Goal: Task Accomplishment & Management: Complete application form

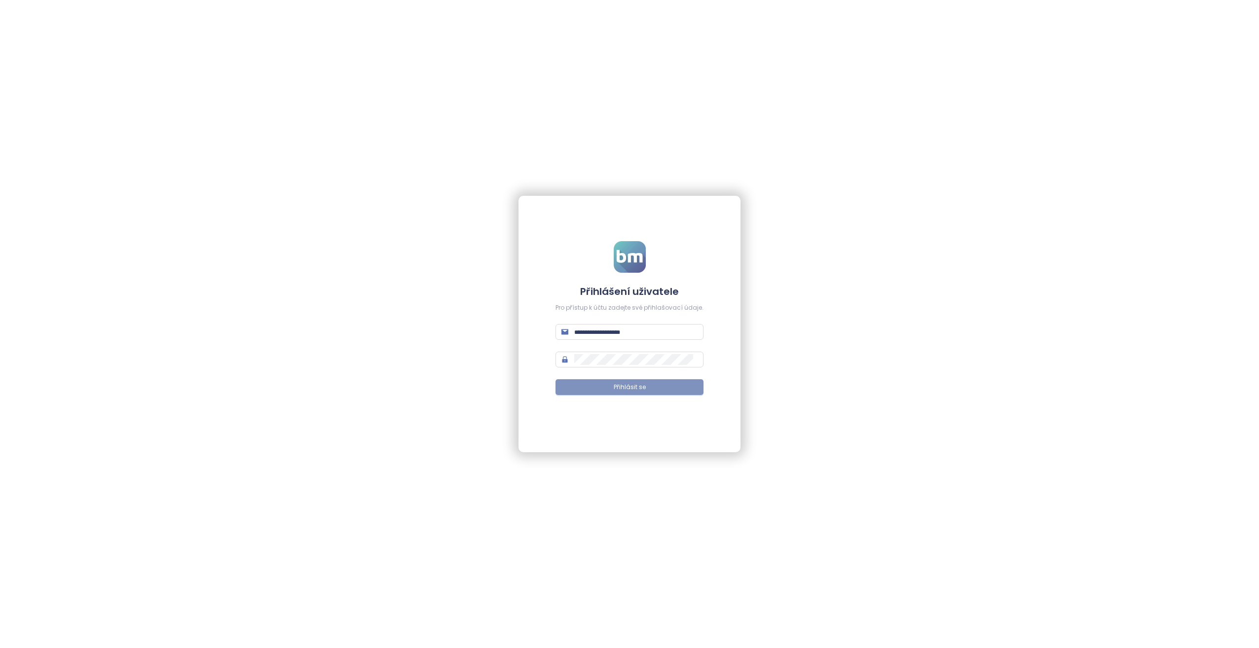
type input "**********"
click at [571, 389] on button "Přihlásit se" at bounding box center [630, 387] width 148 height 16
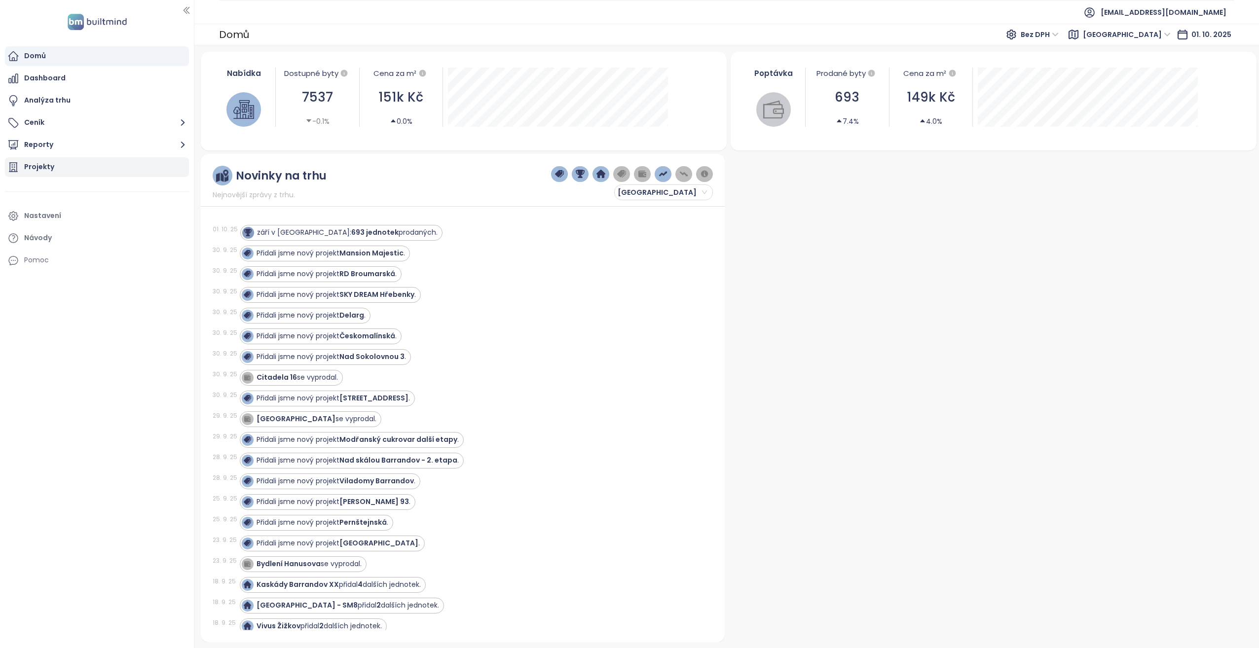
click at [83, 168] on div "Projekty" at bounding box center [97, 167] width 184 height 20
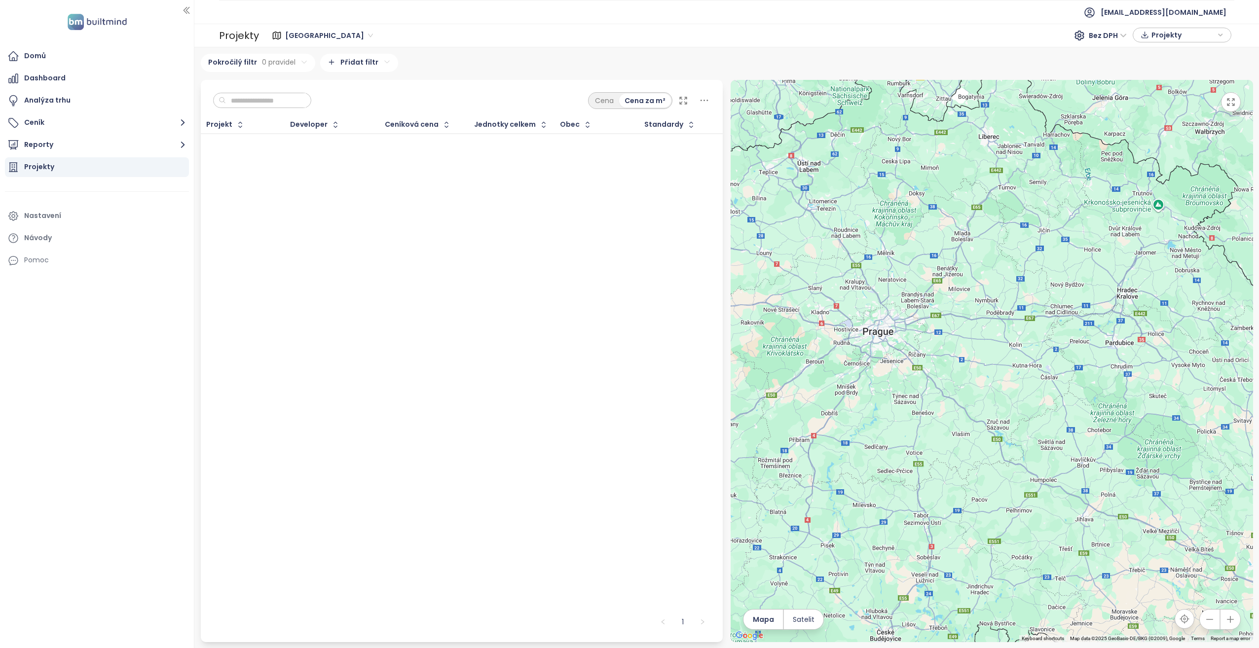
drag, startPoint x: 873, startPoint y: 354, endPoint x: 910, endPoint y: 394, distance: 53.8
click at [910, 394] on div at bounding box center [992, 361] width 523 height 563
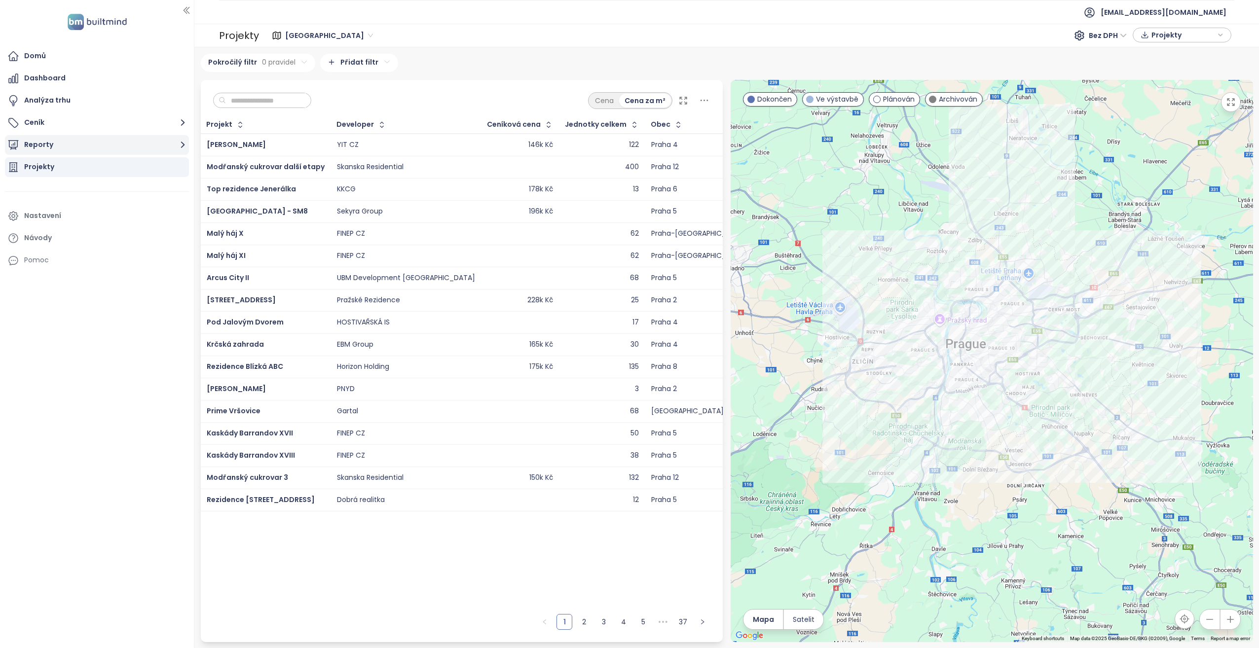
click at [73, 147] on button "Reporty" at bounding box center [97, 145] width 184 height 20
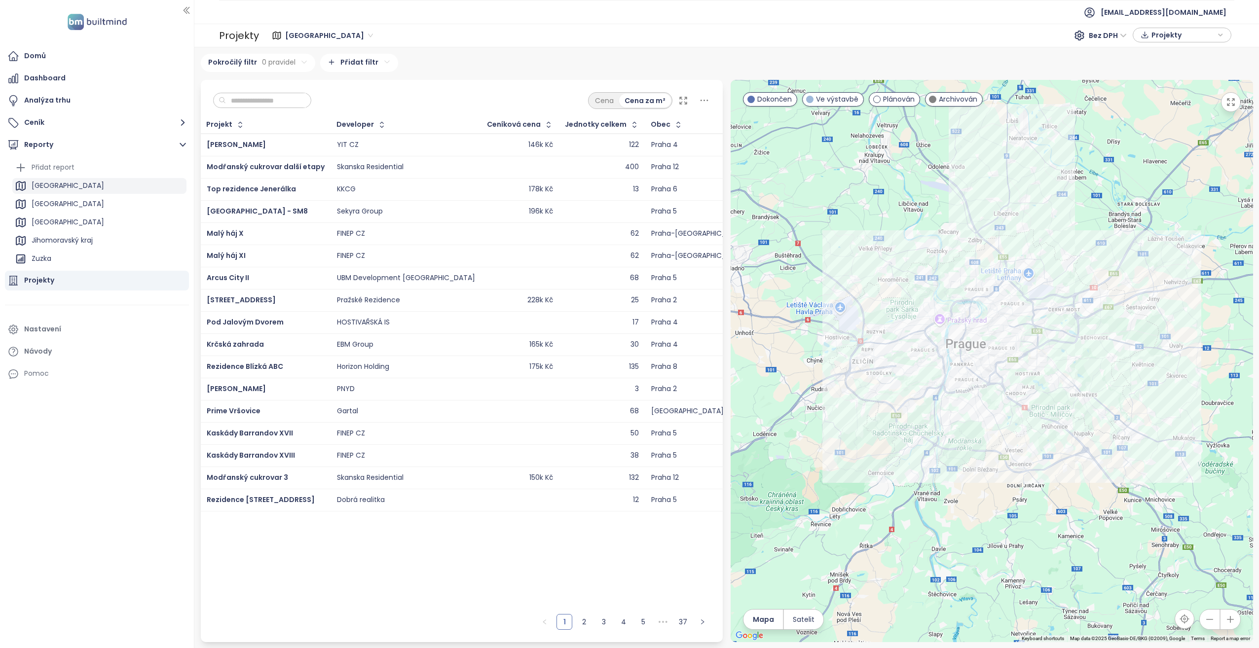
click at [54, 183] on div "[GEOGRAPHIC_DATA]" at bounding box center [99, 186] width 174 height 16
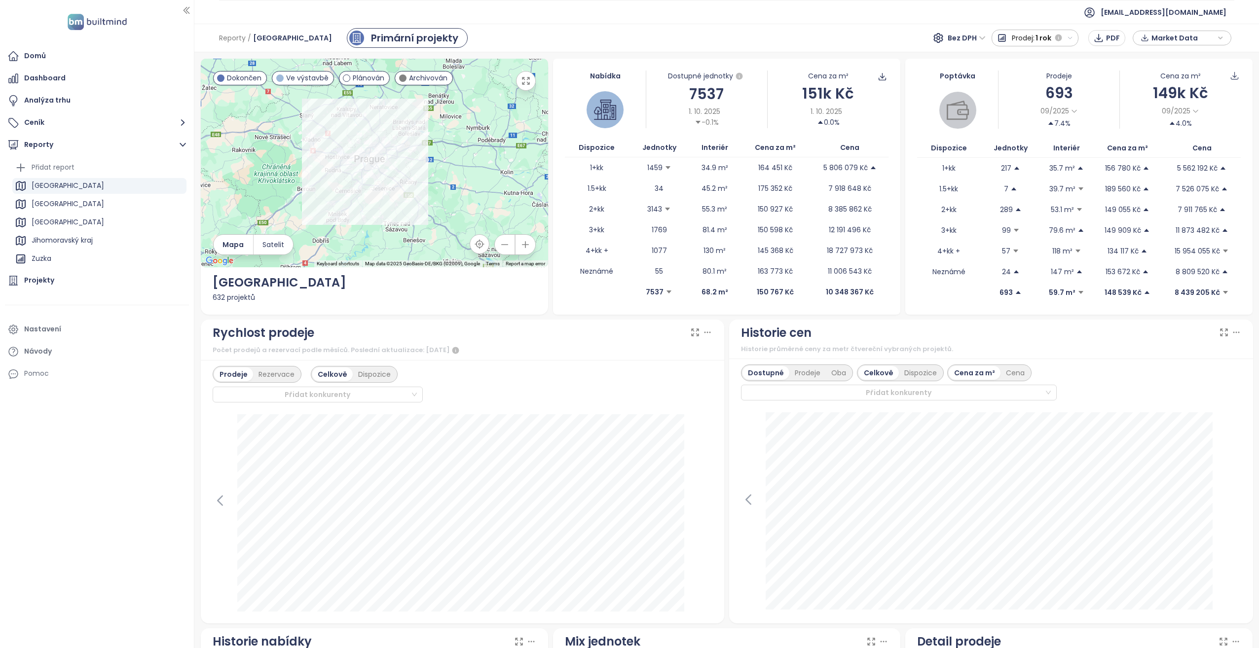
click at [1029, 38] on span "Prodej:" at bounding box center [1023, 38] width 23 height 18
click at [1028, 73] on div "1 měsíc" at bounding box center [1035, 74] width 86 height 18
click at [1031, 36] on span "1 měsíc" at bounding box center [1038, 38] width 26 height 18
click at [1008, 121] on div "1 rok" at bounding box center [1030, 127] width 96 height 18
click at [1017, 38] on span "Prodej:" at bounding box center [1023, 38] width 23 height 18
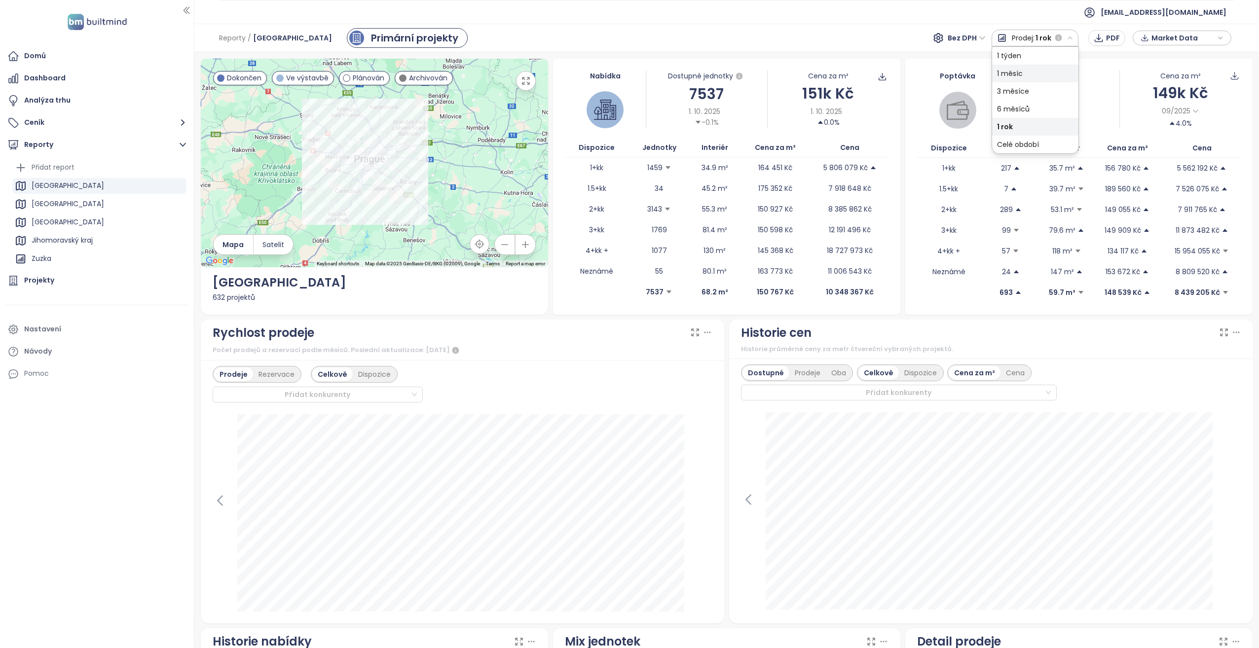
click at [1014, 70] on div "1 měsíc" at bounding box center [1035, 74] width 86 height 18
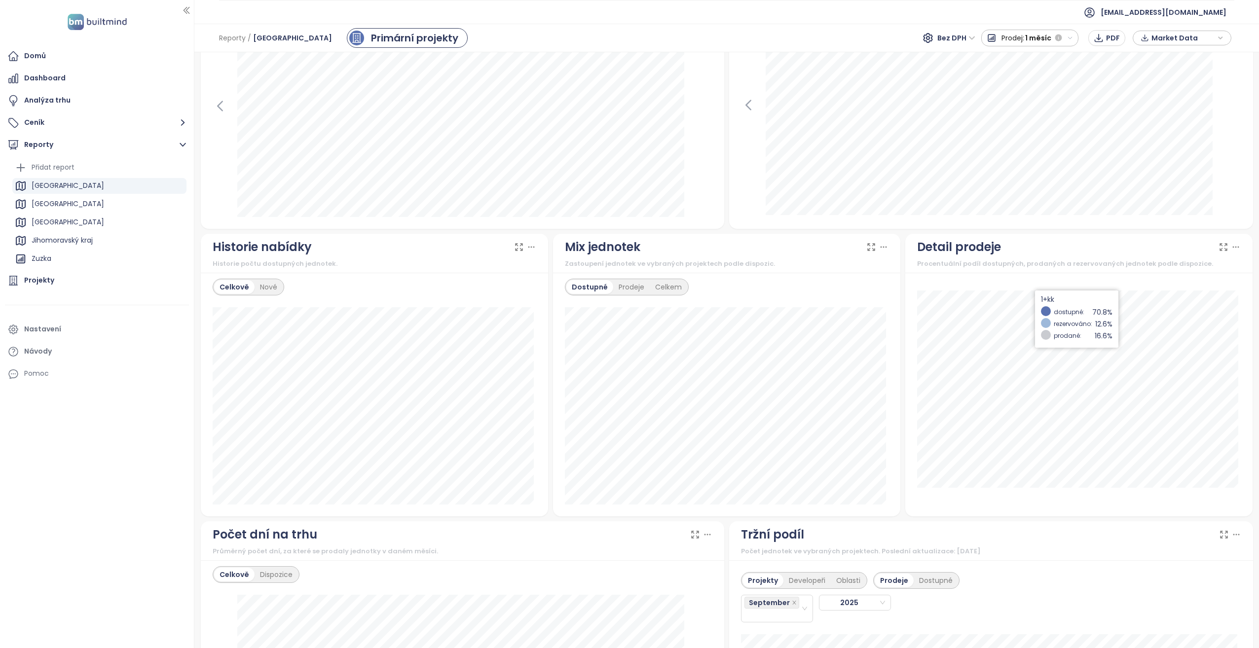
scroll to position [444, 0]
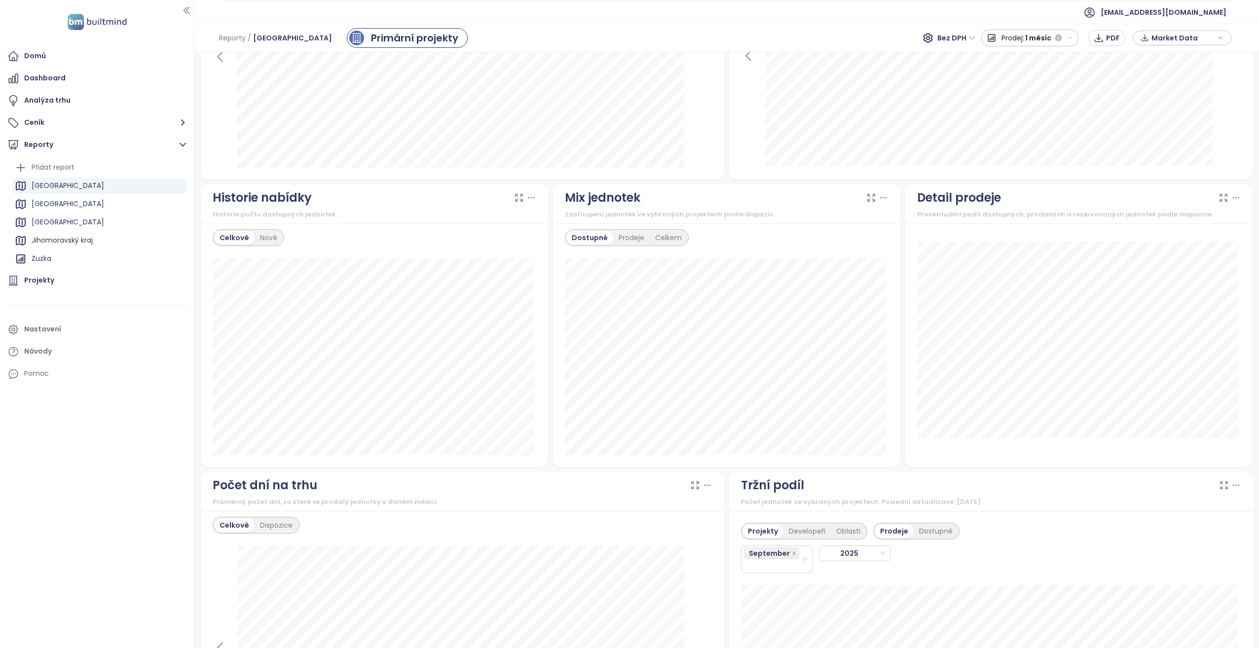
click at [1041, 41] on span "1 měsíc" at bounding box center [1038, 38] width 26 height 18
click at [1014, 124] on div "1 rok" at bounding box center [1030, 127] width 96 height 18
click at [1020, 37] on span "Prodej:" at bounding box center [1023, 38] width 23 height 18
click at [1015, 76] on div "1 měsíc" at bounding box center [1035, 74] width 86 height 18
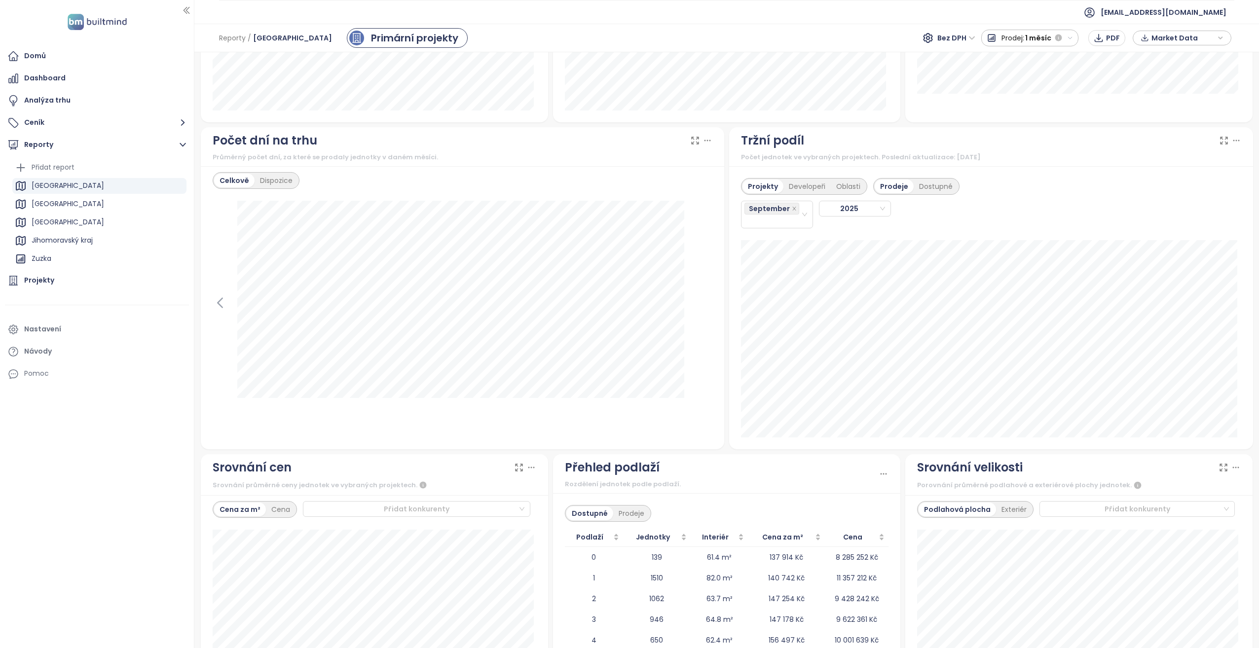
scroll to position [790, 0]
click at [928, 182] on div "Dostupné" at bounding box center [936, 186] width 44 height 14
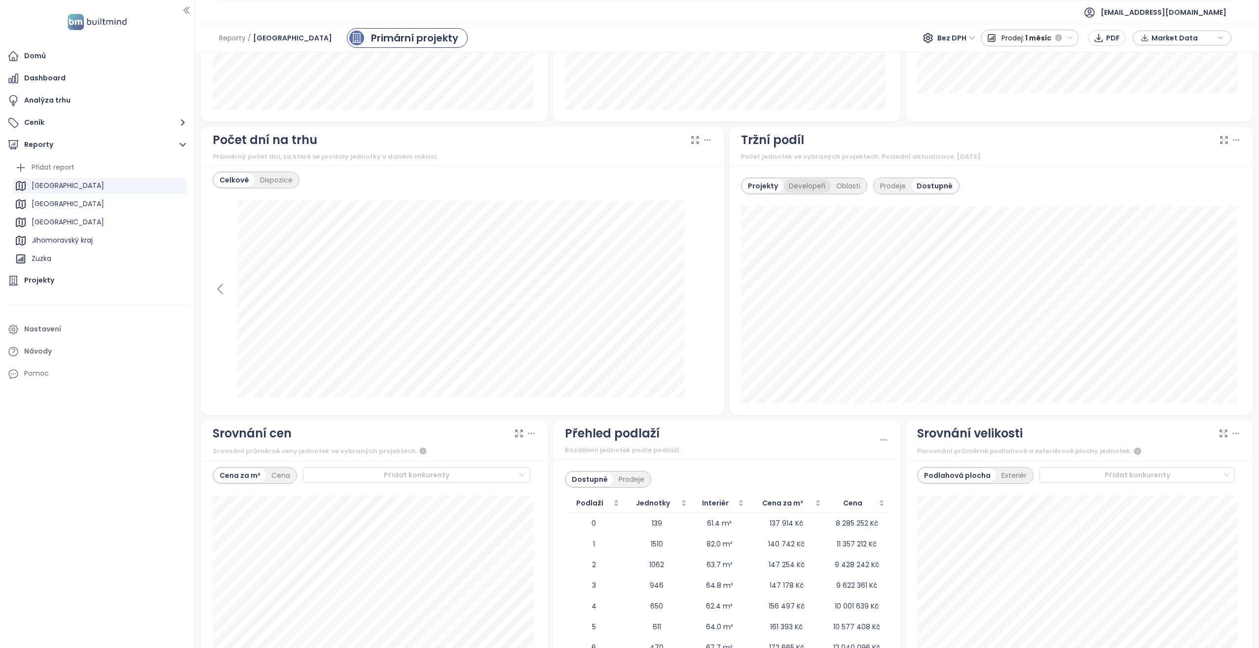
click at [807, 187] on div "Developeři" at bounding box center [807, 186] width 47 height 14
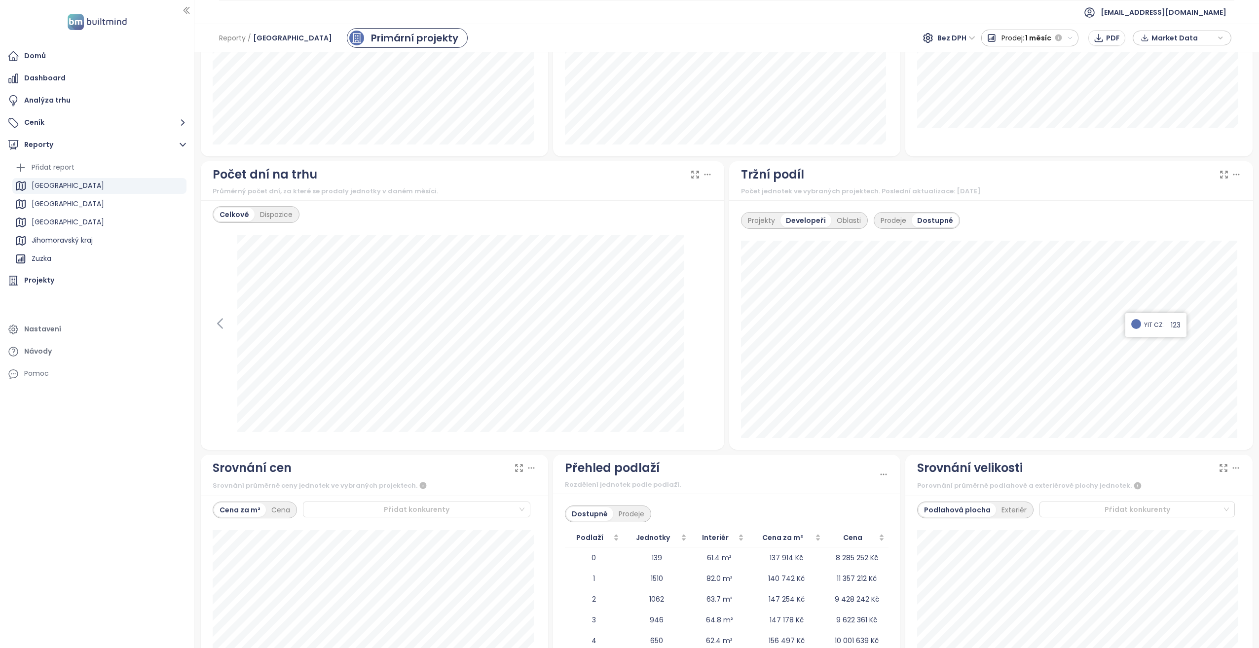
scroll to position [740, 0]
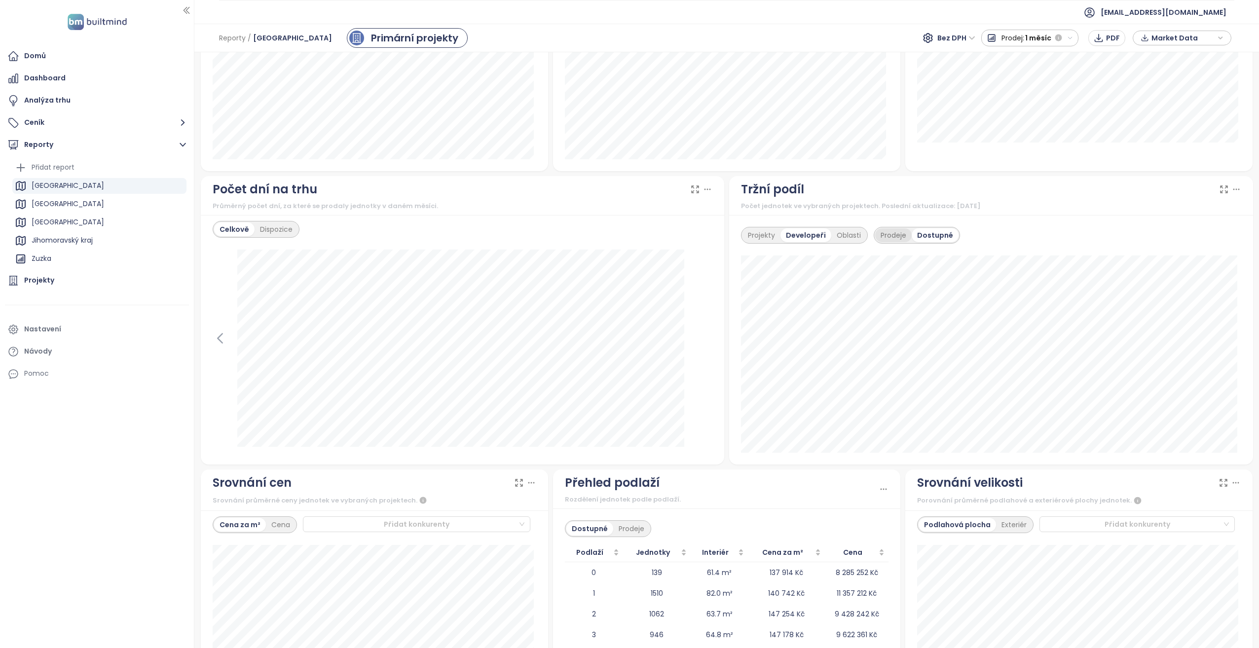
click at [887, 235] on div "Prodeje" at bounding box center [893, 235] width 37 height 14
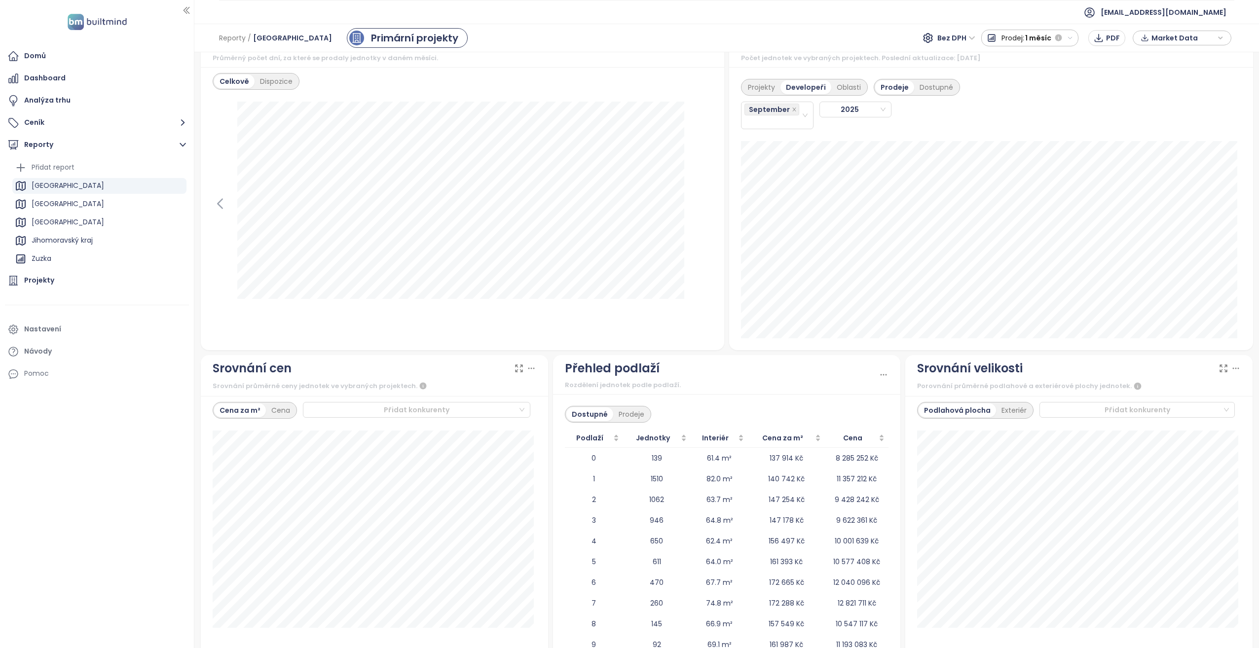
scroll to position [941, 0]
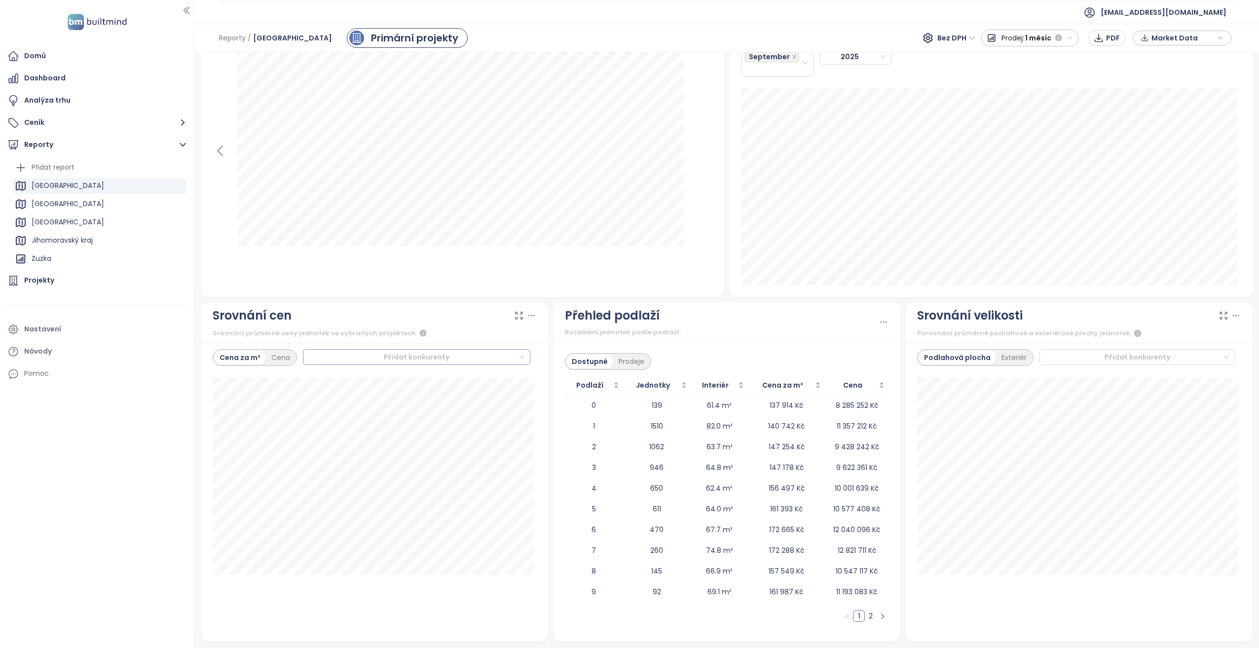
click at [372, 355] on div at bounding box center [412, 357] width 212 height 12
type input "*"
click at [425, 332] on div "Srovnání průměrné ceny jednotek ve vybraných projektech." at bounding box center [375, 334] width 324 height 12
click at [461, 357] on div at bounding box center [412, 357] width 212 height 12
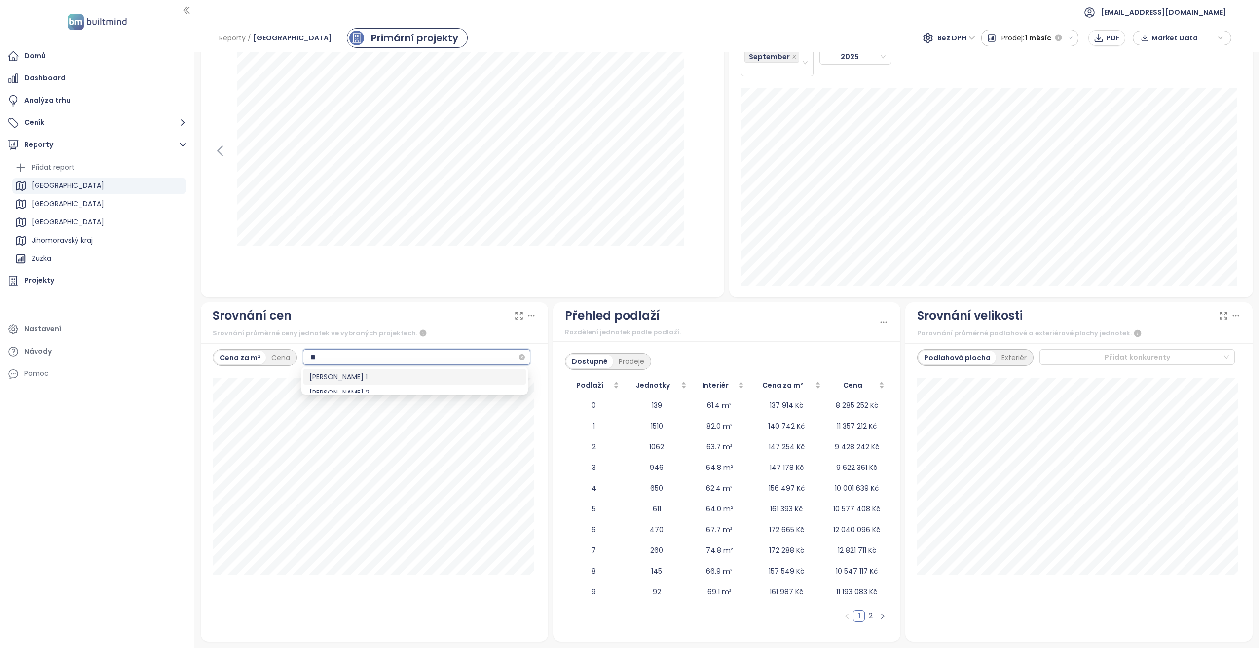
type input "***"
click at [473, 388] on div "[PERSON_NAME] 2" at bounding box center [414, 392] width 211 height 11
click at [489, 343] on div "Cena za m² Cena Přidat konkurenty 4+kk + dostupné: 146 162 Kč / m² prodané: 134…" at bounding box center [374, 492] width 347 height 299
click at [488, 356] on div "Toivo Roztyly 2" at bounding box center [412, 357] width 212 height 14
click at [537, 408] on div "Cena za m² Cena Toivo Roztyly 2" at bounding box center [374, 492] width 347 height 299
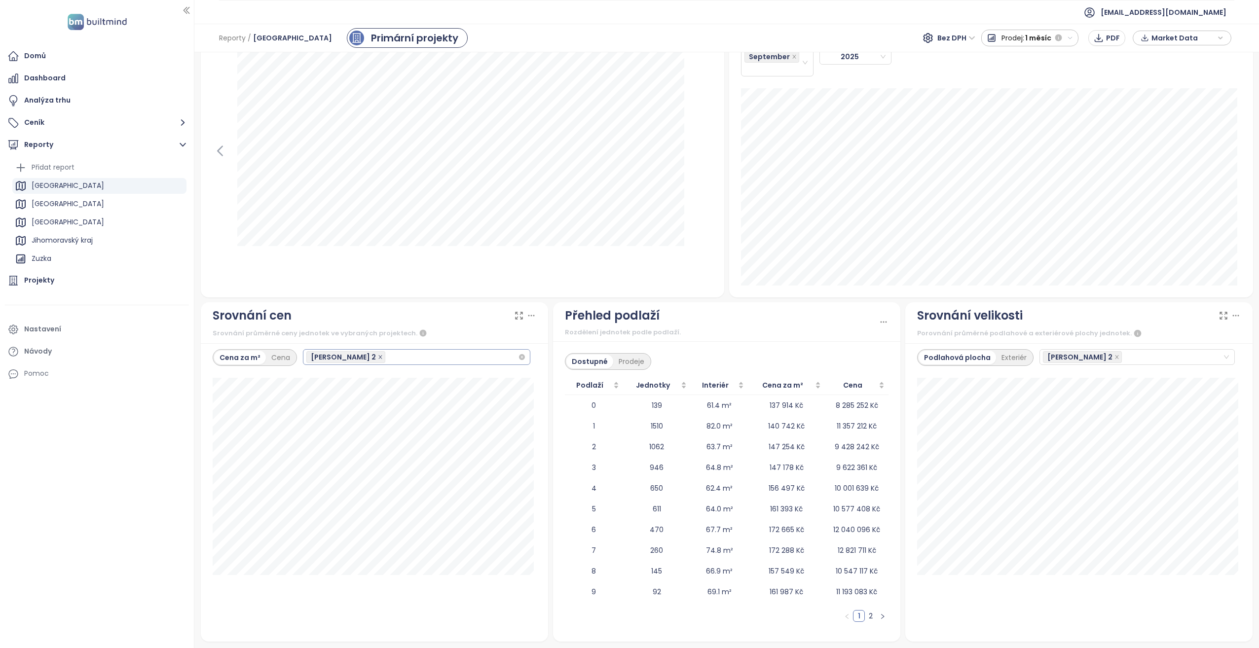
click at [378, 358] on icon "close" at bounding box center [380, 357] width 5 height 5
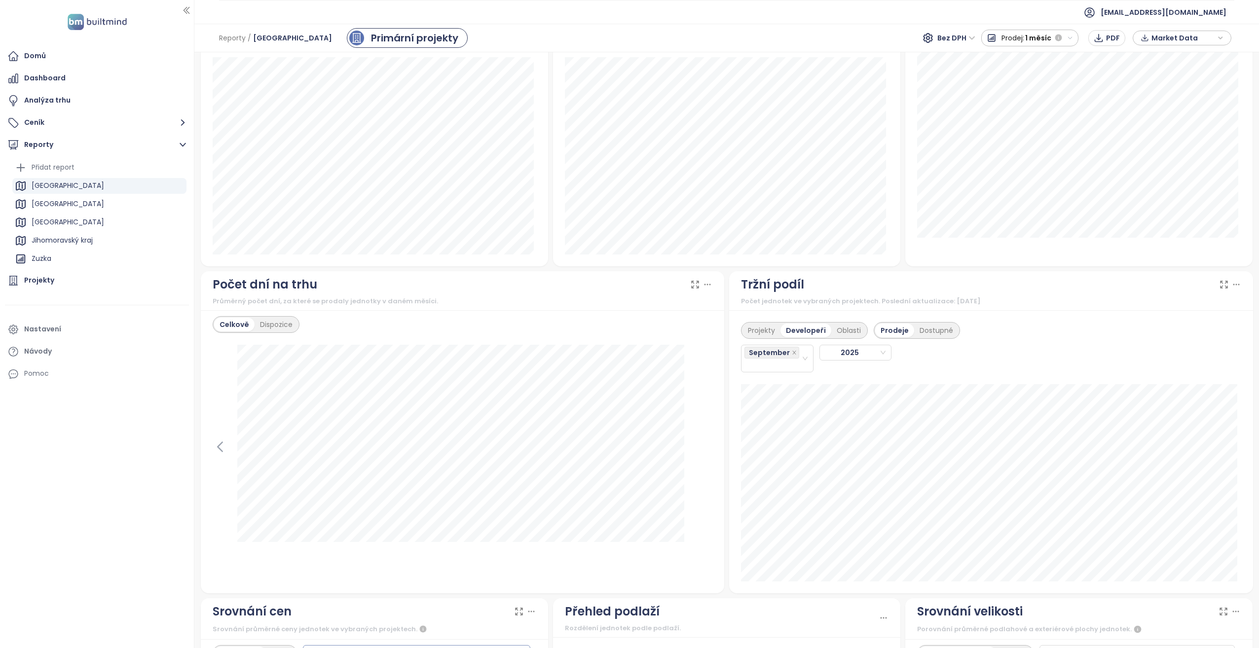
scroll to position [694, 0]
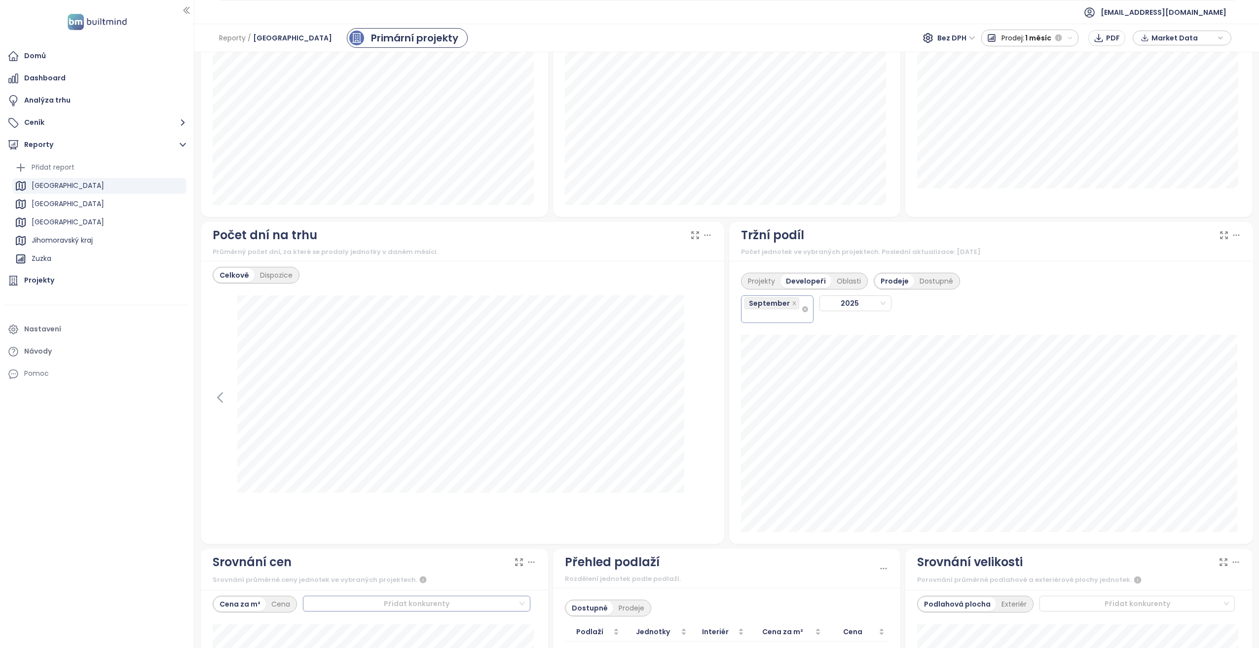
click at [804, 311] on div "September" at bounding box center [777, 310] width 73 height 28
click at [1232, 234] on icon at bounding box center [1237, 235] width 10 height 10
click at [1195, 282] on icon "button" at bounding box center [1191, 287] width 10 height 10
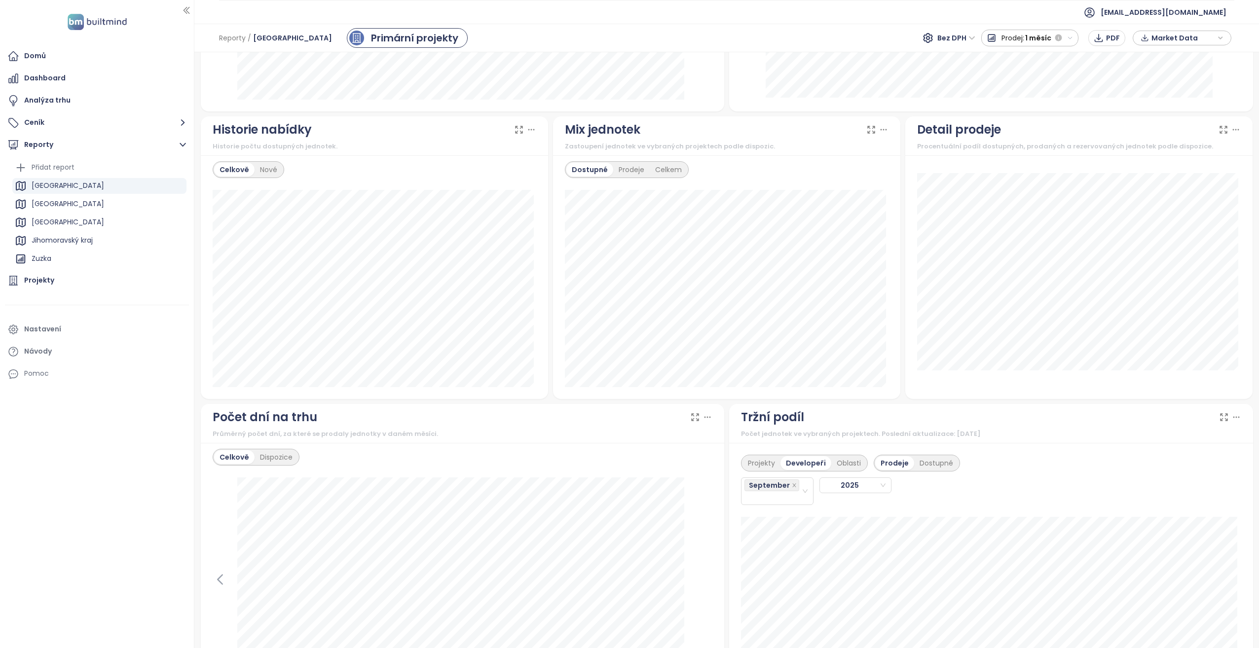
scroll to position [497, 0]
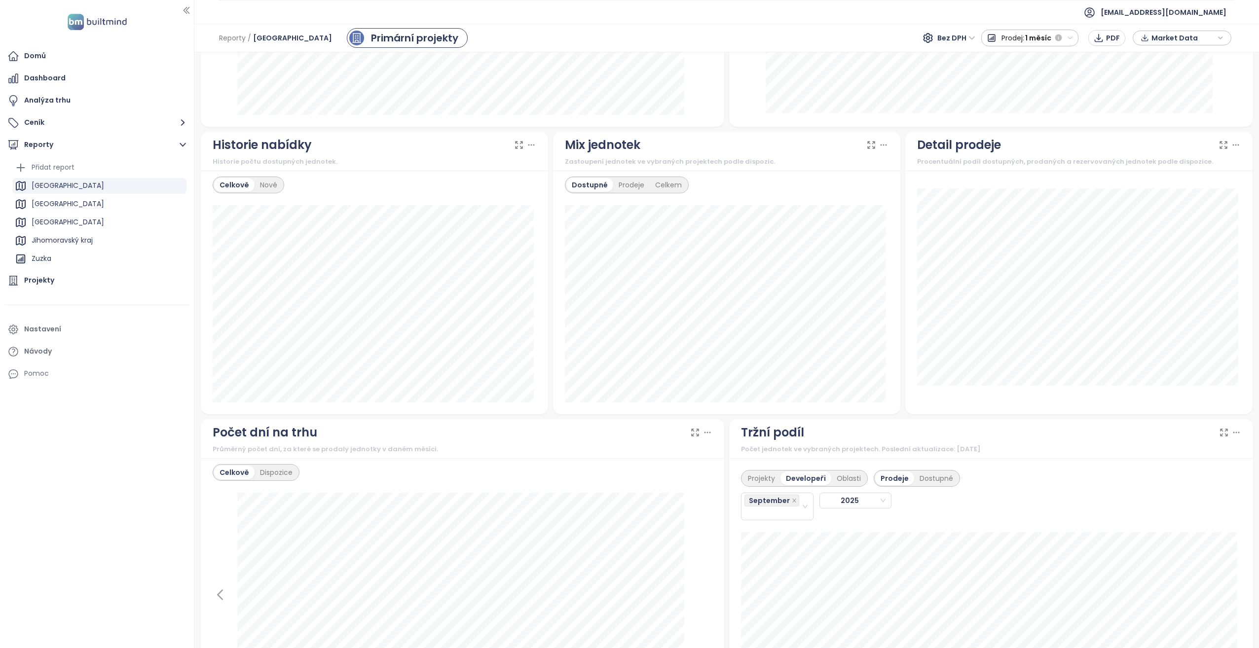
click at [1192, 35] on span "Market Data" at bounding box center [1184, 38] width 64 height 15
click at [1167, 106] on span "XLSX" at bounding box center [1166, 106] width 27 height 15
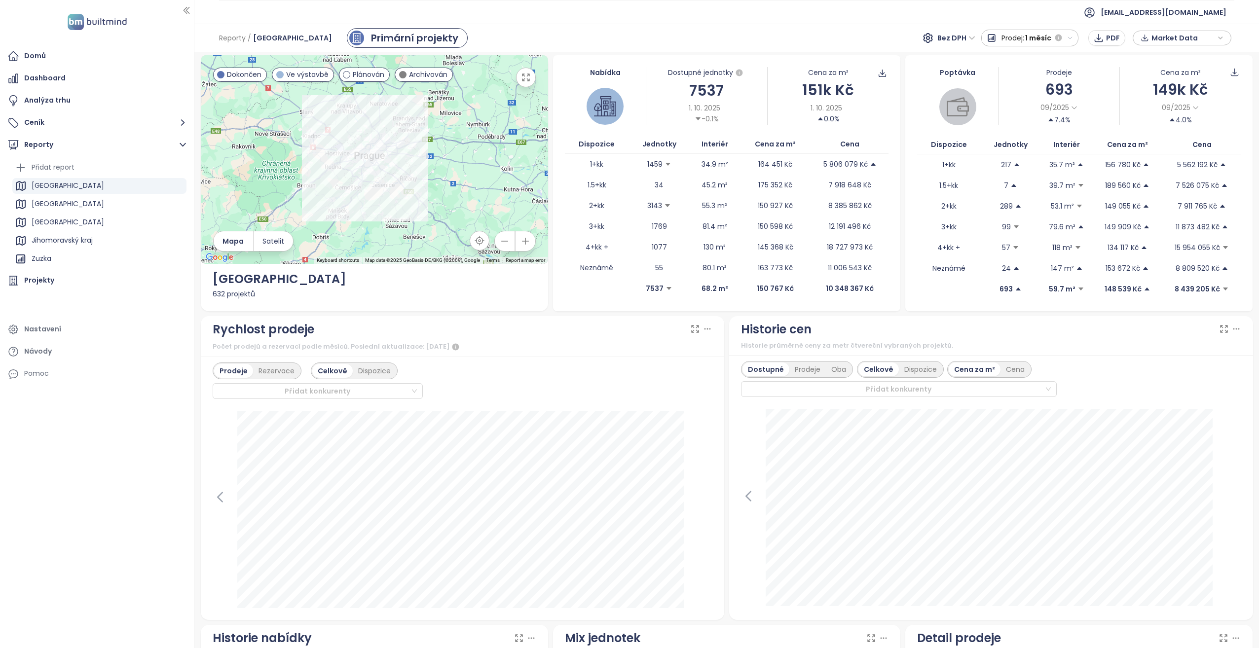
scroll to position [0, 0]
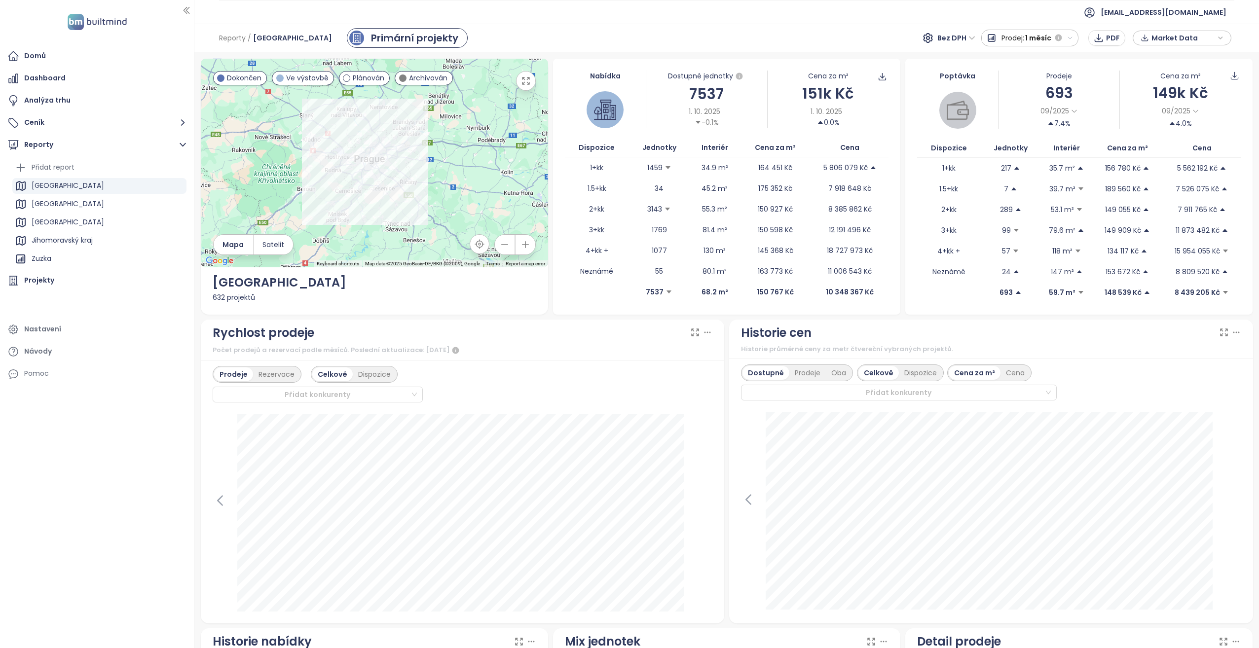
click at [1195, 34] on span "Market Data" at bounding box center [1184, 38] width 64 height 15
click at [1171, 150] on span "Stáhnout" at bounding box center [1170, 147] width 35 height 11
click at [1071, 36] on icon "button" at bounding box center [1070, 38] width 6 height 6
click at [364, 375] on div "Dispozice" at bounding box center [374, 375] width 43 height 14
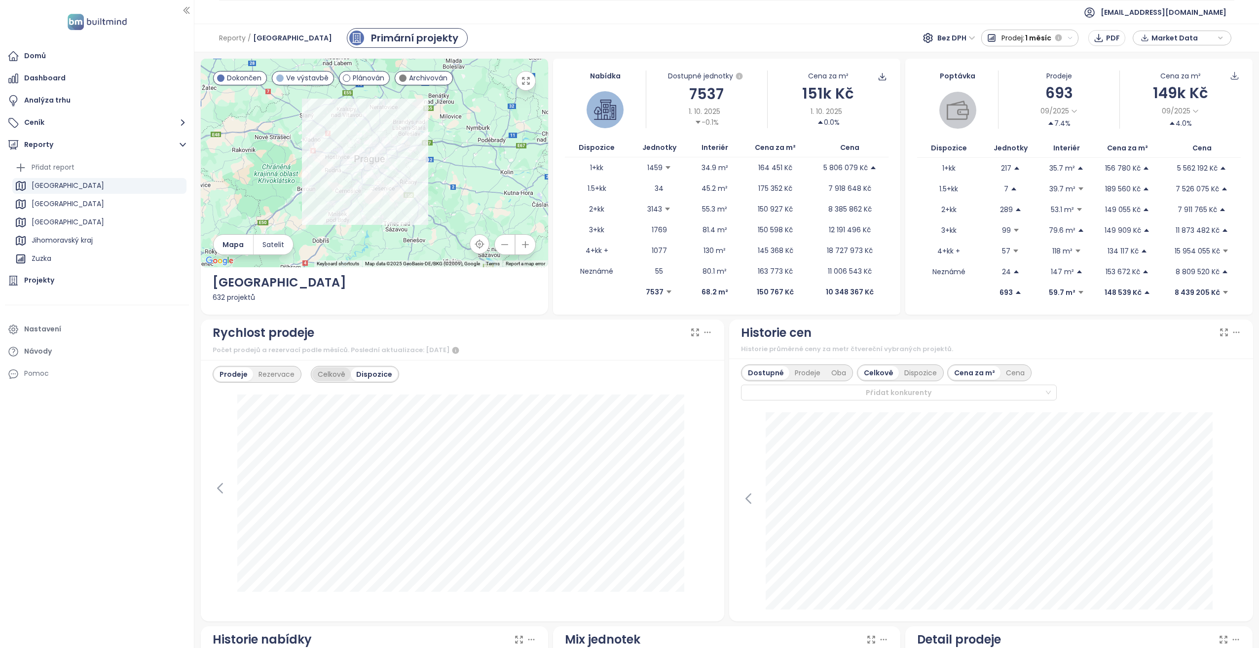
click at [343, 371] on div "Celkově" at bounding box center [331, 375] width 38 height 14
click at [1109, 40] on span "PDF" at bounding box center [1113, 38] width 14 height 11
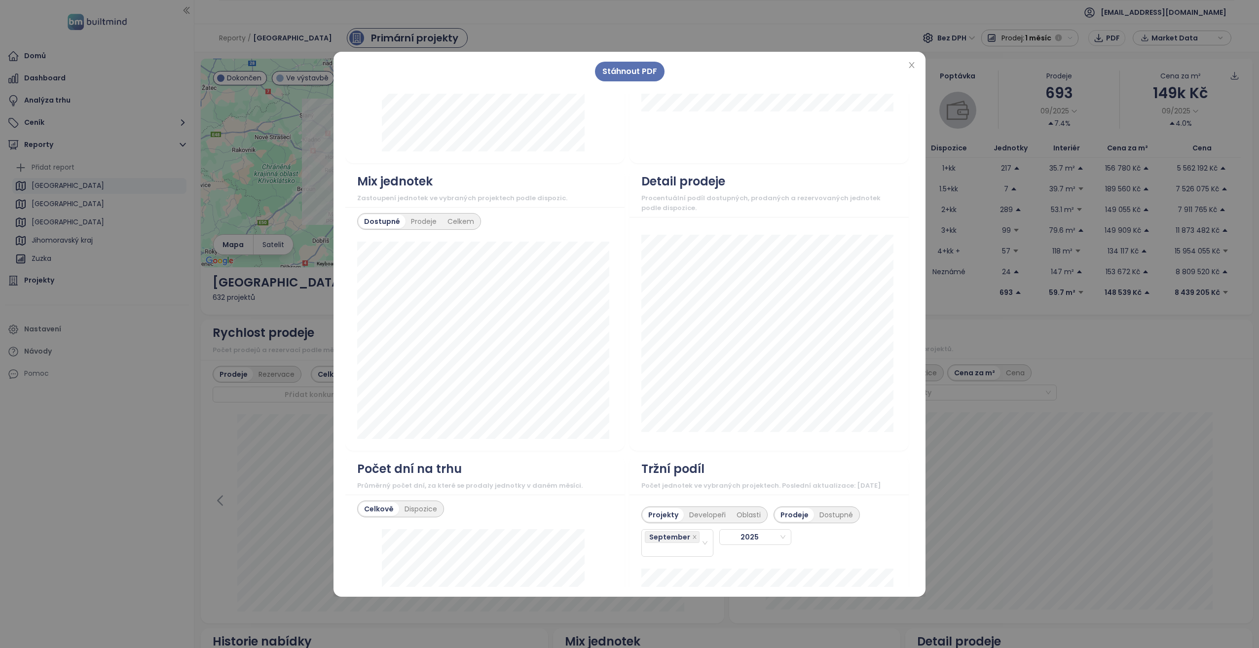
scroll to position [839, 0]
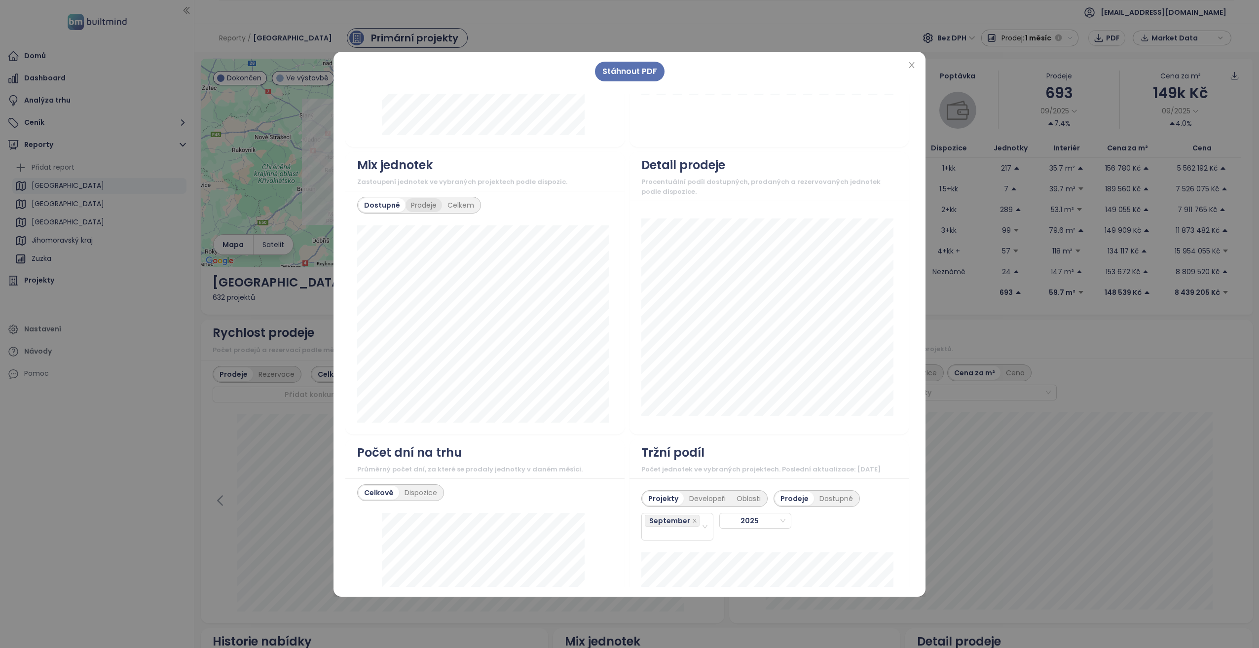
click at [423, 212] on div "Prodeje" at bounding box center [424, 205] width 37 height 14
click at [451, 212] on div "Celkem" at bounding box center [461, 205] width 38 height 14
click at [419, 212] on div "Prodeje" at bounding box center [421, 205] width 37 height 14
click at [372, 211] on div "Dostupné" at bounding box center [381, 205] width 44 height 14
click at [411, 212] on div "Prodeje" at bounding box center [424, 205] width 37 height 14
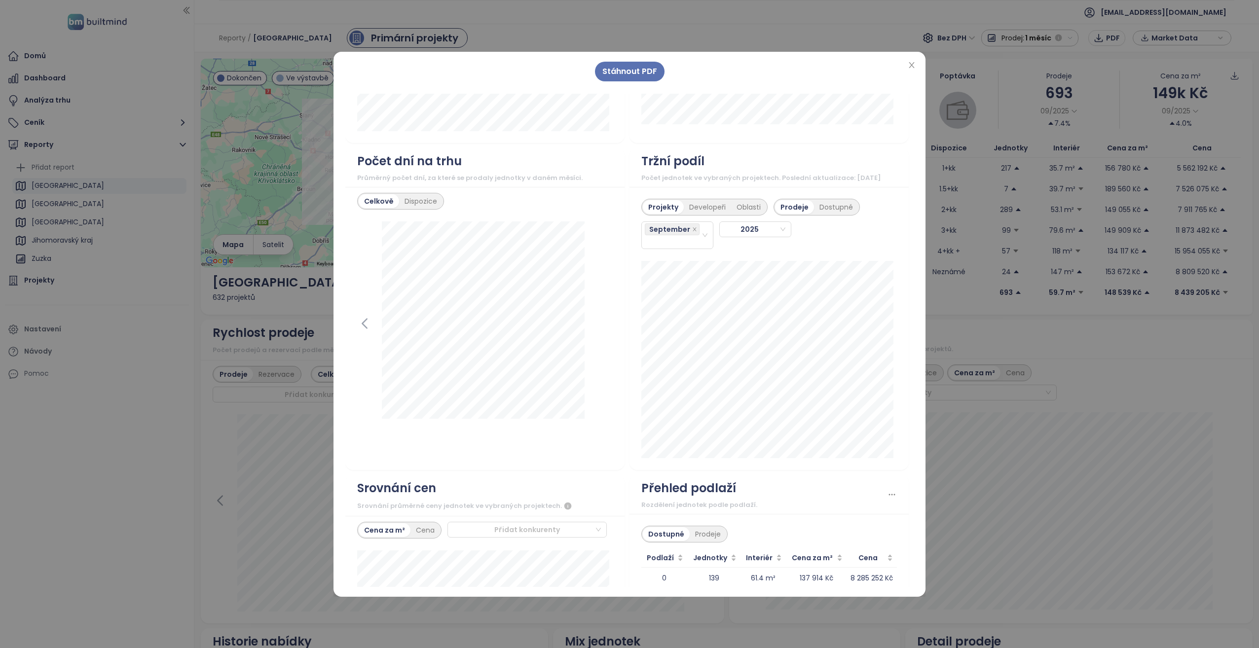
scroll to position [1135, 0]
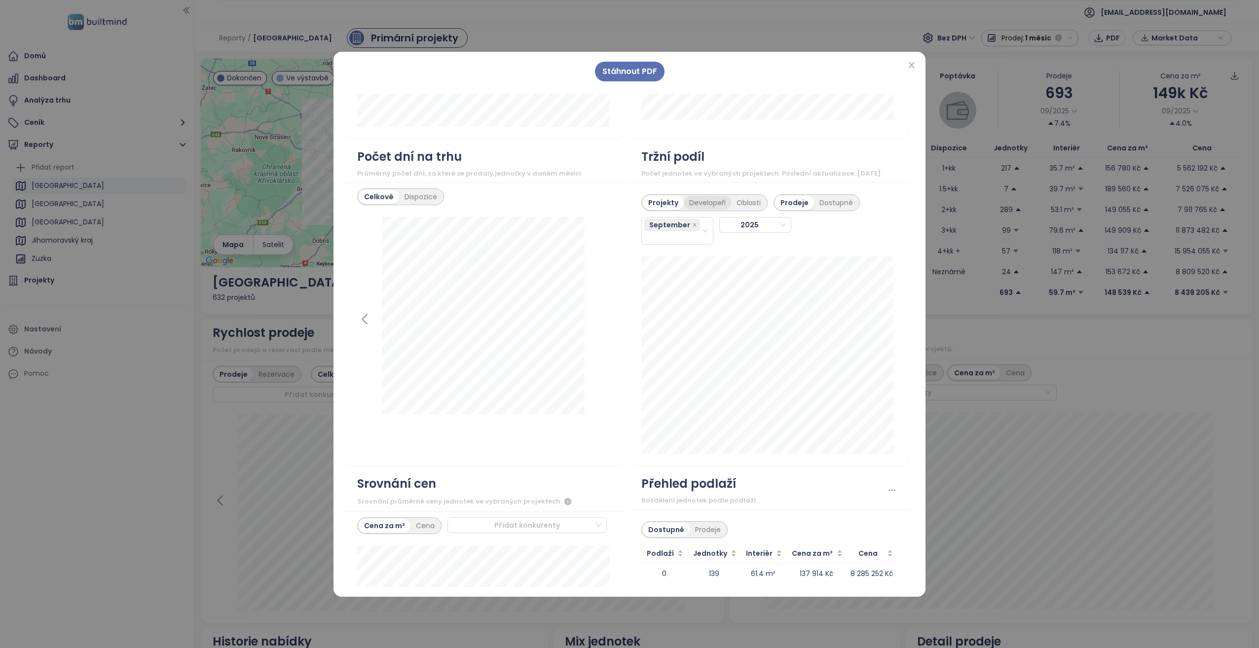
click at [700, 210] on div "Developeři" at bounding box center [707, 203] width 47 height 14
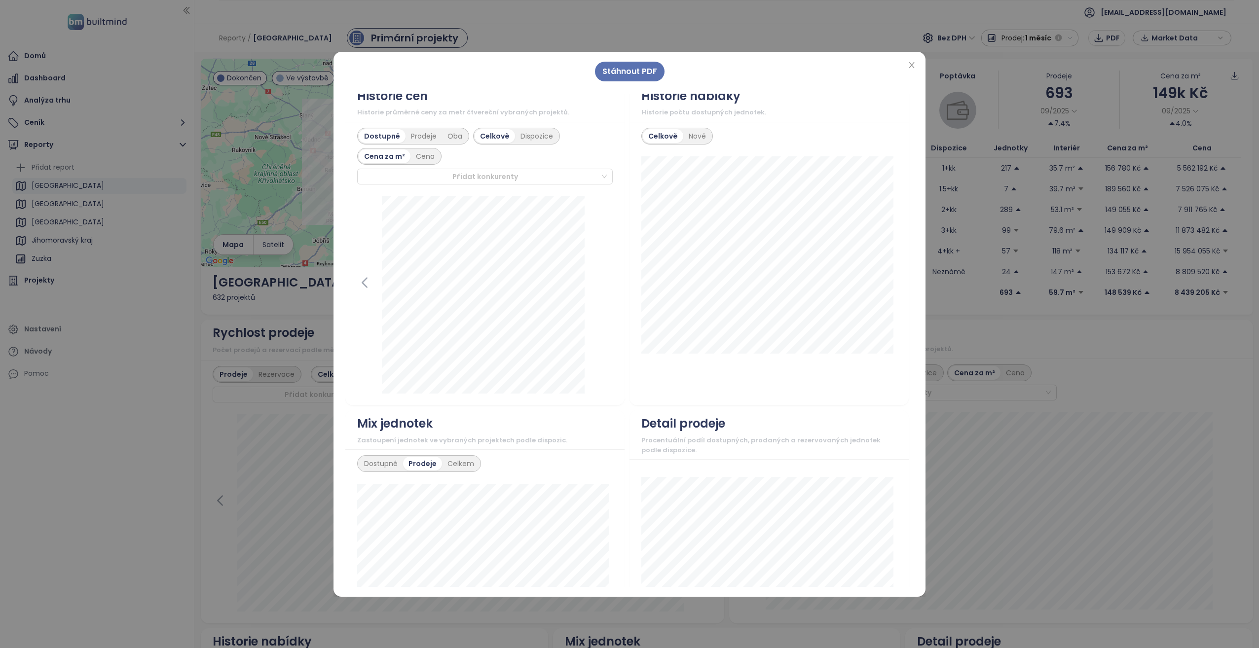
scroll to position [482, 0]
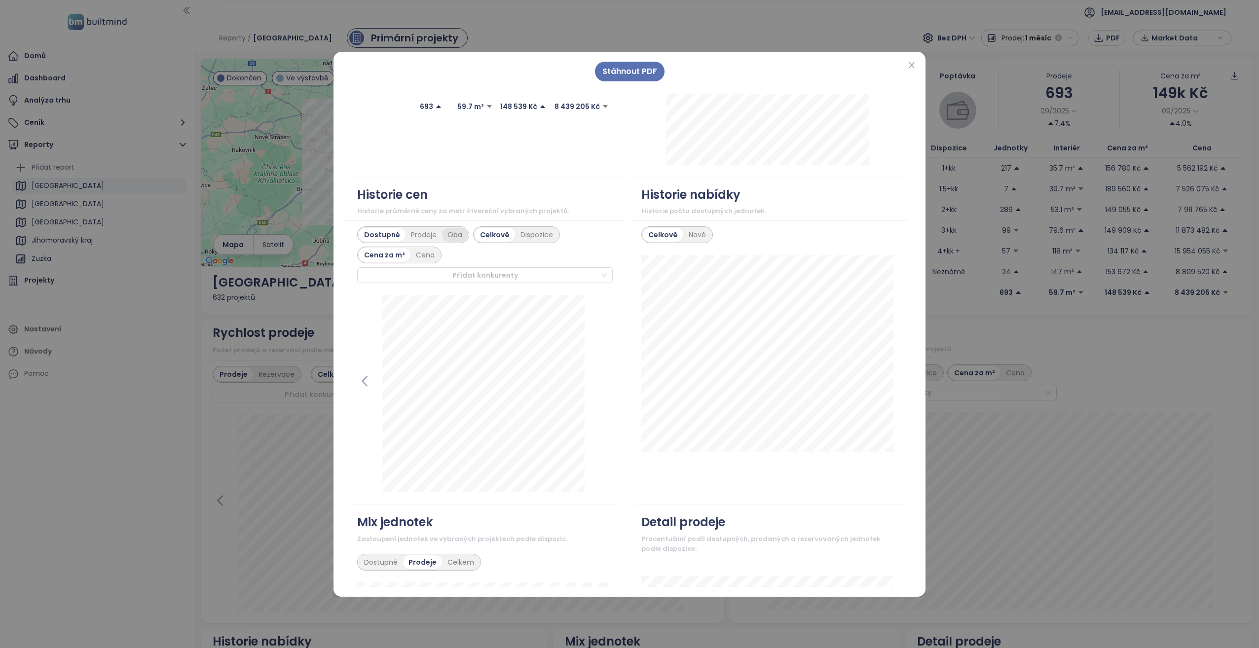
click at [450, 242] on div "Oba" at bounding box center [455, 235] width 26 height 14
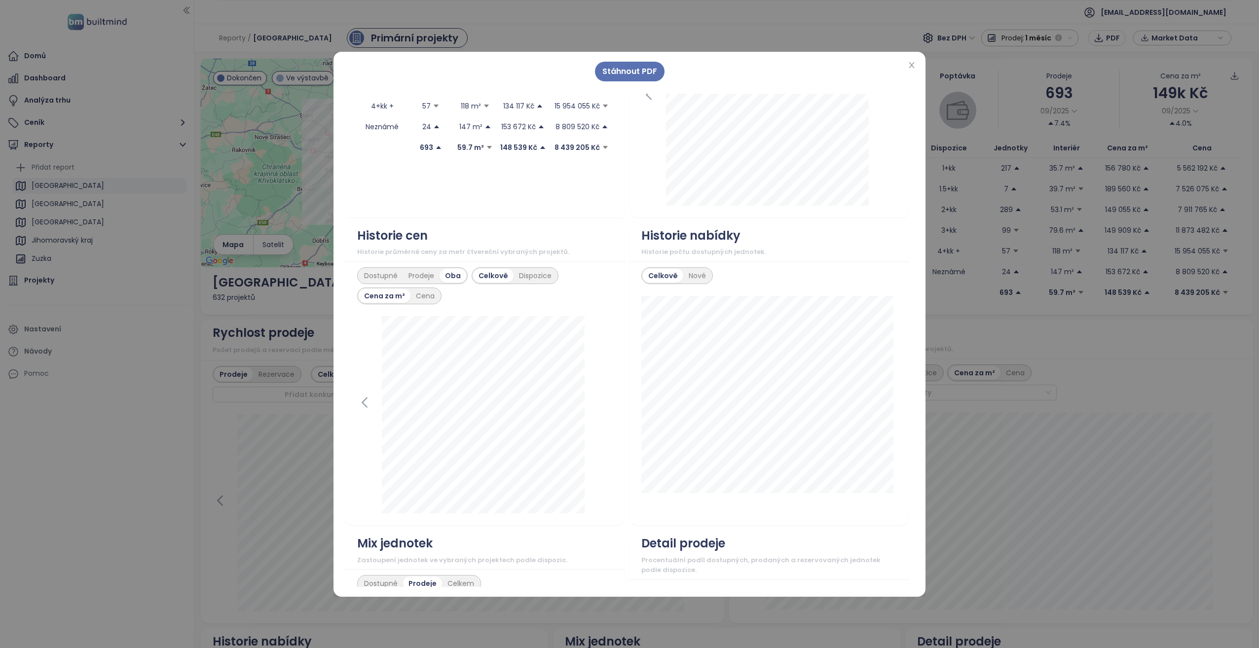
scroll to position [444, 0]
click at [688, 279] on div "Nové" at bounding box center [697, 273] width 28 height 14
click at [664, 279] on div "Celkově" at bounding box center [662, 273] width 38 height 14
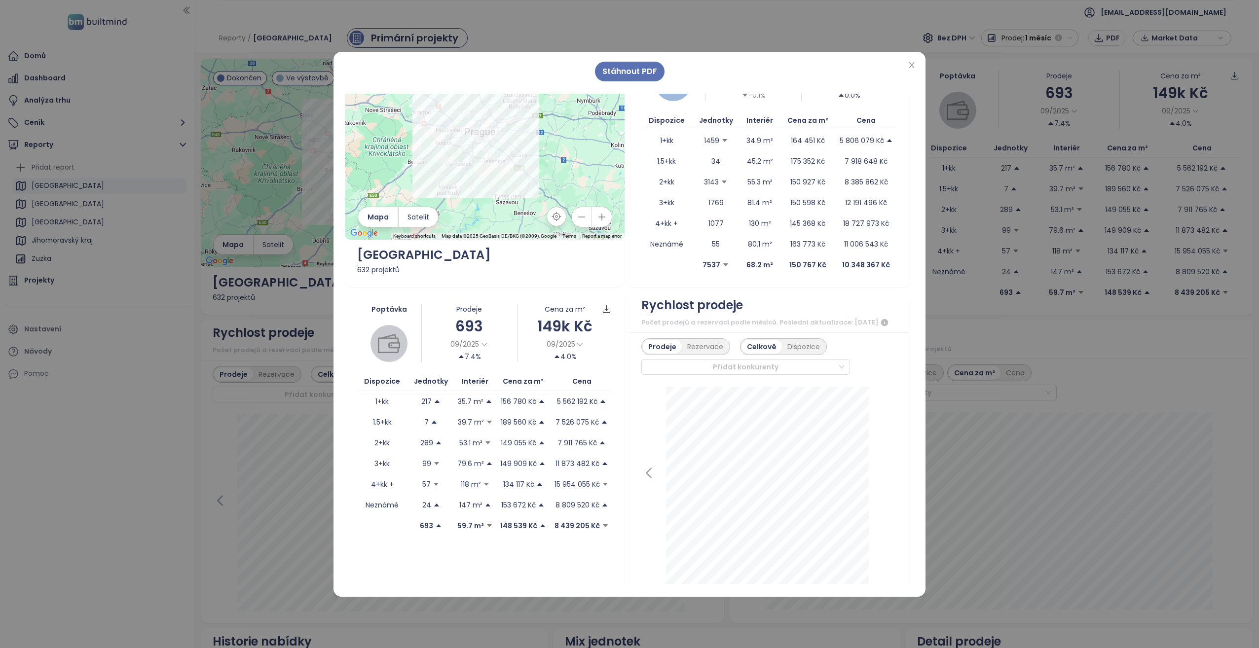
scroll to position [0, 0]
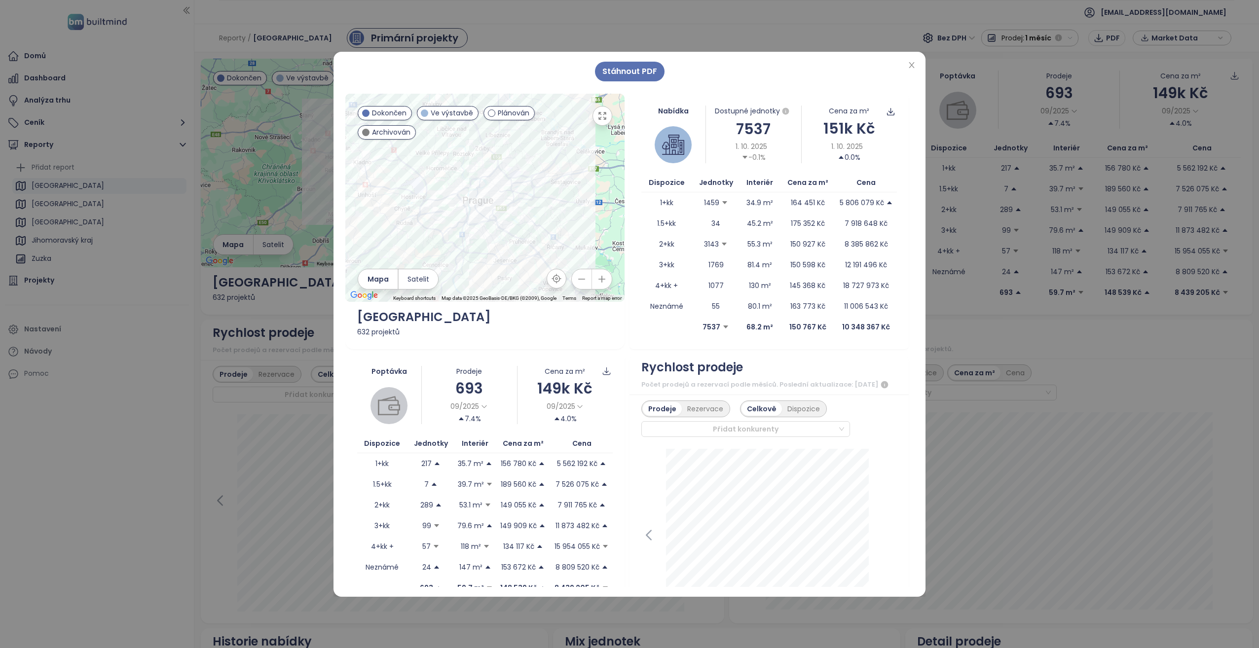
click at [396, 137] on span "Archivován" at bounding box center [391, 132] width 38 height 11
click at [385, 136] on span "Archivován" at bounding box center [391, 132] width 38 height 11
drag, startPoint x: 507, startPoint y: 259, endPoint x: 517, endPoint y: 261, distance: 10.5
click at [517, 261] on div at bounding box center [484, 198] width 279 height 208
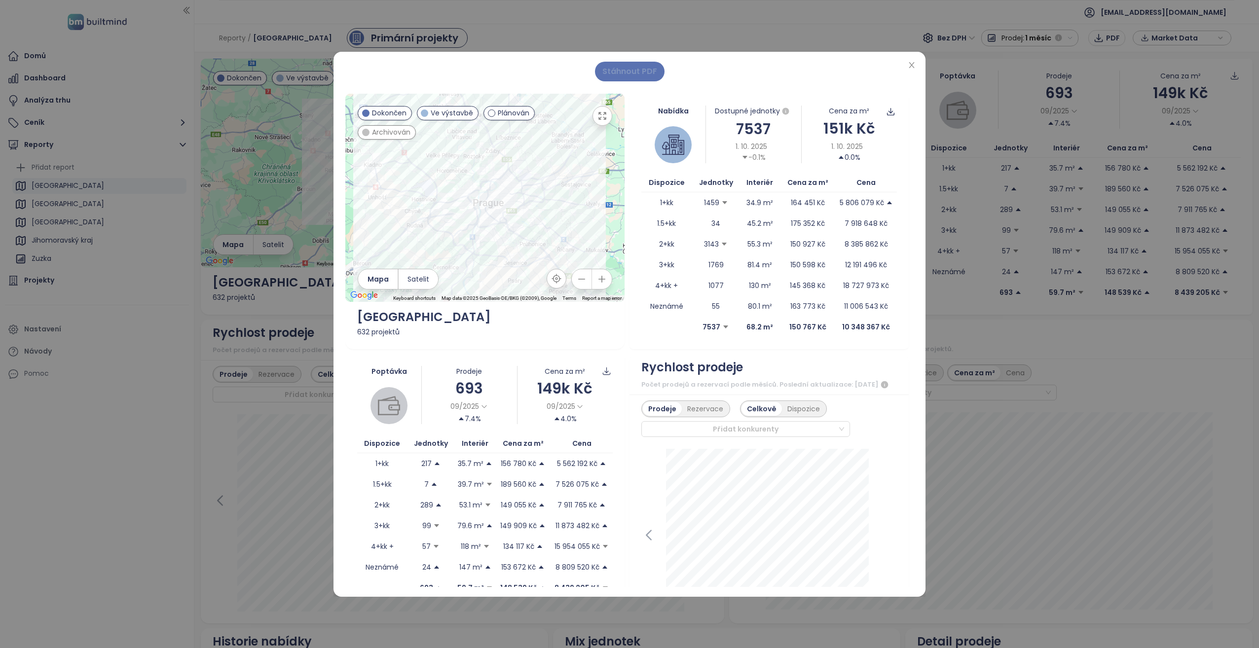
click at [616, 69] on span "Stáhnout PDF" at bounding box center [630, 71] width 55 height 12
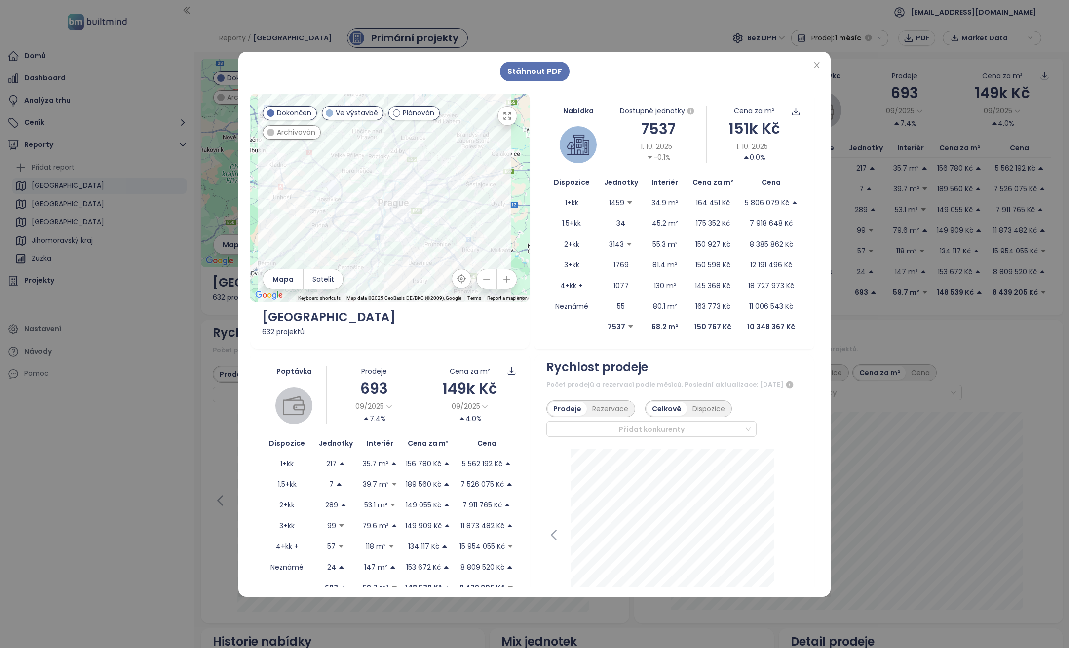
click at [816, 62] on icon "close" at bounding box center [817, 65] width 8 height 8
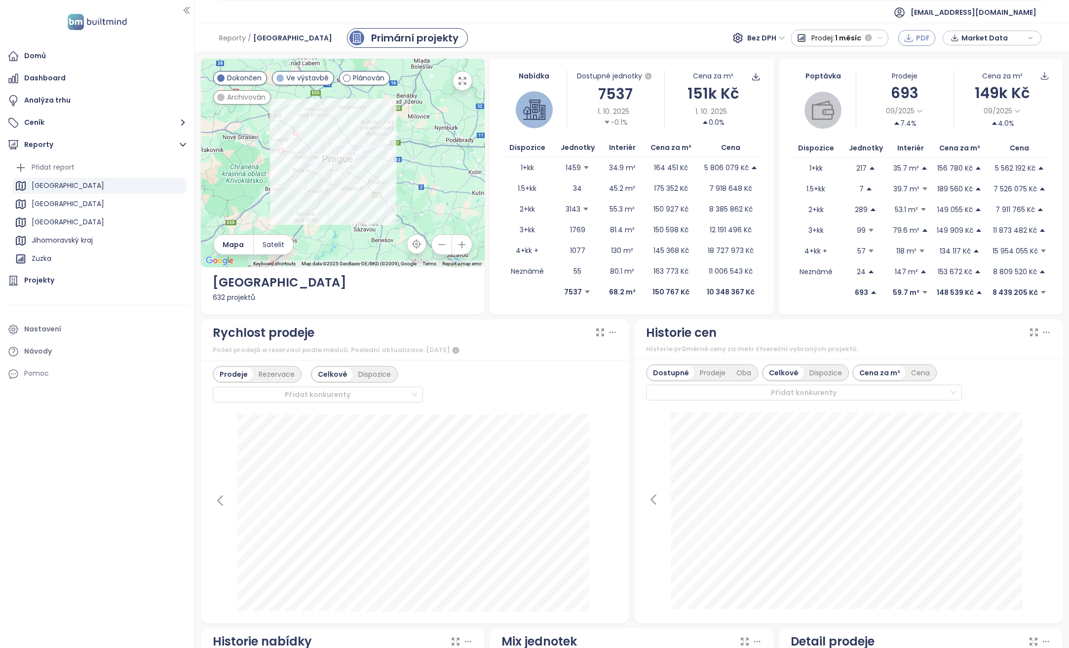
click at [920, 37] on span "PDF" at bounding box center [923, 38] width 14 height 11
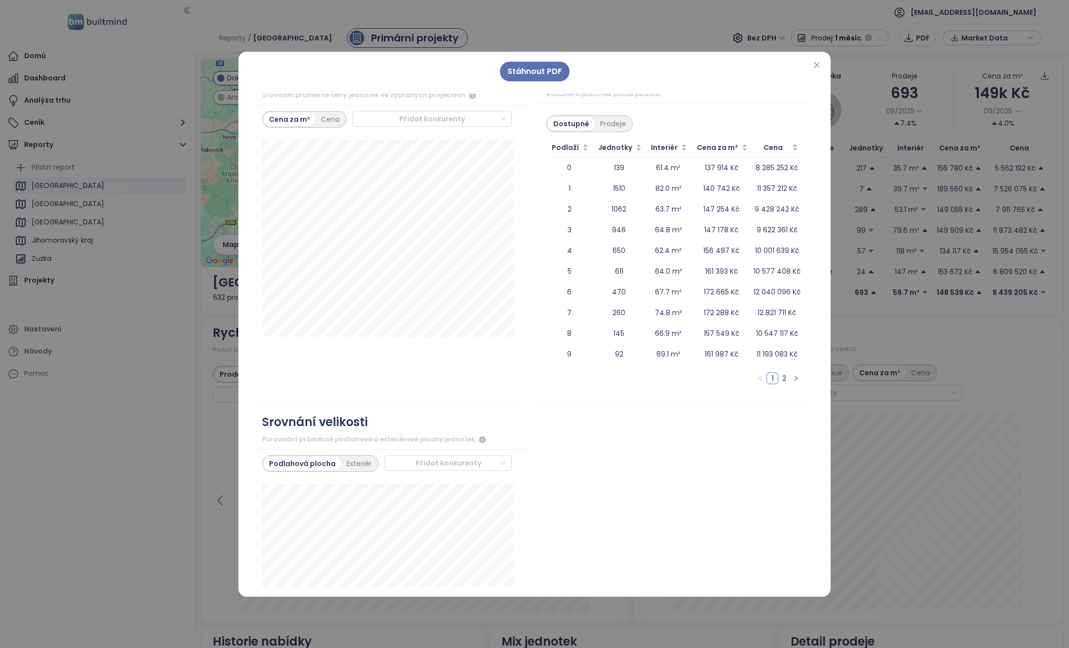
scroll to position [1530, 0]
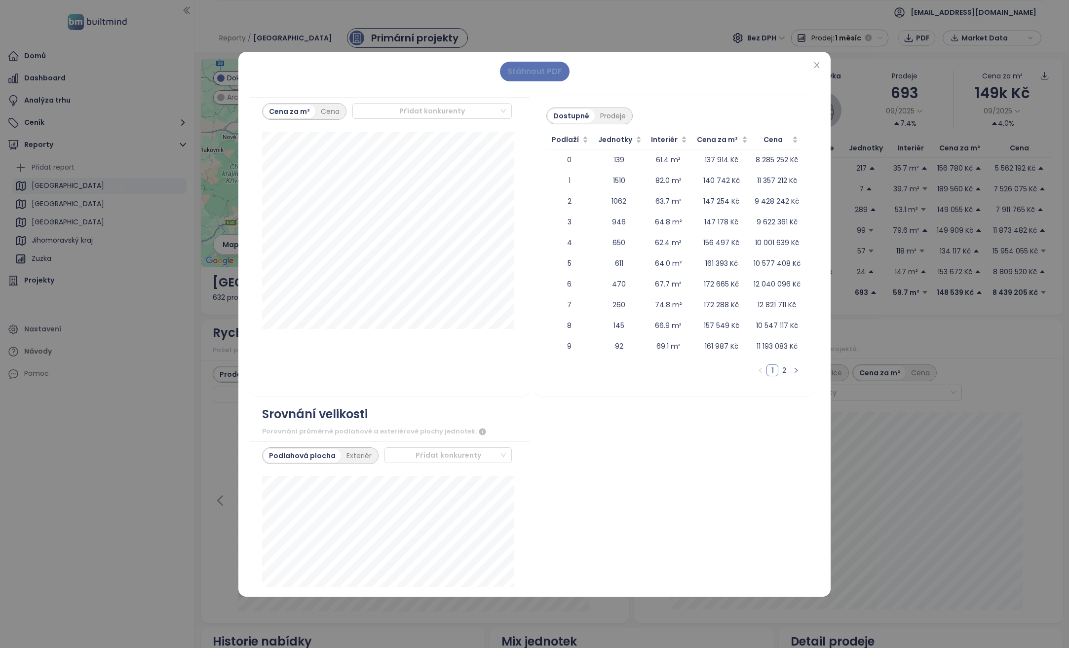
click at [531, 74] on span "Stáhnout PDF" at bounding box center [534, 71] width 55 height 12
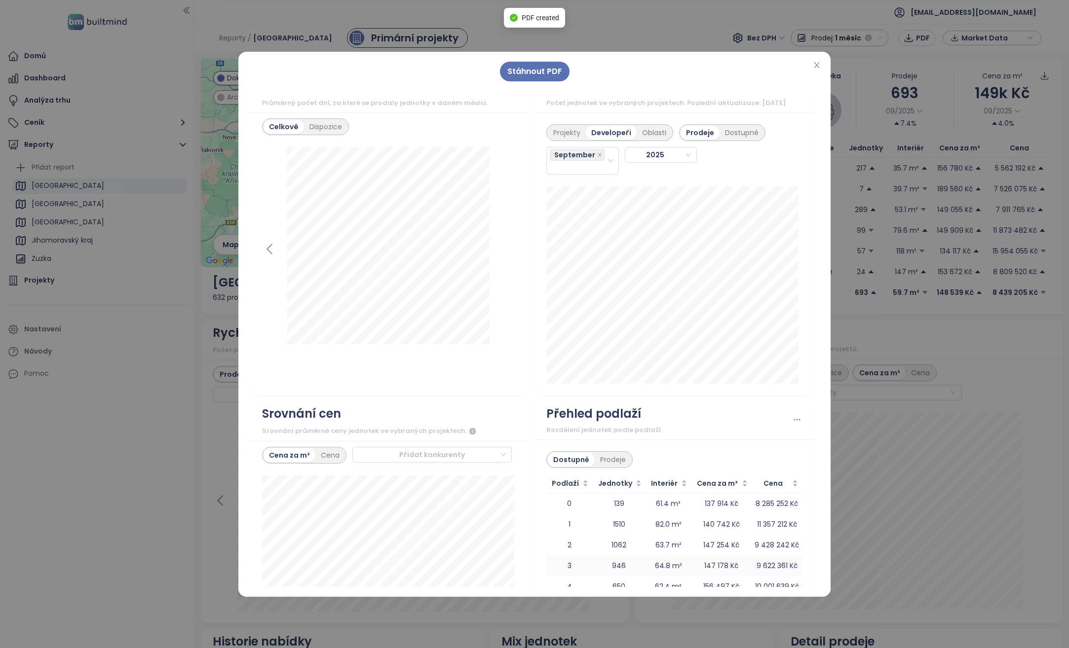
scroll to position [1184, 0]
click at [819, 62] on icon "close" at bounding box center [817, 65] width 8 height 8
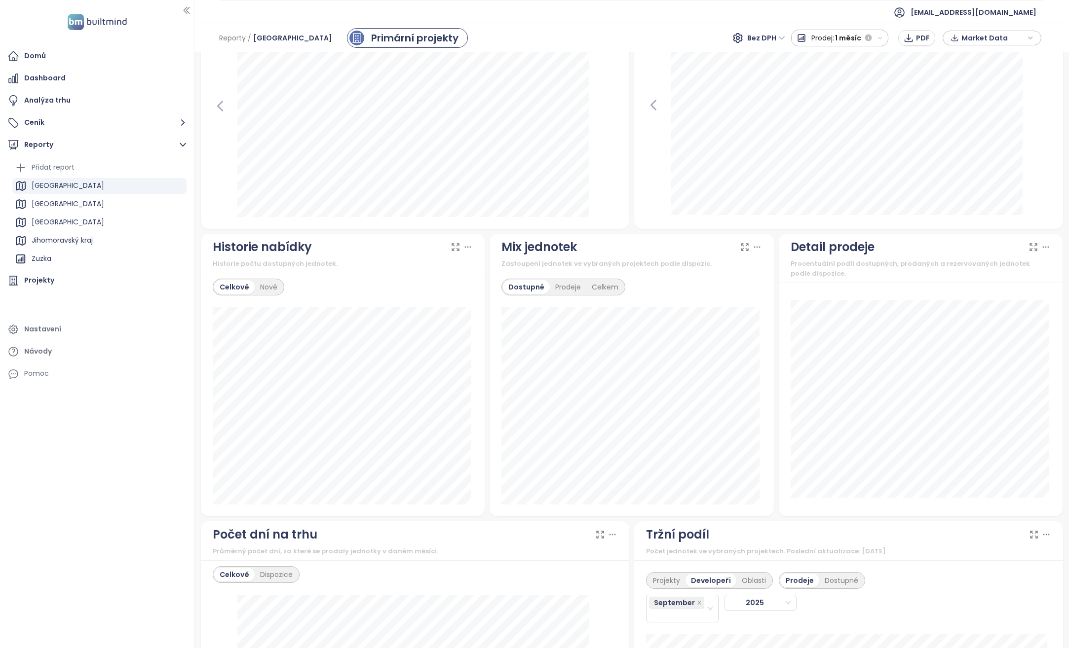
scroll to position [740, 0]
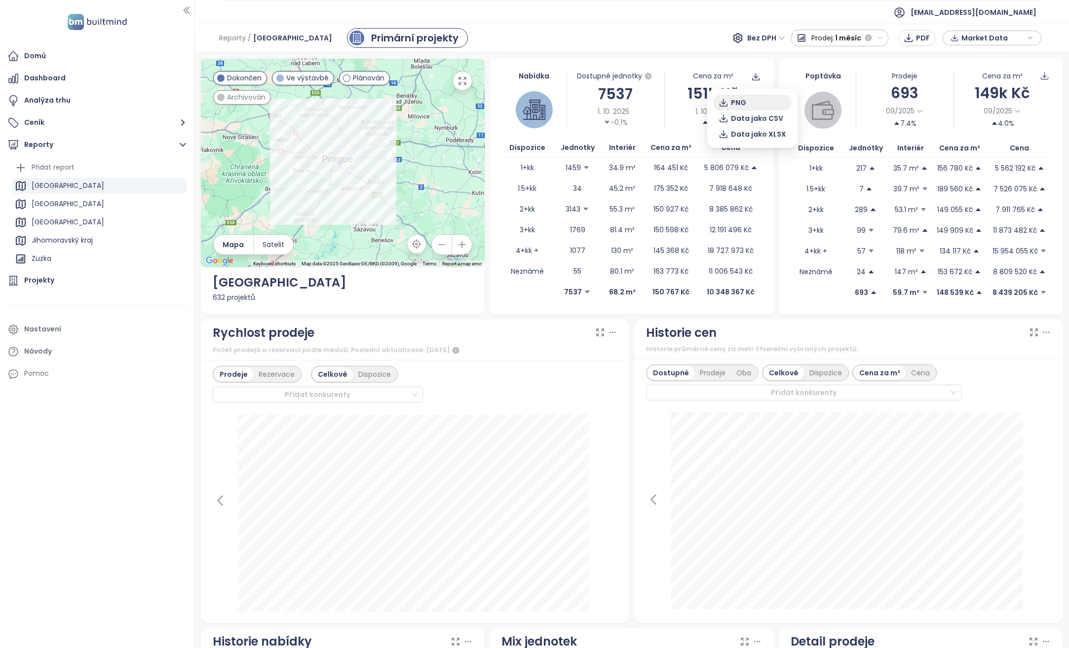
click at [742, 106] on span "PNG" at bounding box center [738, 102] width 15 height 11
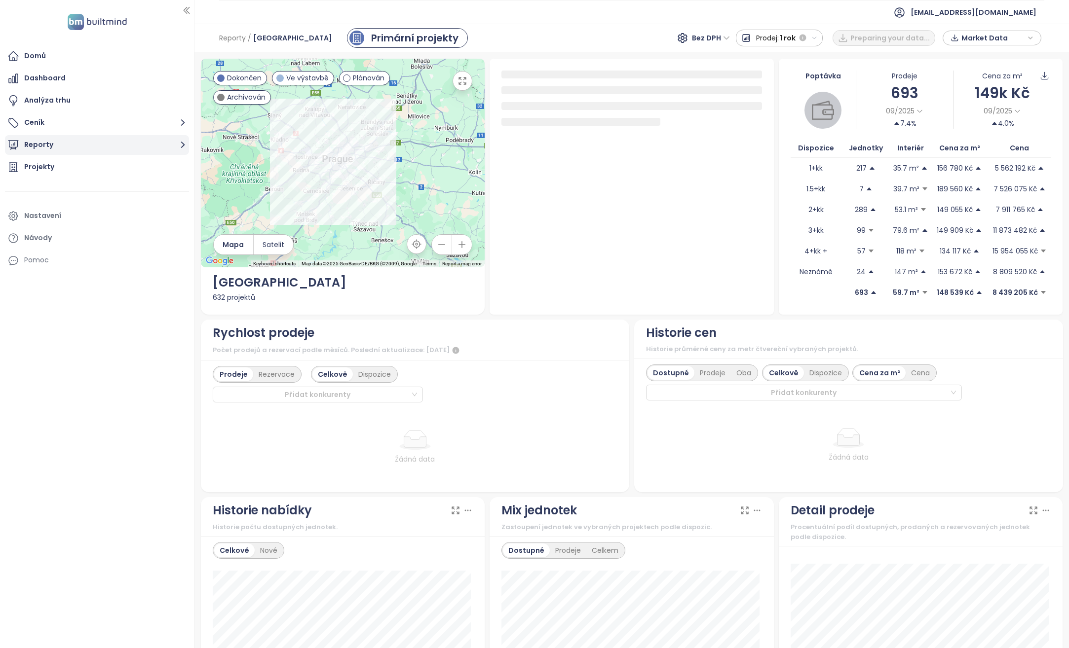
click at [58, 144] on button "Reporty" at bounding box center [97, 145] width 184 height 20
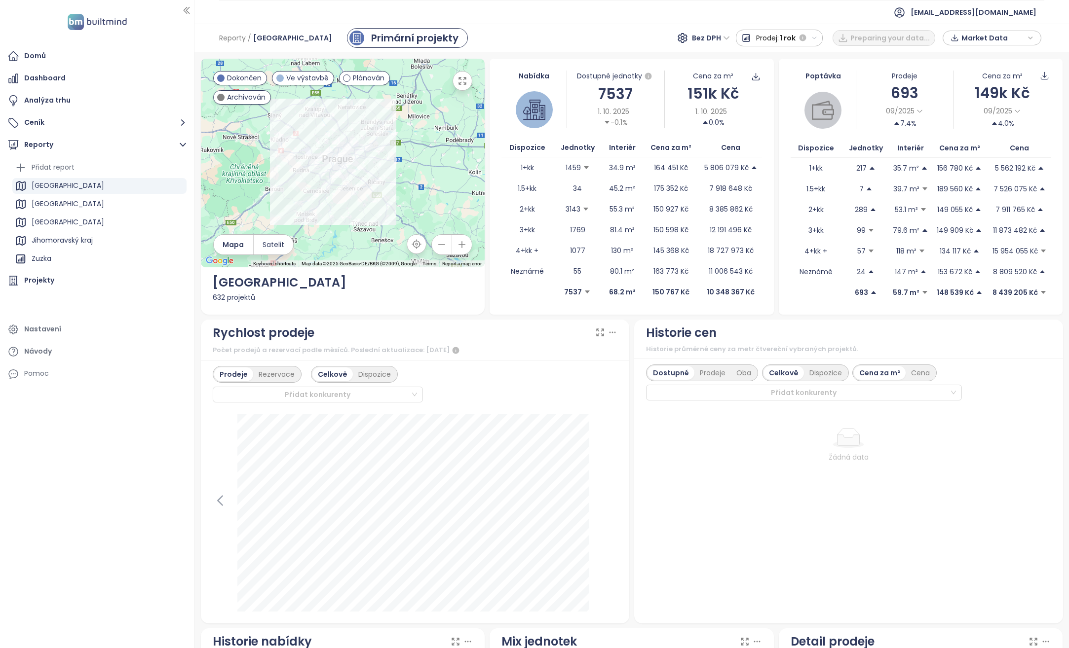
scroll to position [72, 0]
click at [174, 260] on icon "button" at bounding box center [179, 261] width 10 height 10
click at [177, 241] on button "Odstranit" at bounding box center [176, 241] width 52 height 15
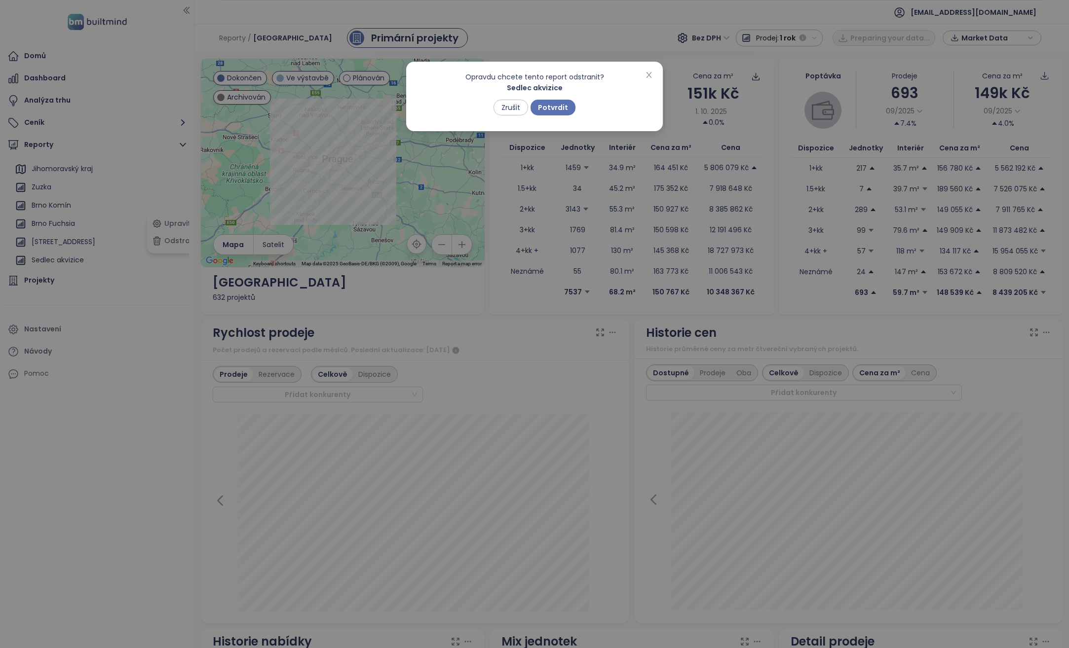
click at [551, 108] on span "Potvrdit" at bounding box center [553, 107] width 30 height 11
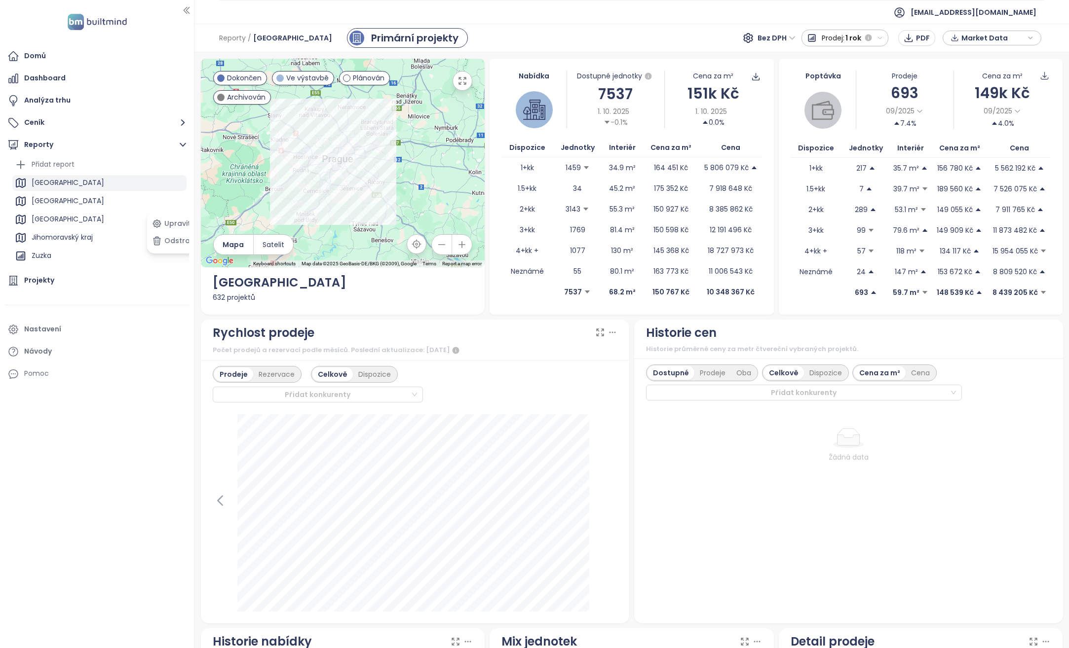
scroll to position [0, 0]
click at [76, 165] on div "Přidat report" at bounding box center [99, 168] width 174 height 16
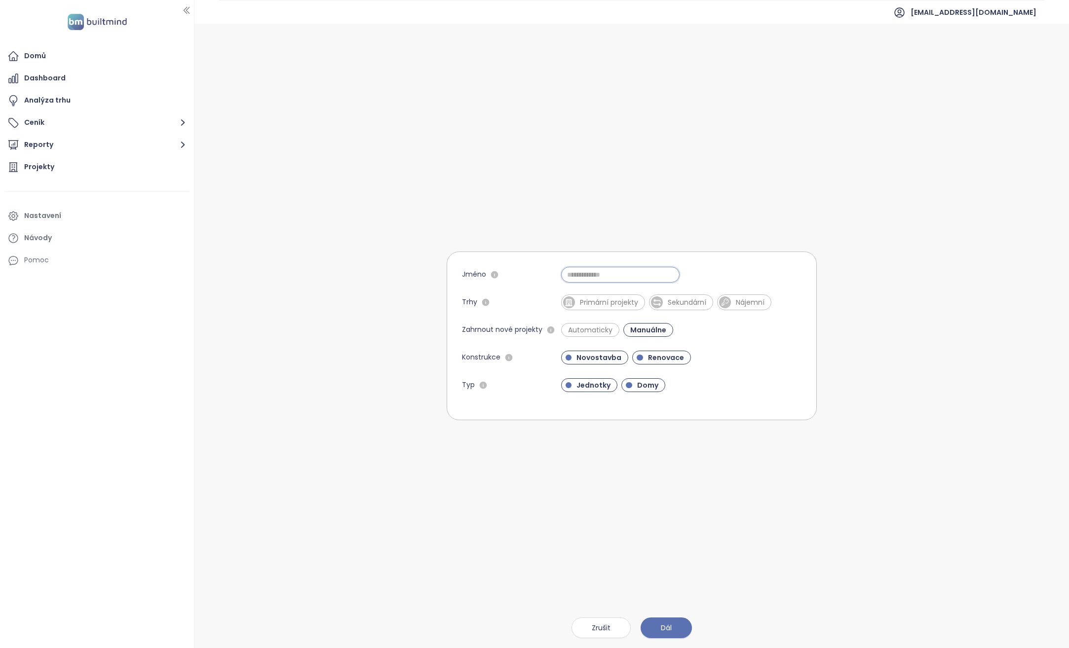
click at [578, 271] on input "Jméno" at bounding box center [620, 275] width 118 height 16
type input "**********"
click at [621, 303] on span "Primární projekty" at bounding box center [609, 303] width 68 height 10
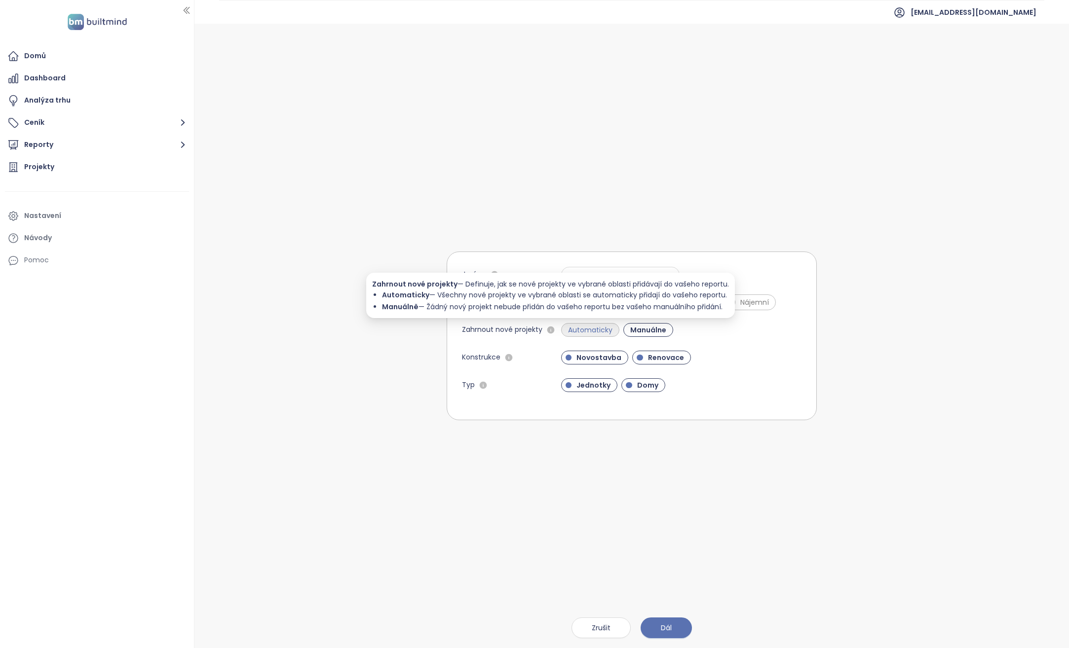
click at [570, 329] on span "Automaticky" at bounding box center [590, 330] width 54 height 10
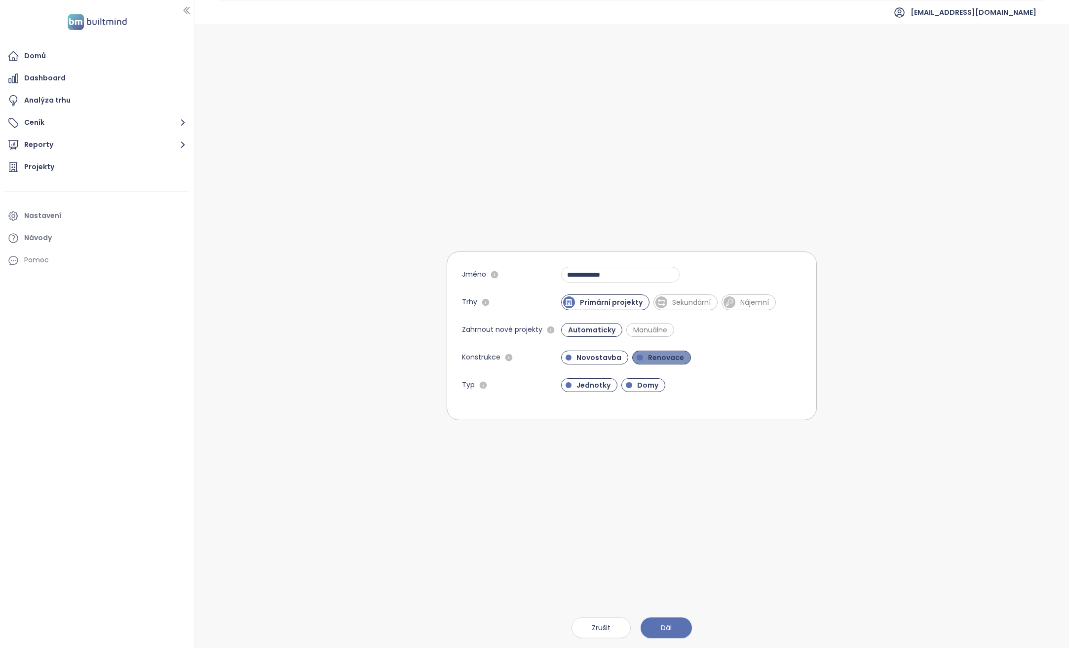
click at [652, 354] on span "Renovace" at bounding box center [666, 358] width 46 height 10
click at [643, 385] on span "Domy" at bounding box center [647, 385] width 31 height 10
click at [675, 627] on button "Dál" at bounding box center [666, 628] width 51 height 21
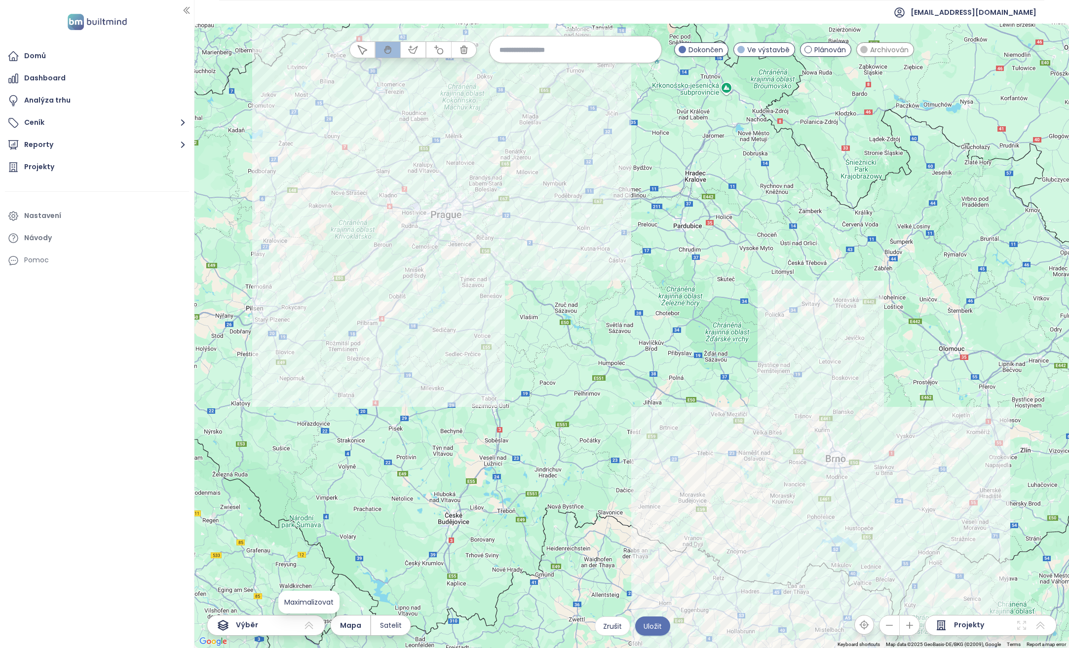
click at [310, 627] on icon at bounding box center [309, 625] width 8 height 7
click at [310, 626] on icon at bounding box center [309, 626] width 12 height 12
click at [537, 47] on input at bounding box center [575, 49] width 152 height 21
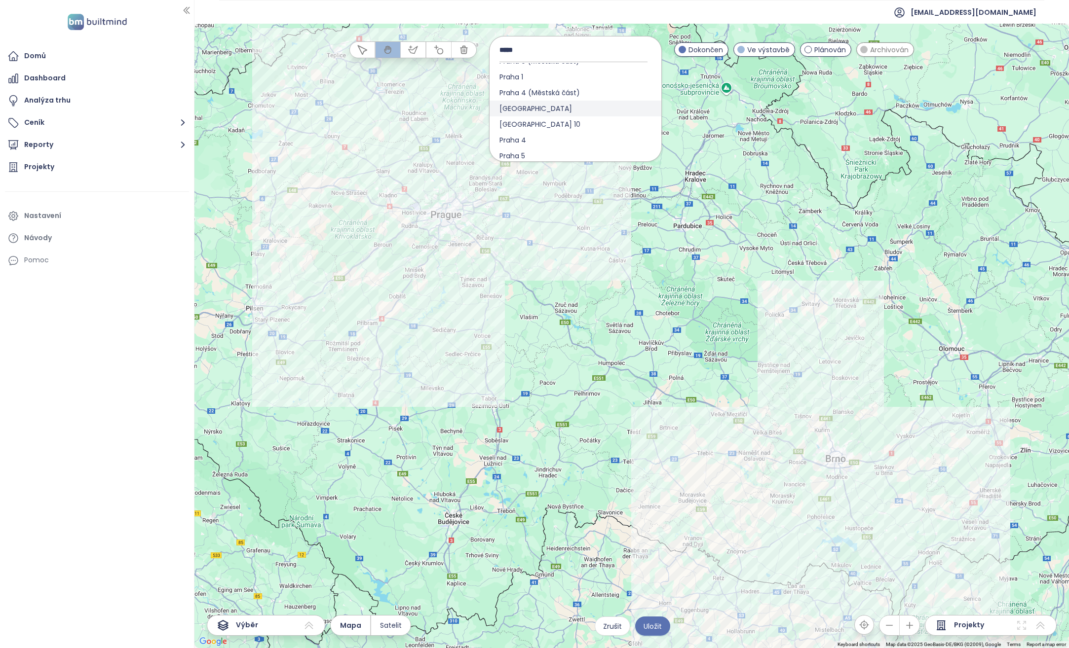
scroll to position [282, 0]
type input "*****"
click at [544, 122] on div "Praha" at bounding box center [576, 123] width 172 height 16
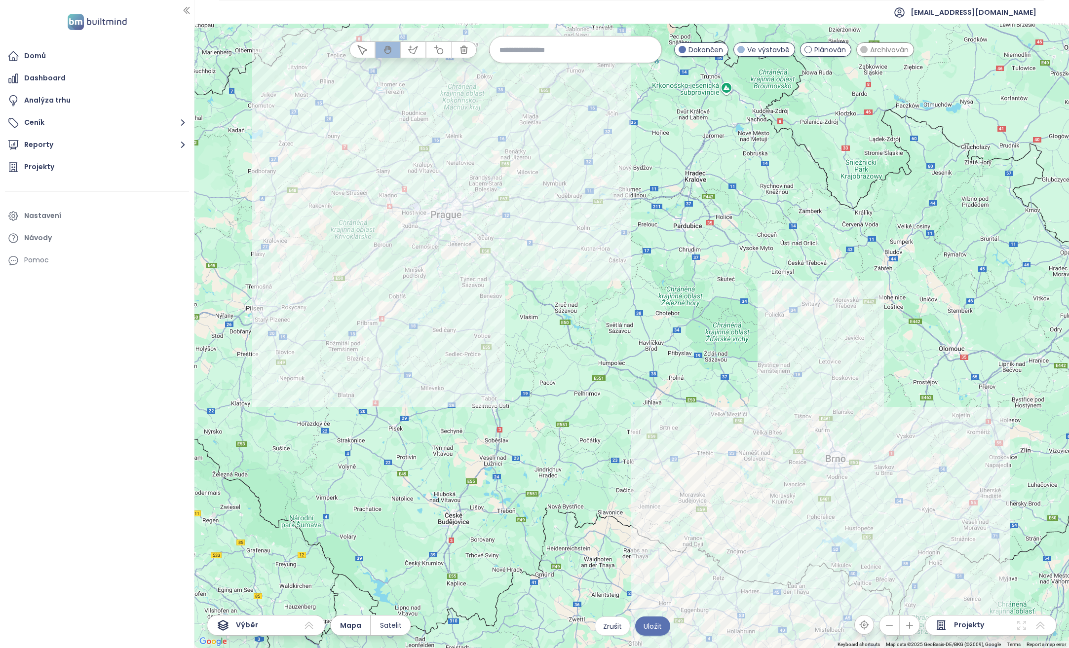
click at [529, 49] on input at bounding box center [575, 49] width 152 height 21
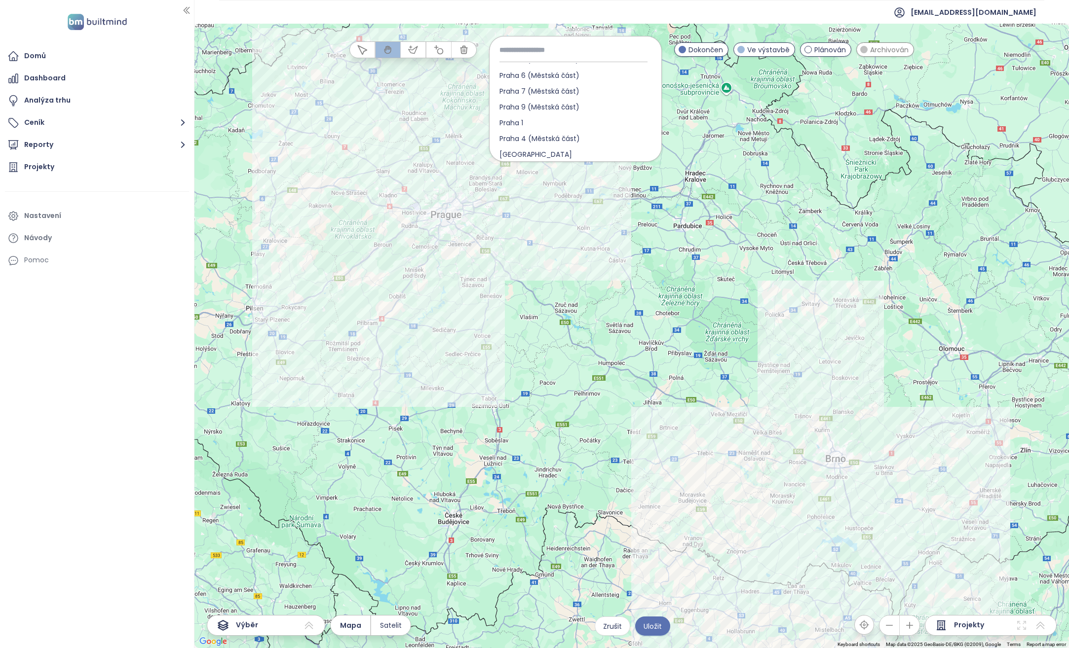
scroll to position [395, 0]
click at [503, 105] on span "Praha" at bounding box center [536, 105] width 92 height 16
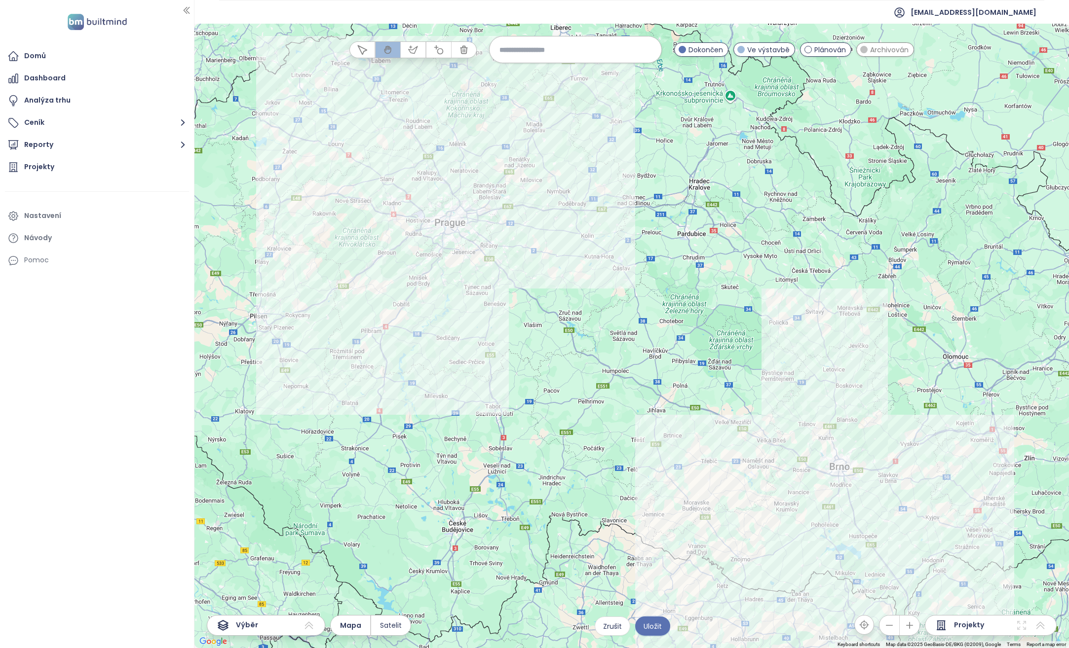
drag, startPoint x: 482, startPoint y: 153, endPoint x: 663, endPoint y: 270, distance: 215.4
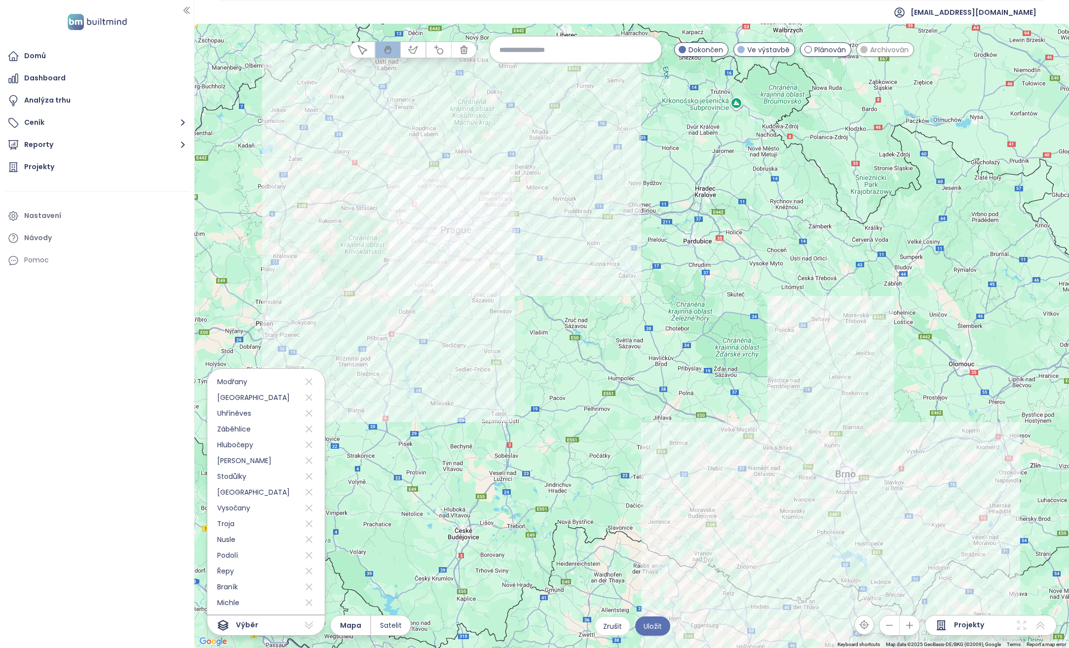
click at [275, 629] on div "Výběr" at bounding box center [266, 625] width 118 height 21
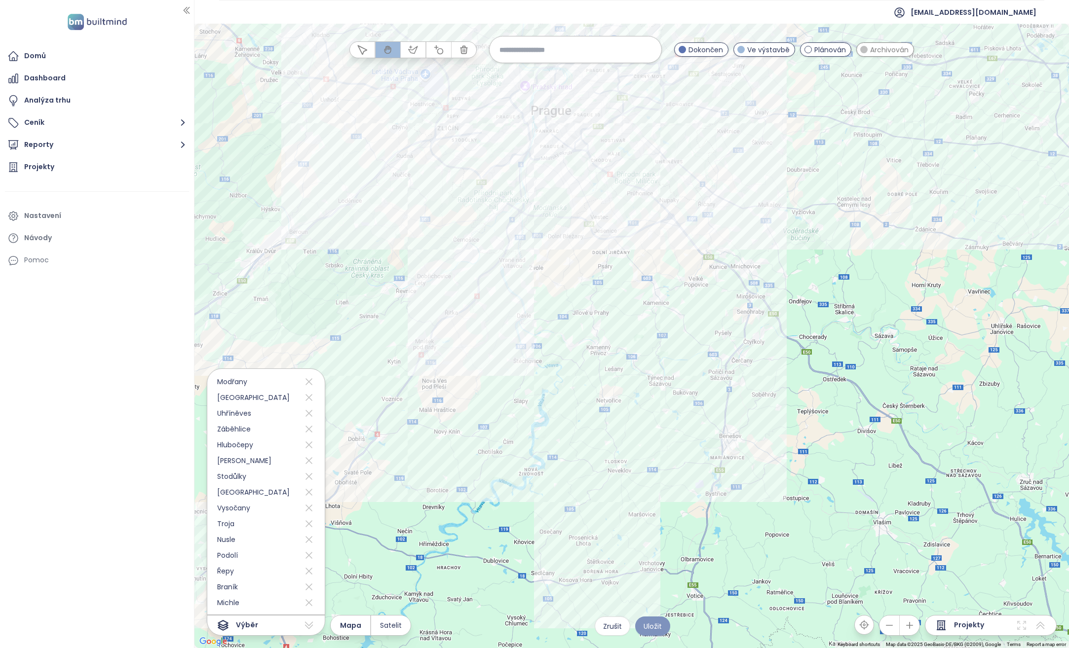
click at [661, 630] on span "Uložit" at bounding box center [653, 626] width 18 height 11
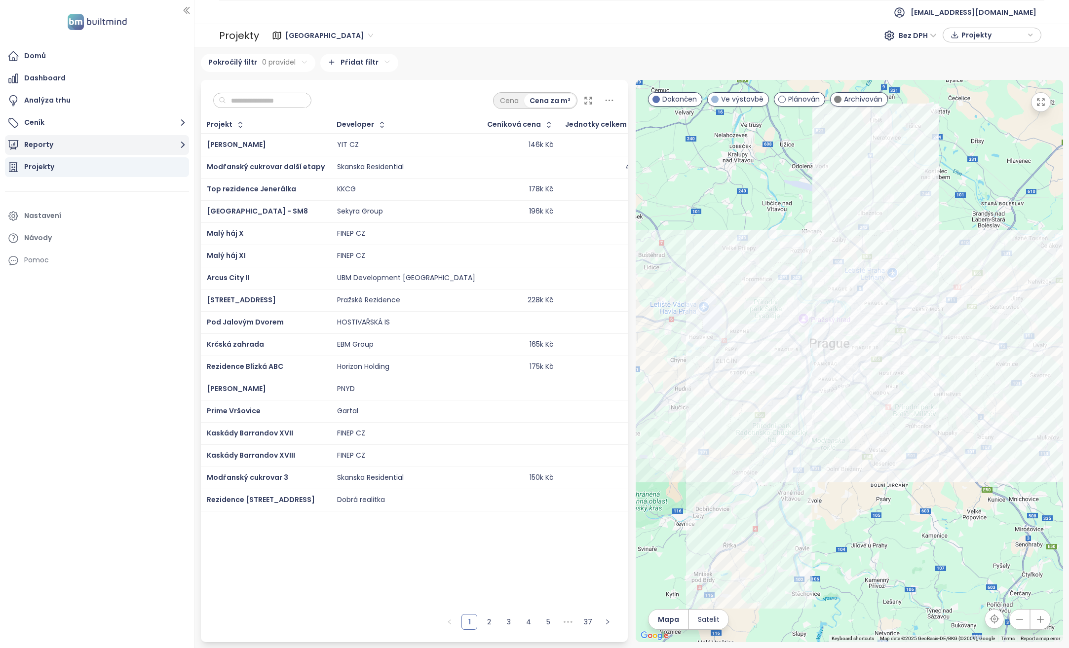
click at [109, 142] on button "Reporty" at bounding box center [97, 145] width 184 height 20
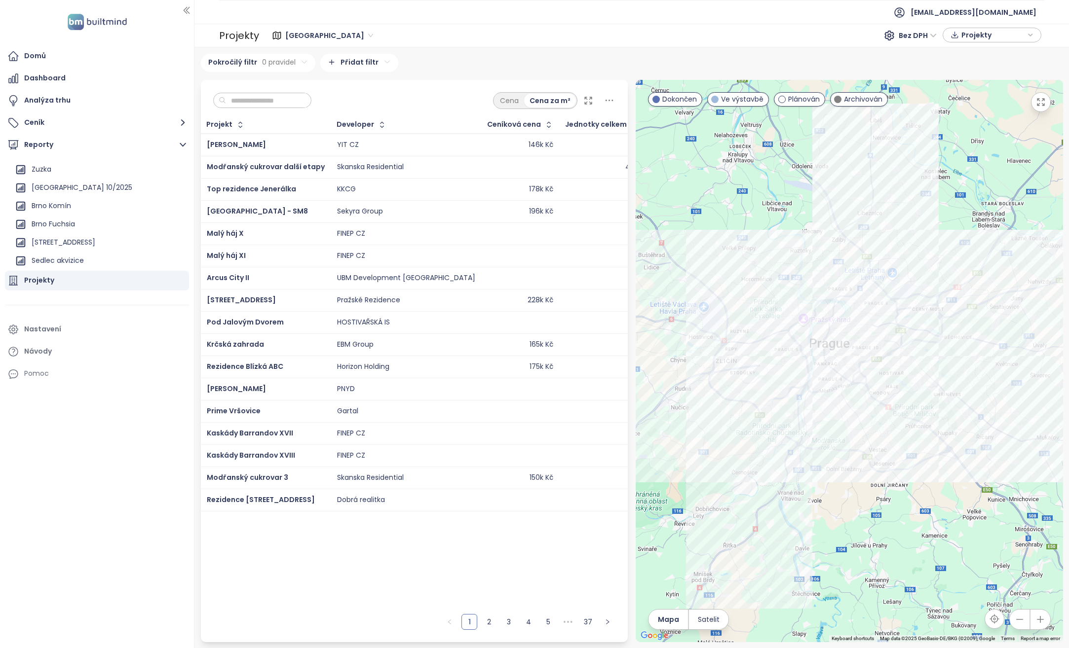
scroll to position [90, 0]
click at [95, 188] on div "Praha 10/2025" at bounding box center [99, 188] width 174 height 16
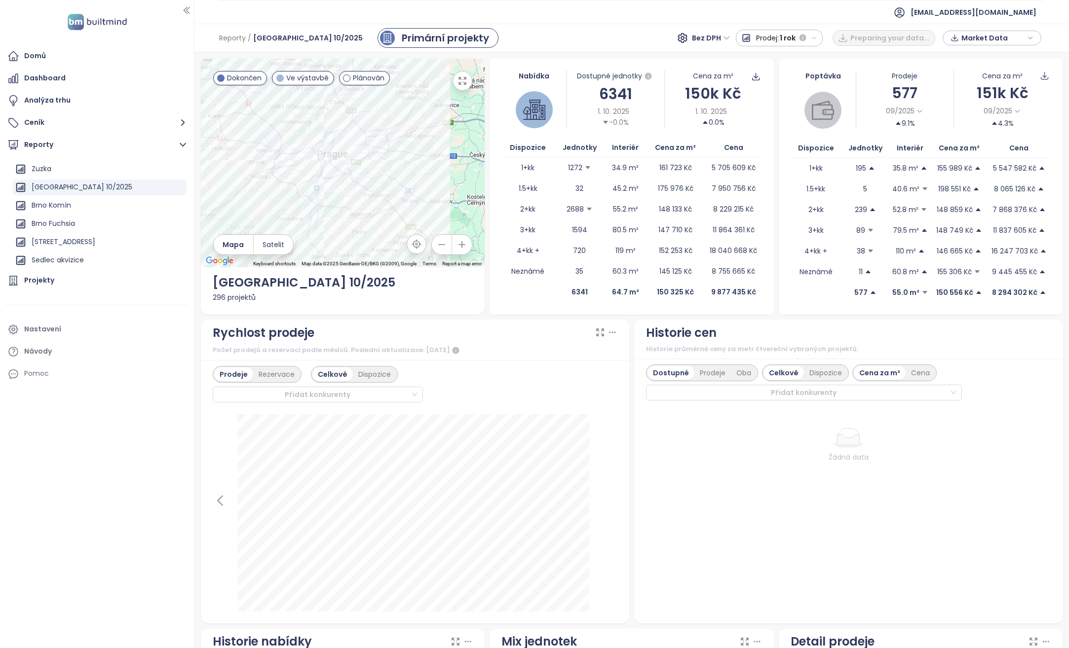
click at [769, 35] on span "Prodej:" at bounding box center [767, 38] width 23 height 18
click at [821, 74] on div "1 měsíc" at bounding box center [845, 74] width 86 height 18
click at [843, 35] on span "1 měsíc" at bounding box center [848, 38] width 26 height 18
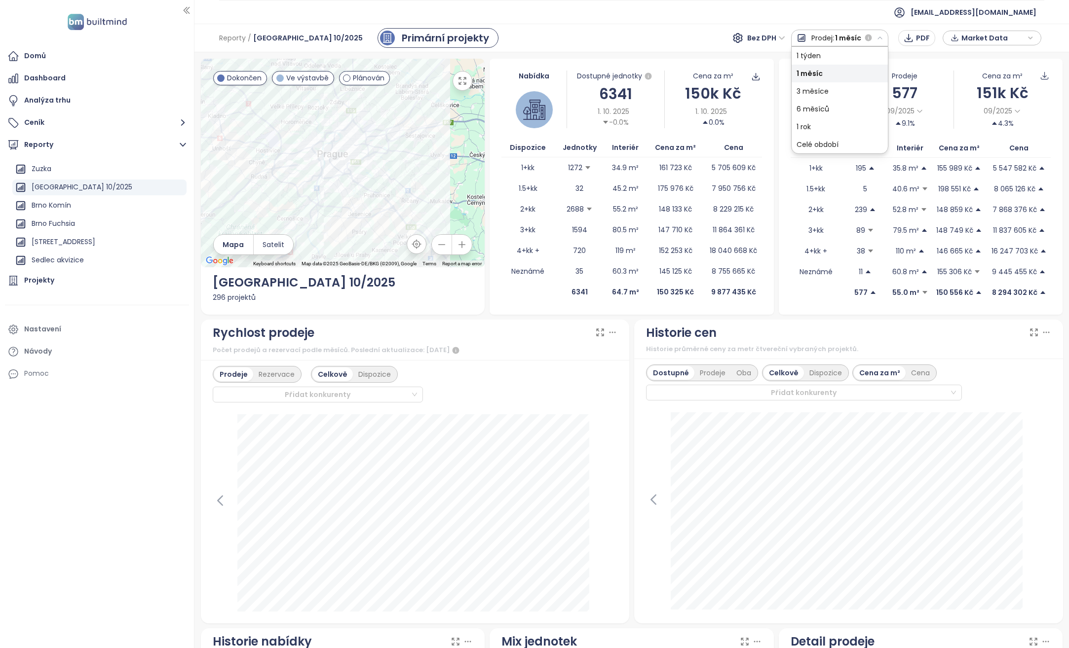
click at [837, 71] on div "1 měsíc" at bounding box center [840, 74] width 96 height 18
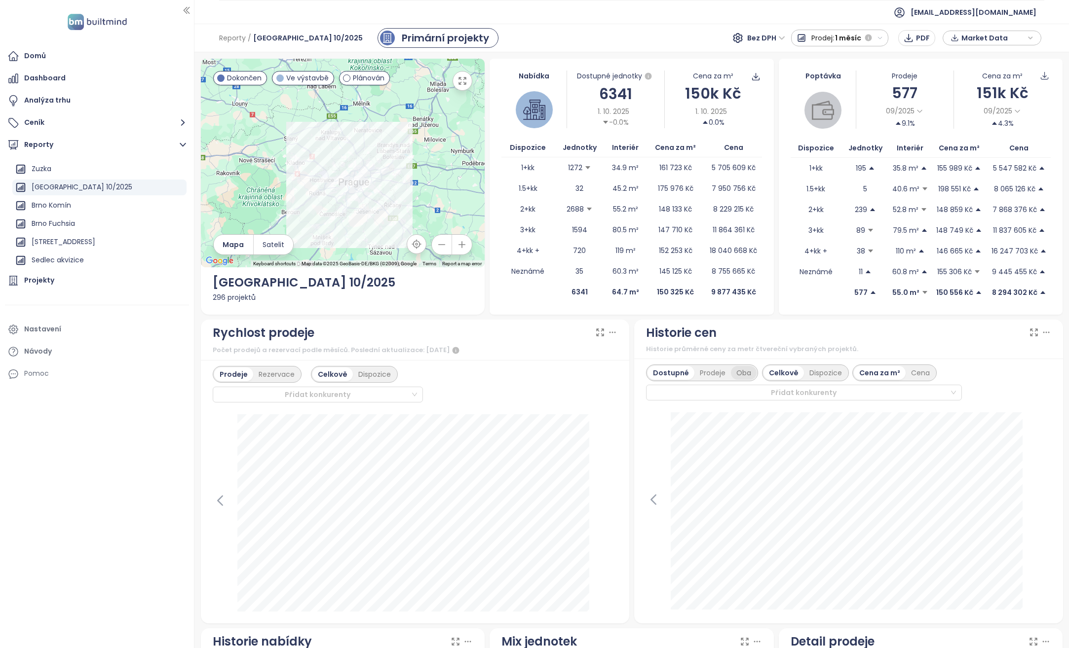
click at [739, 374] on div "Oba" at bounding box center [744, 373] width 26 height 14
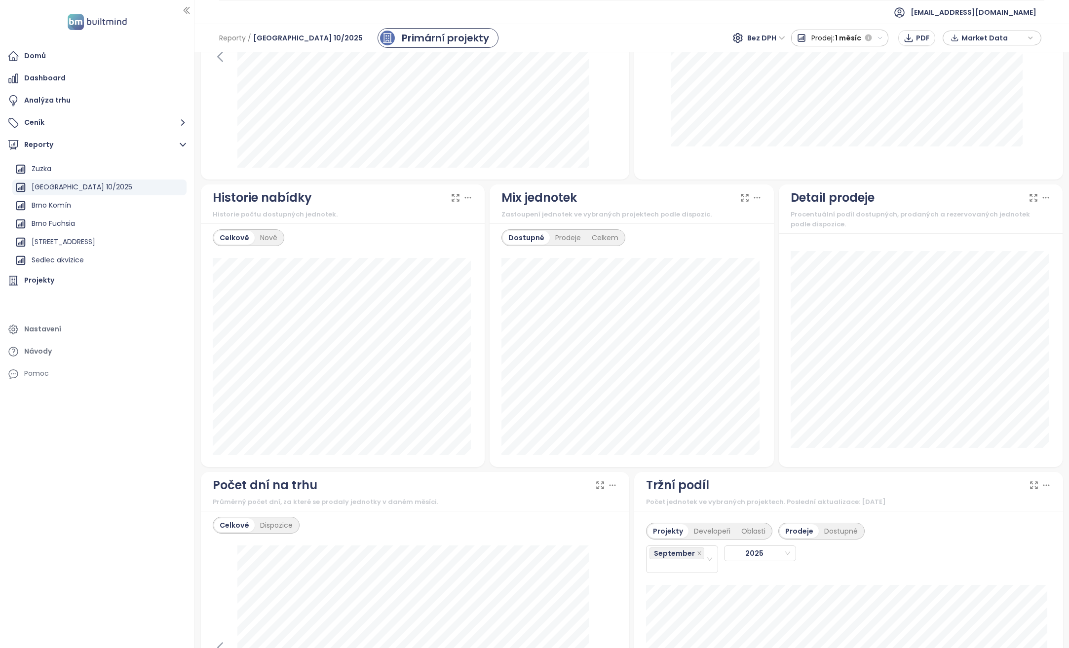
scroll to position [493, 0]
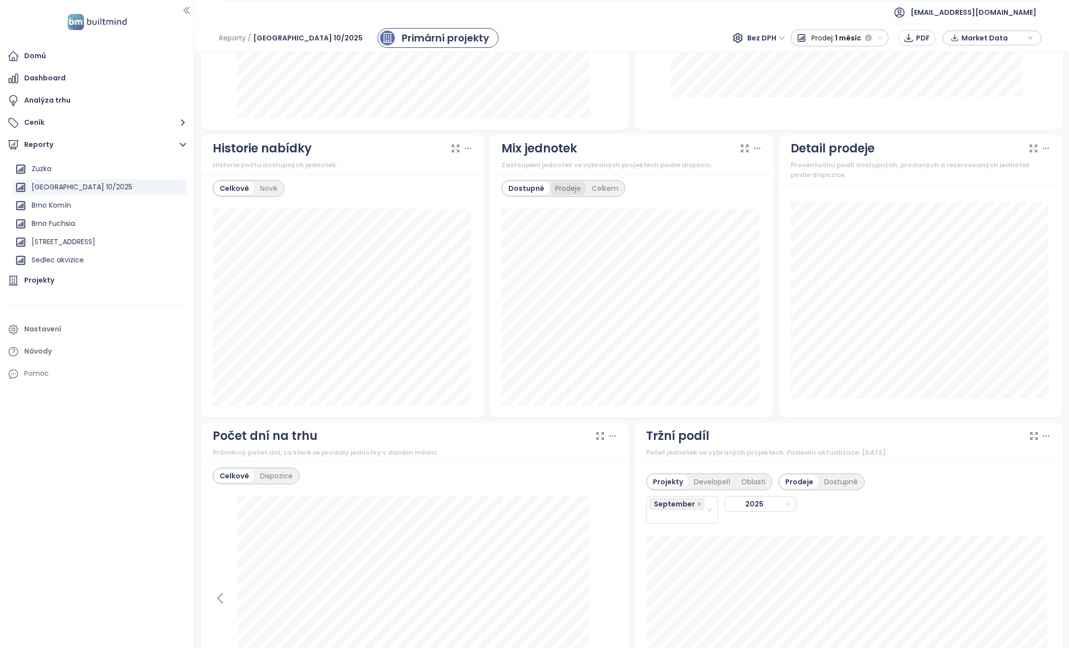
click at [553, 185] on div "Prodeje" at bounding box center [568, 189] width 37 height 14
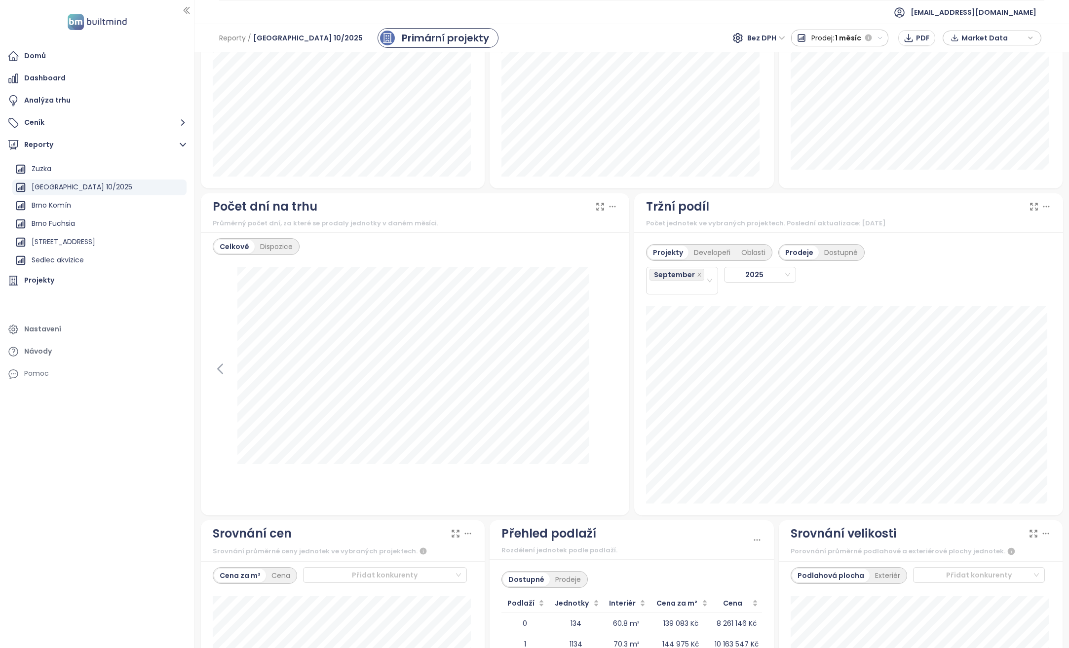
scroll to position [740, 0]
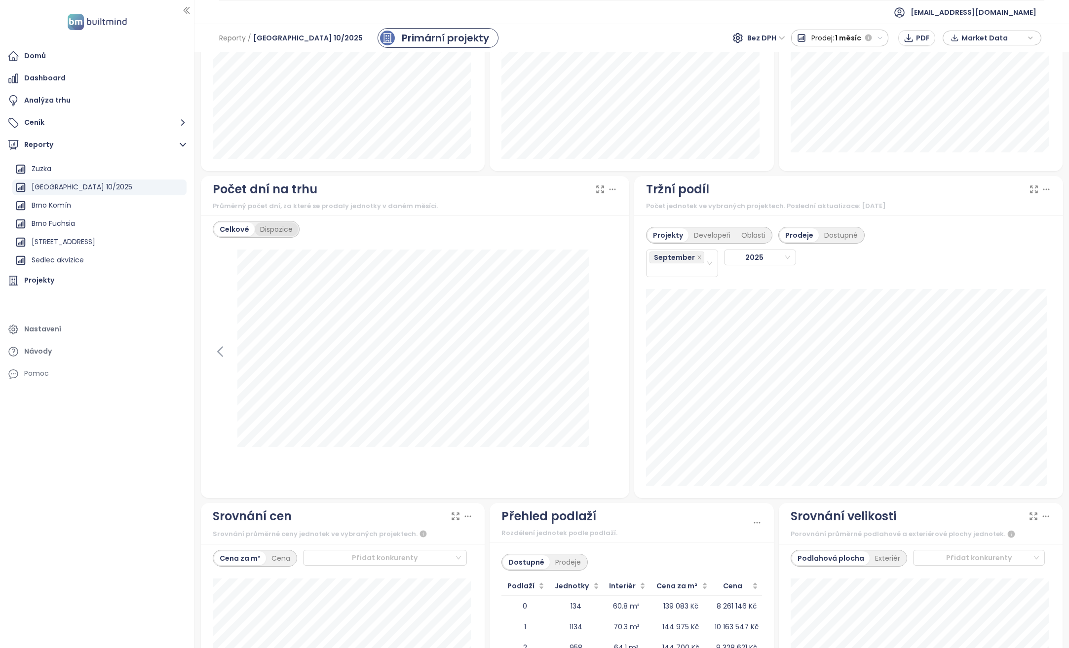
drag, startPoint x: 277, startPoint y: 232, endPoint x: 264, endPoint y: 230, distance: 13.4
click at [277, 232] on div "Dispozice" at bounding box center [276, 230] width 43 height 14
click at [243, 227] on div "Celkově" at bounding box center [233, 230] width 38 height 14
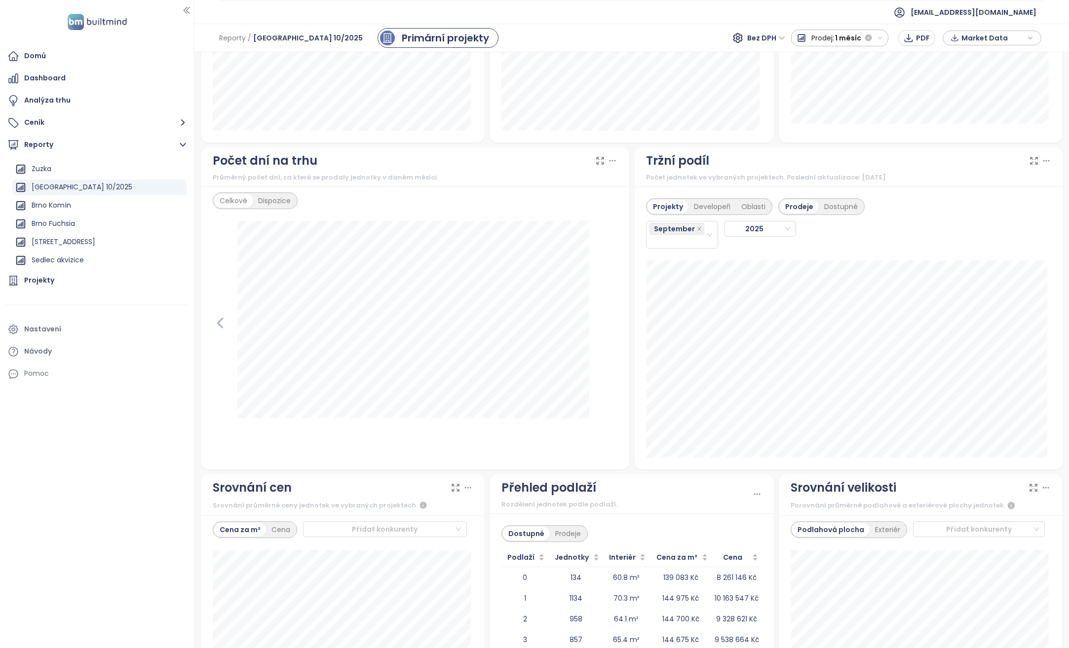
scroll to position [790, 0]
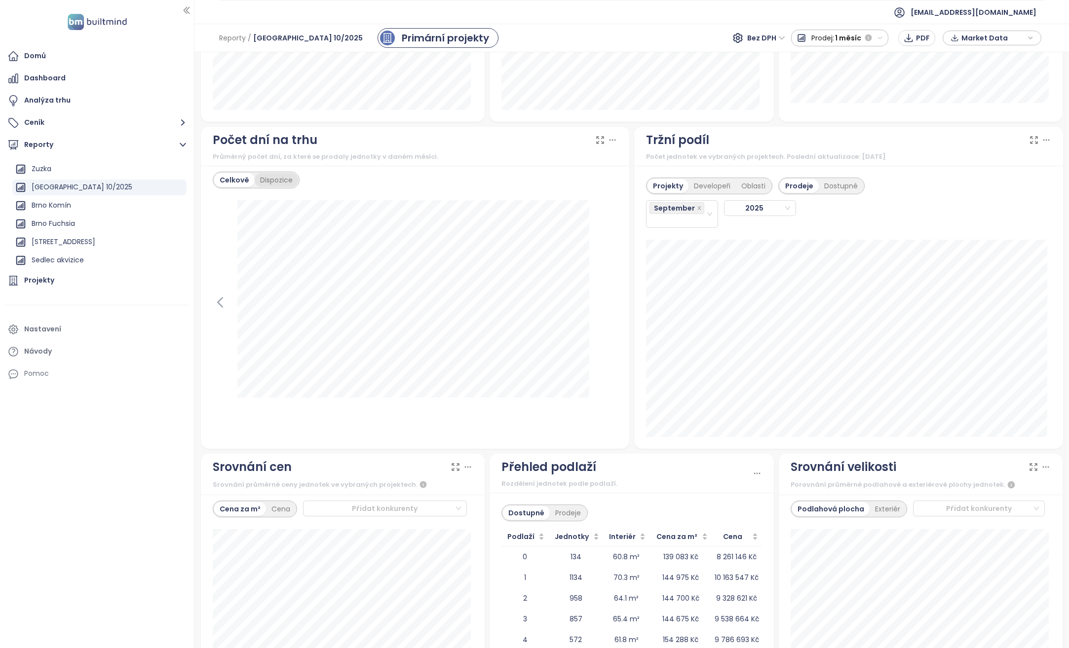
click at [282, 175] on div "Dispozice" at bounding box center [276, 180] width 43 height 14
click at [703, 179] on div "Projekty Developeři Oblasti" at bounding box center [709, 186] width 126 height 17
click at [703, 185] on div "Developeři" at bounding box center [711, 186] width 47 height 14
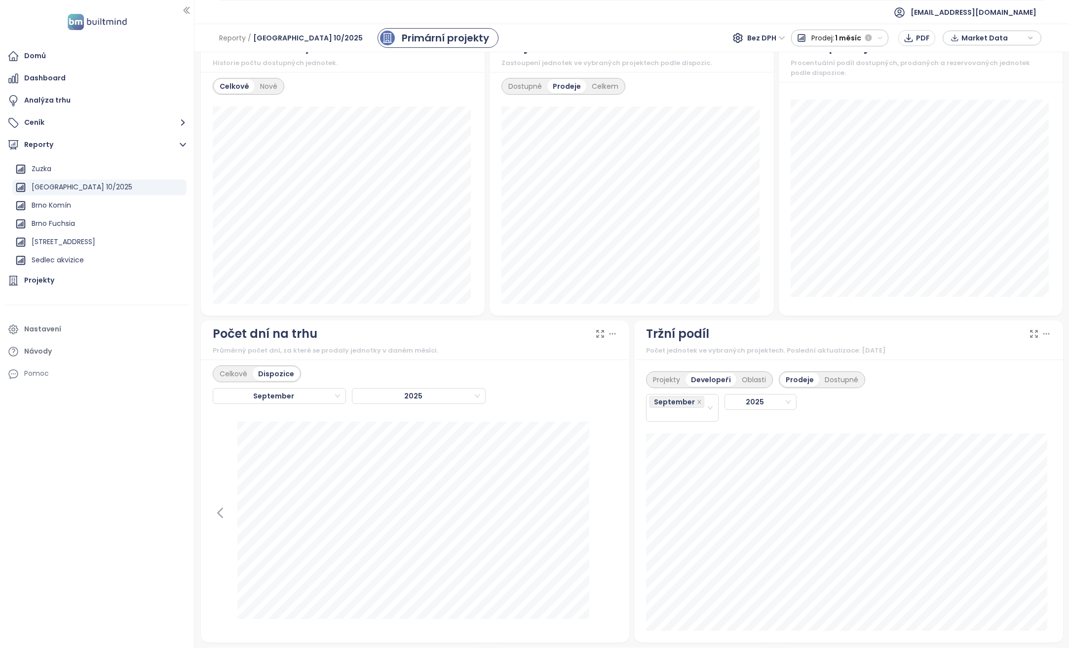
scroll to position [892, 0]
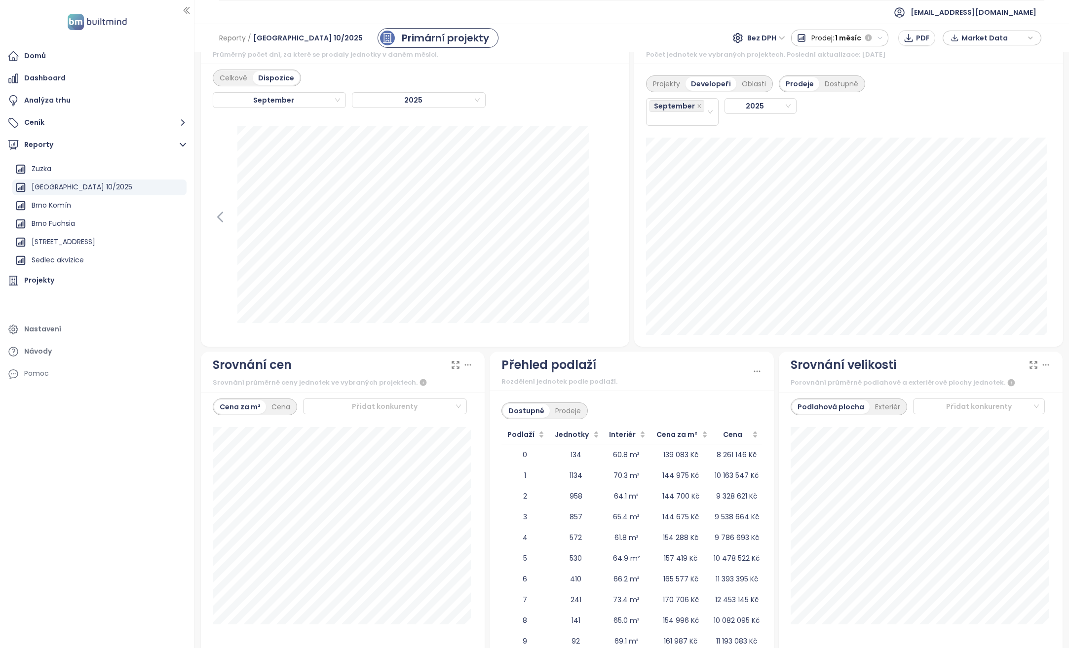
click at [746, 371] on div "Přehled podlaží" at bounding box center [626, 365] width 251 height 19
click at [752, 372] on icon at bounding box center [757, 372] width 10 height 10
click at [697, 370] on div "Přehled podlaží" at bounding box center [626, 365] width 251 height 19
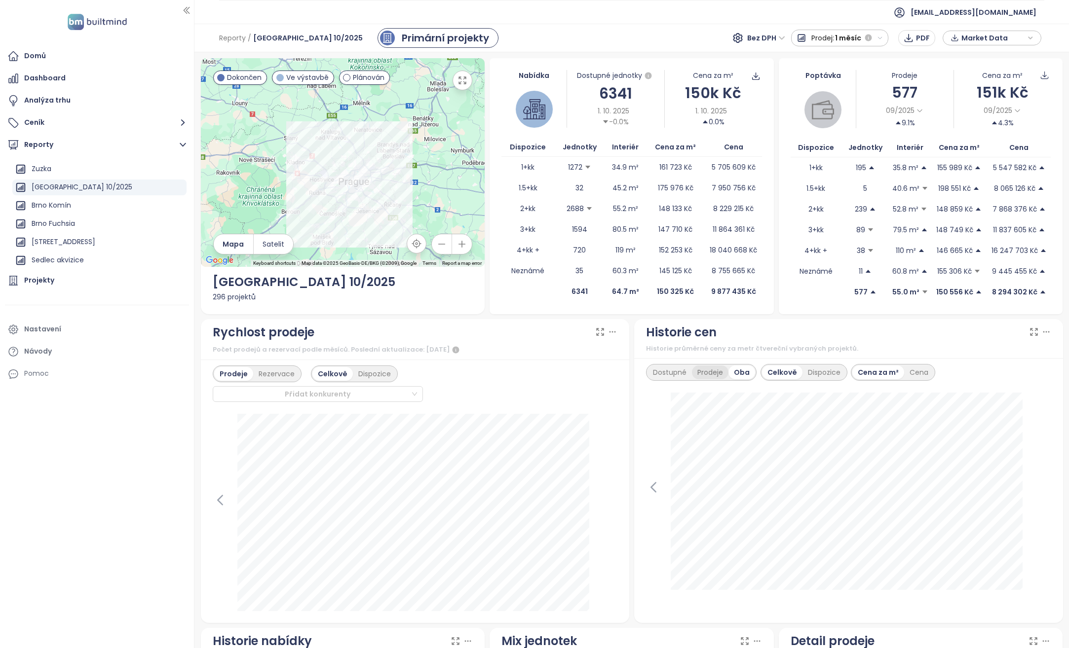
scroll to position [0, 0]
click at [94, 202] on div "Brno Komín" at bounding box center [99, 206] width 174 height 16
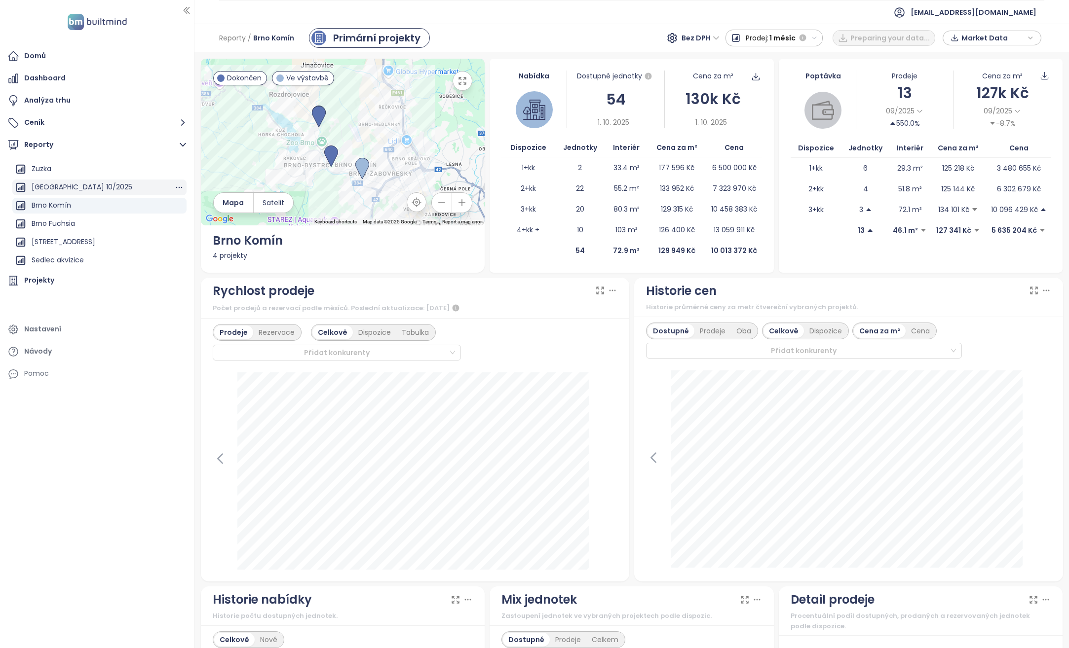
click at [99, 187] on div "Praha 10/2025" at bounding box center [99, 188] width 174 height 16
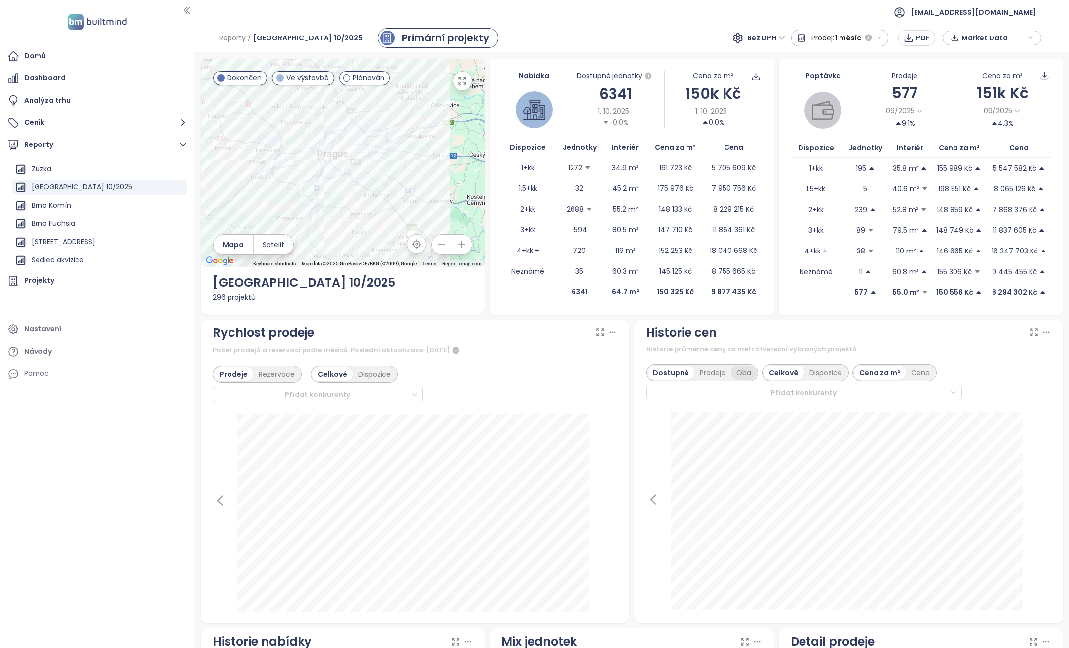
click at [731, 373] on div "Oba" at bounding box center [744, 373] width 26 height 14
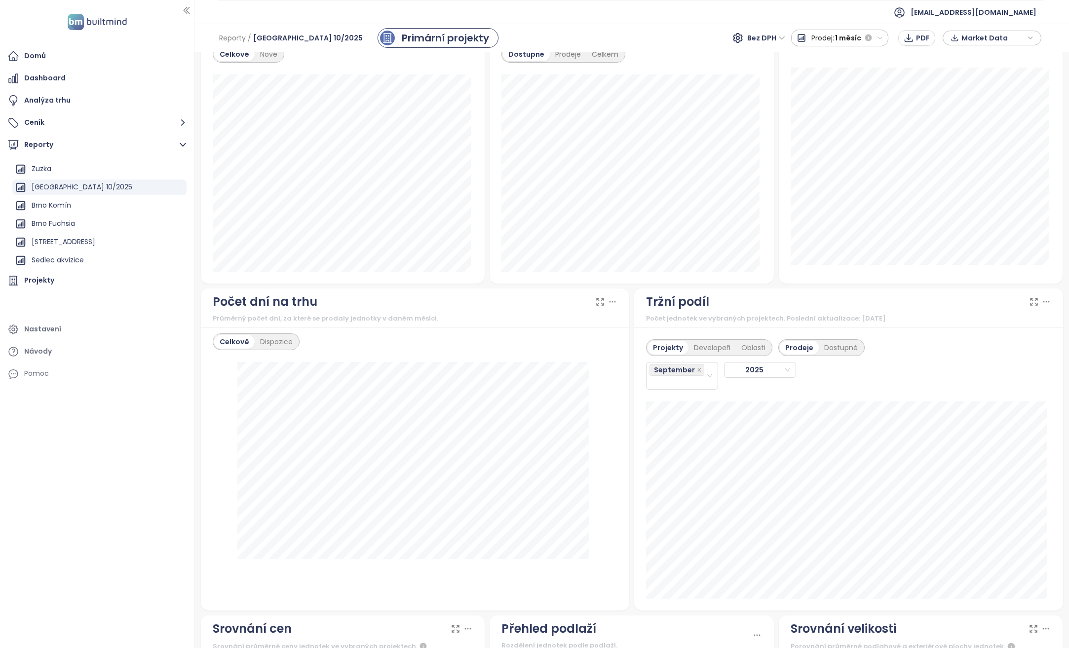
scroll to position [642, 0]
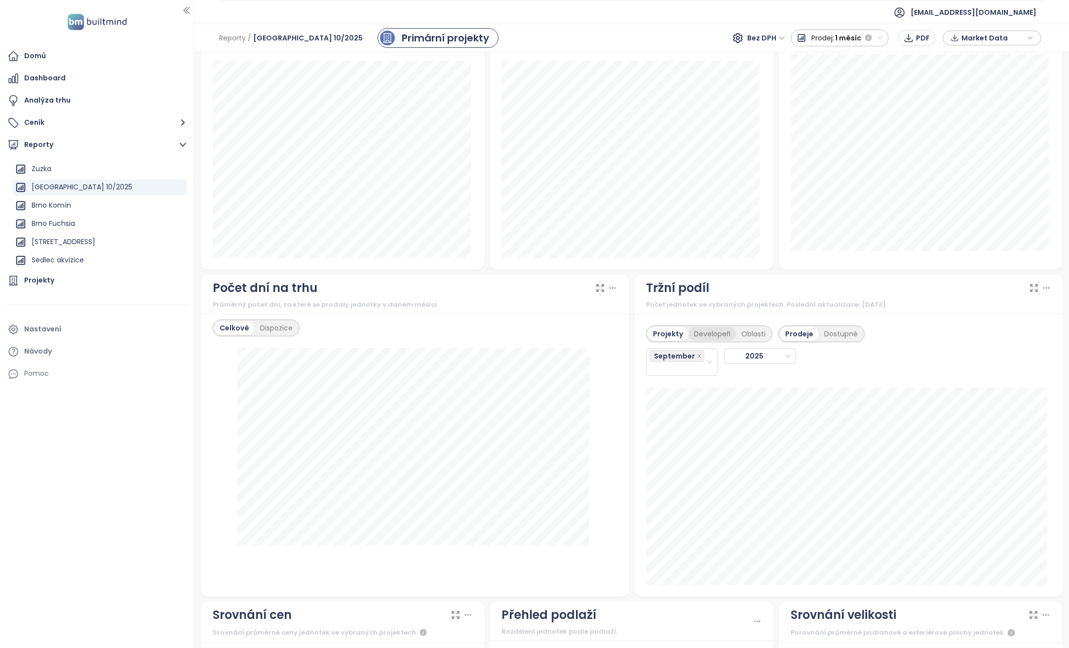
click at [705, 329] on div "Developeři" at bounding box center [711, 334] width 47 height 14
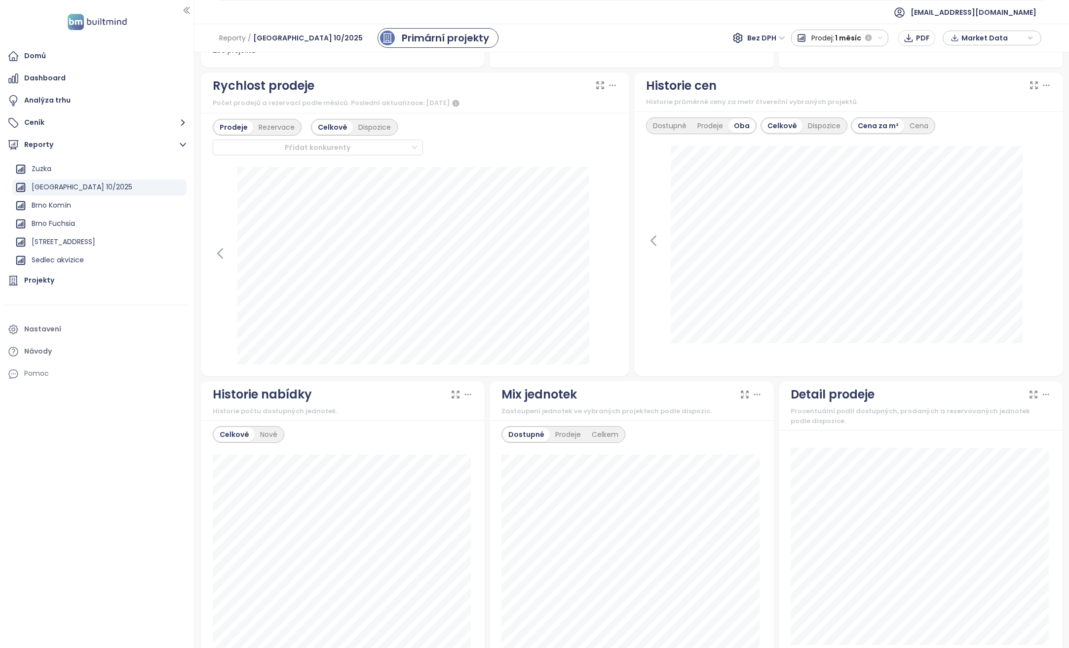
scroll to position [247, 0]
click at [921, 37] on span "PDF" at bounding box center [923, 38] width 14 height 11
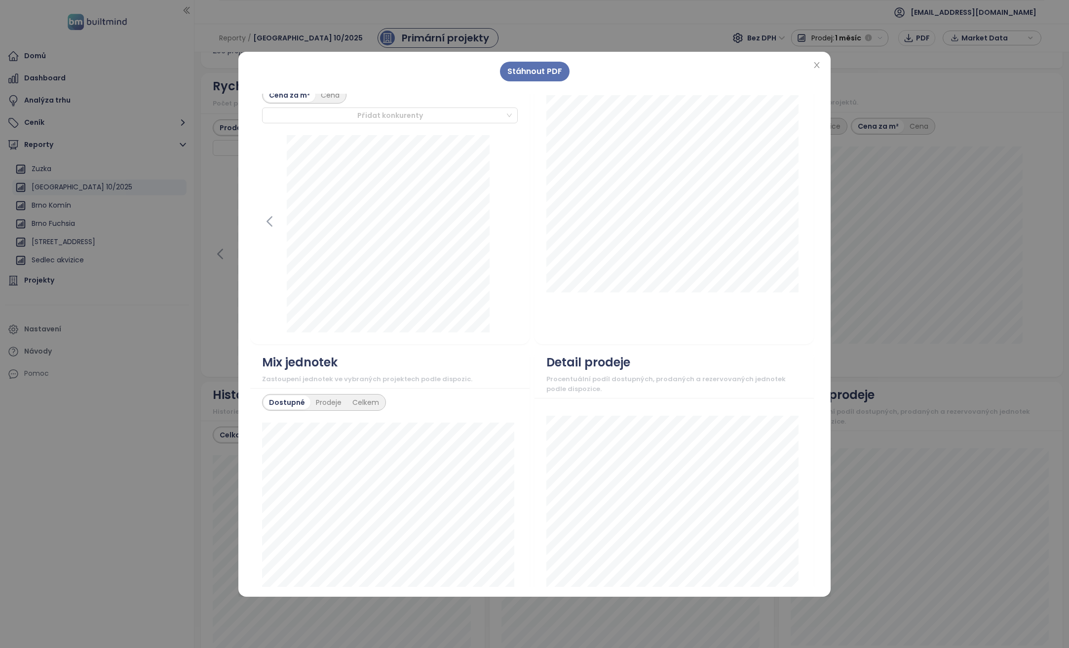
scroll to position [543, 0]
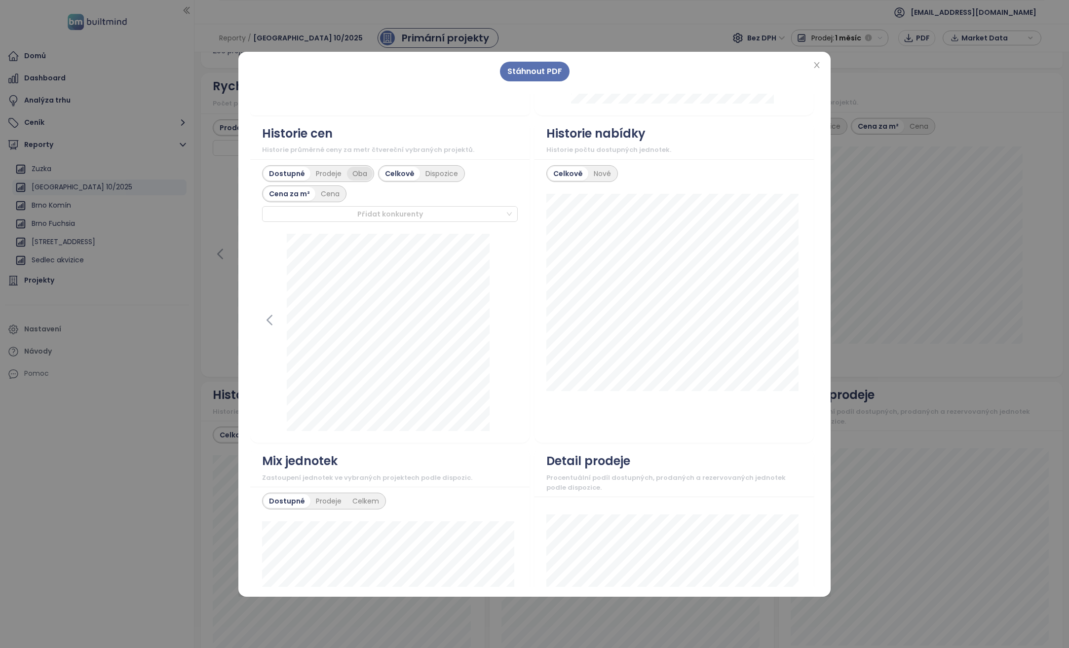
click at [360, 181] on div "Oba" at bounding box center [360, 174] width 26 height 14
click at [438, 181] on div "Dispozice" at bounding box center [439, 174] width 43 height 14
click at [372, 181] on div "Celkově" at bounding box center [373, 174] width 38 height 14
click at [361, 179] on div "Oba" at bounding box center [360, 174] width 26 height 14
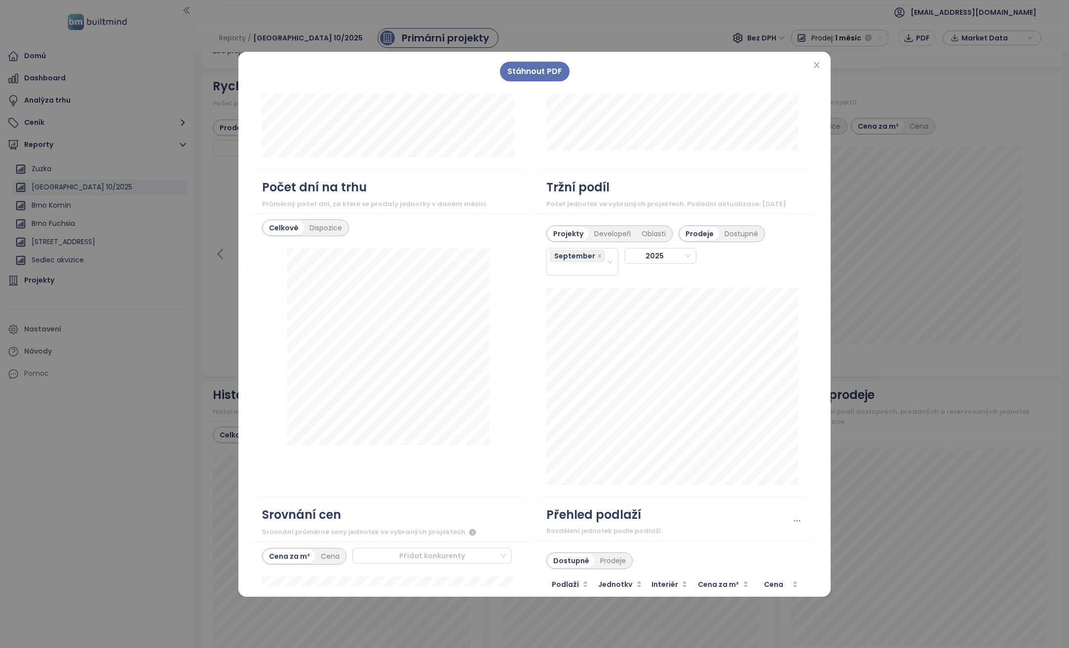
scroll to position [1086, 0]
click at [597, 240] on div "Developeři" at bounding box center [612, 233] width 47 height 14
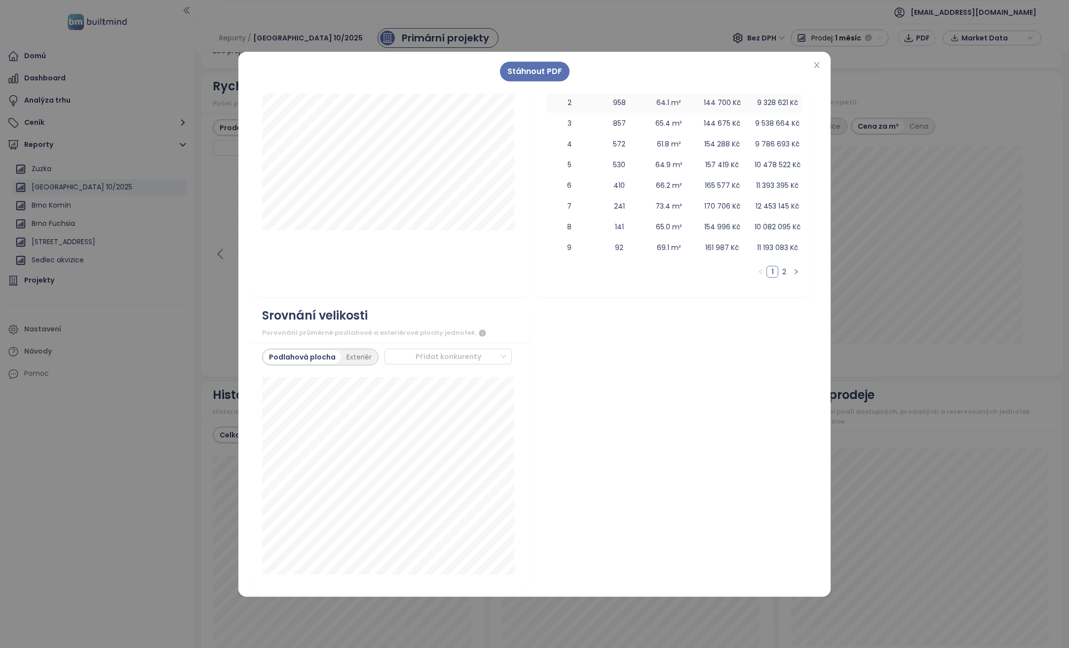
scroll to position [1647, 0]
click at [522, 71] on span "Stáhnout PDF" at bounding box center [534, 71] width 55 height 12
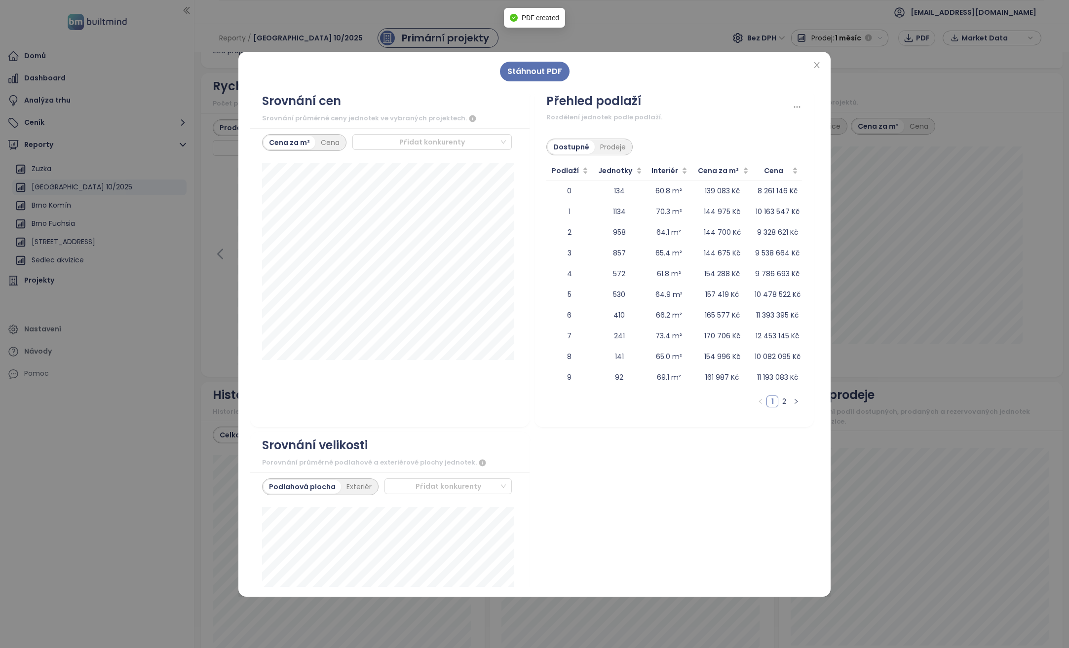
scroll to position [1509, 0]
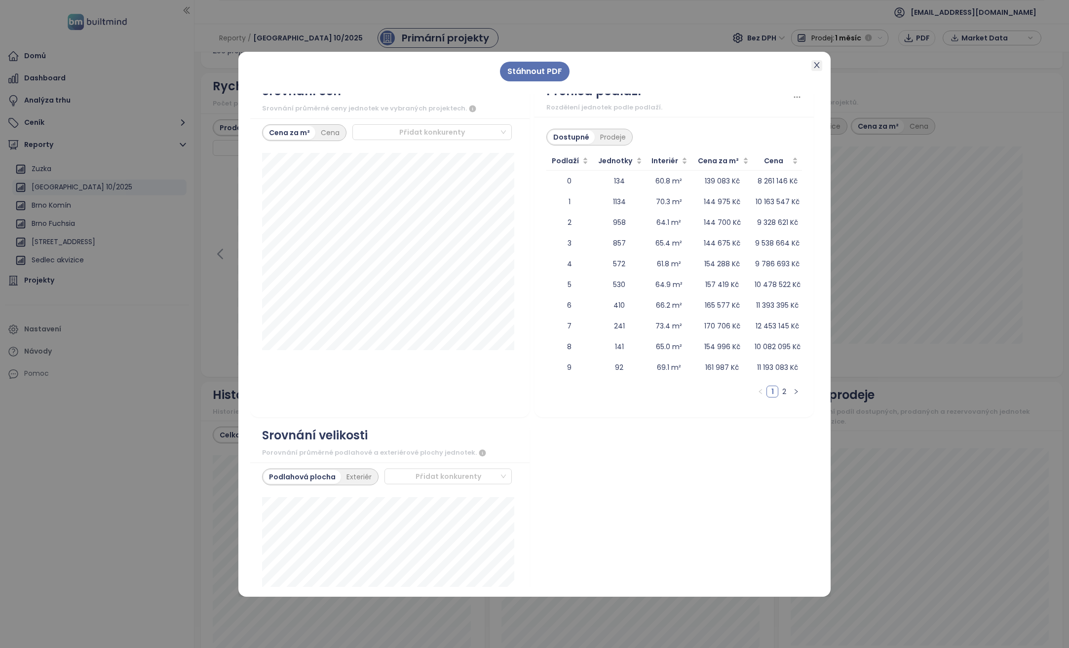
click at [818, 64] on icon "close" at bounding box center [816, 65] width 5 height 6
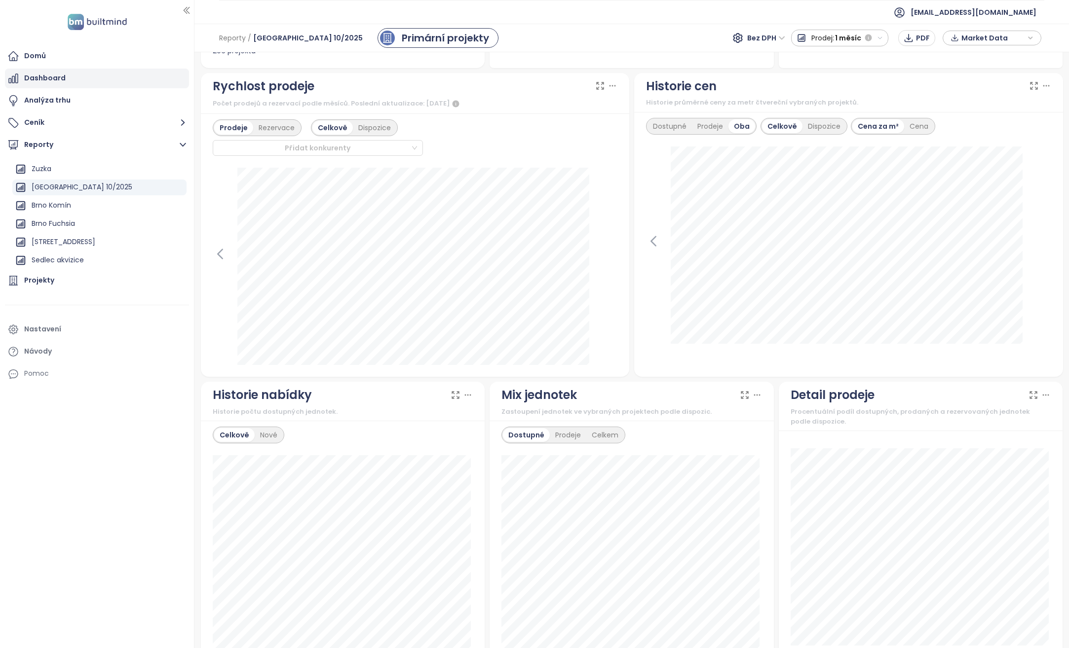
click at [79, 76] on div "Dashboard" at bounding box center [97, 79] width 184 height 20
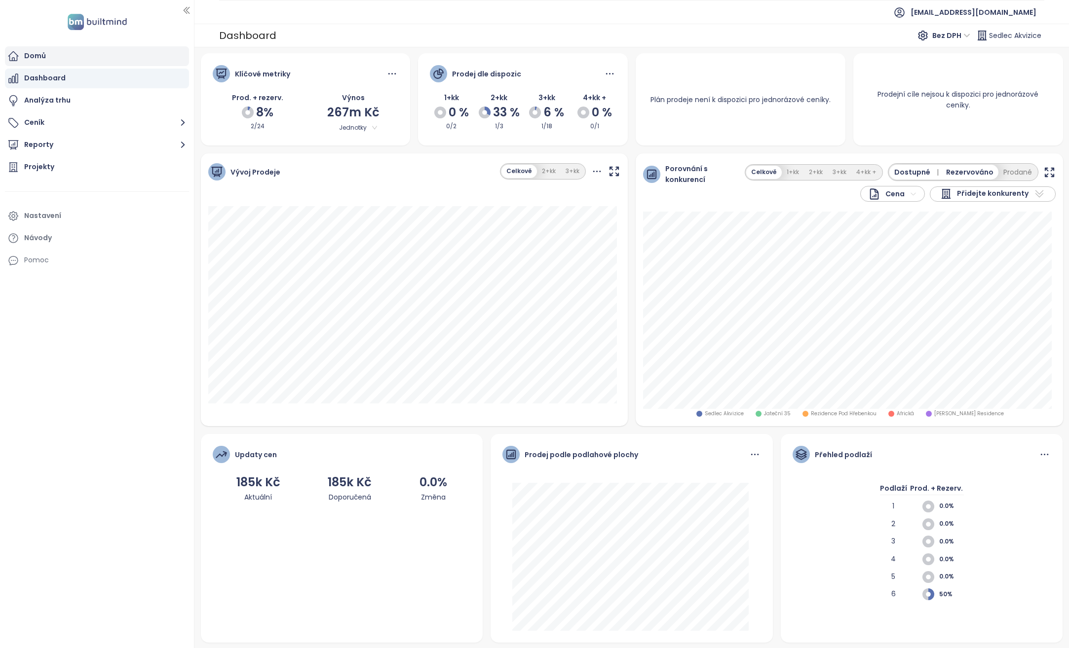
click at [69, 60] on div "Domů" at bounding box center [97, 56] width 184 height 20
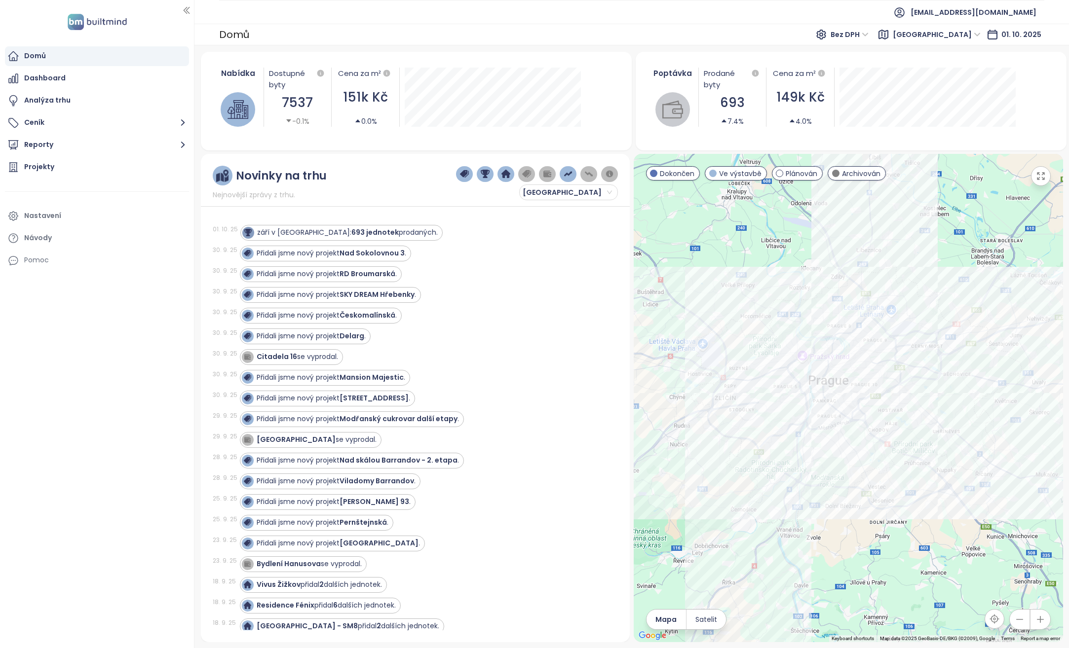
click at [303, 173] on div "Novinky na trhu" at bounding box center [281, 176] width 91 height 12
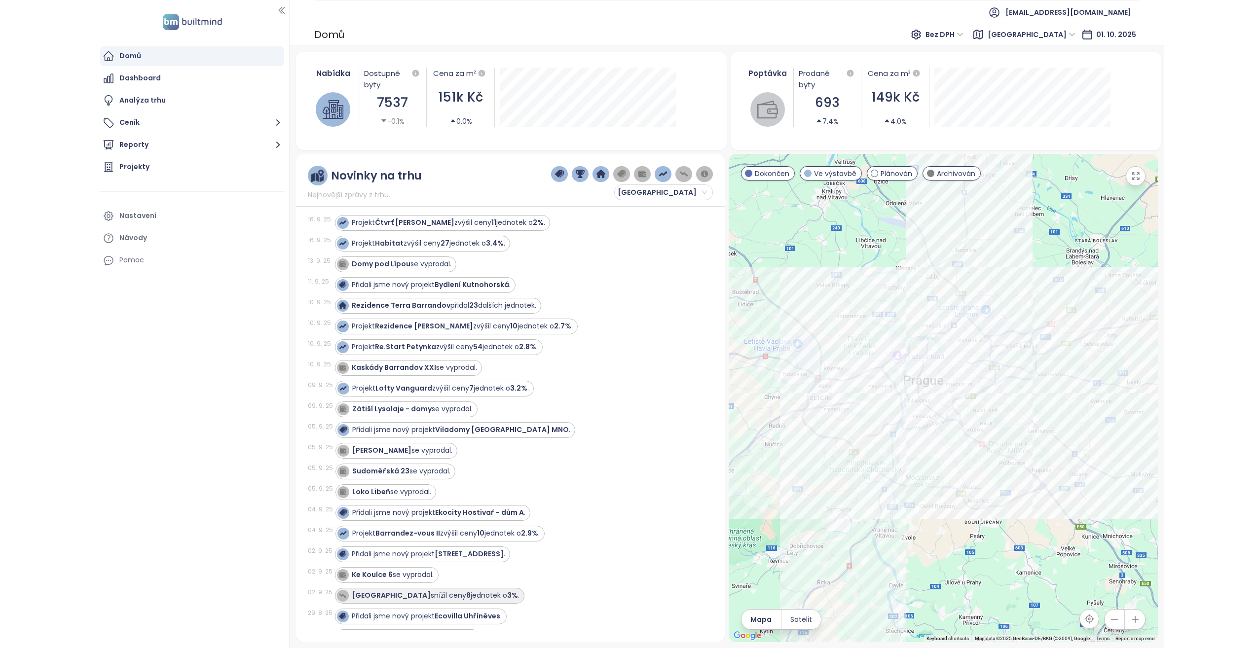
scroll to position [543, 0]
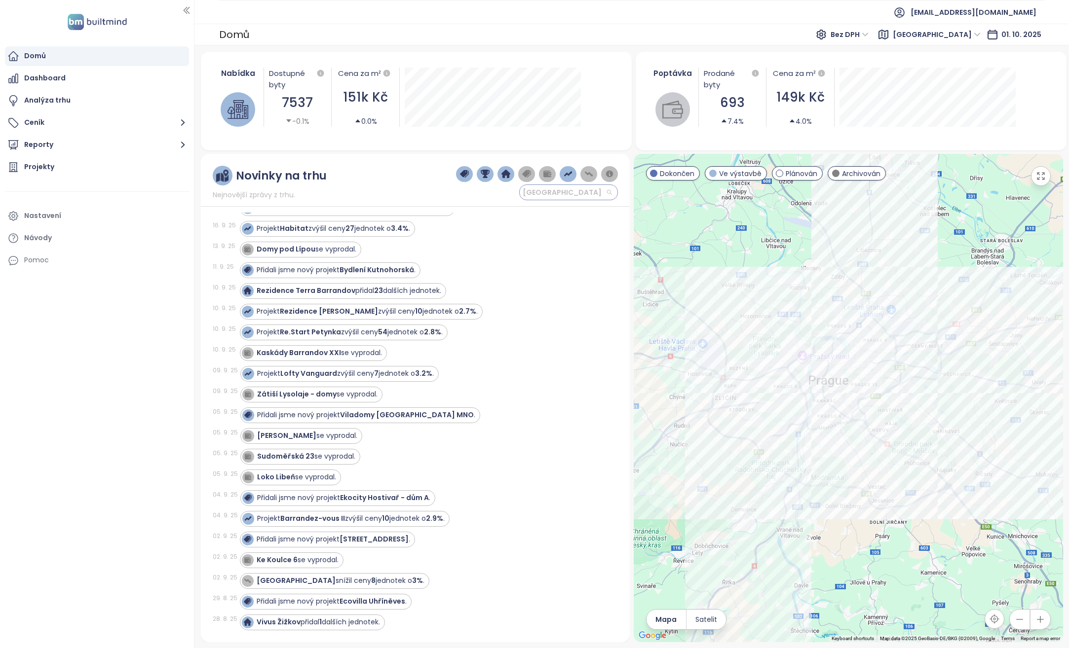
click at [571, 192] on span "Praha" at bounding box center [567, 192] width 89 height 15
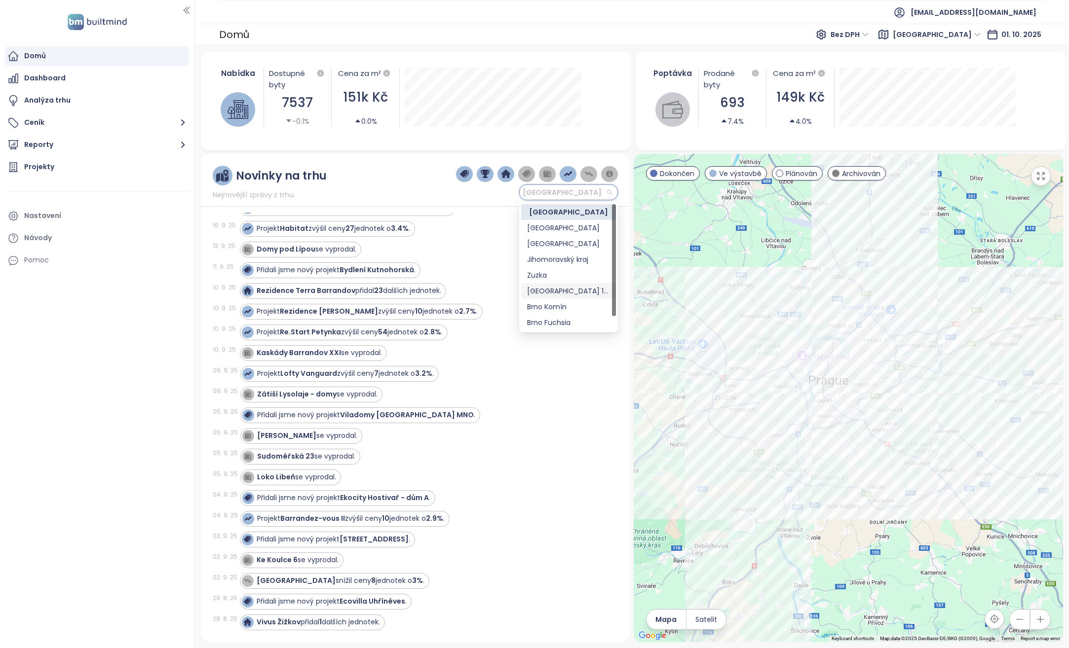
click at [555, 292] on div "Praha 10/2025" at bounding box center [568, 291] width 83 height 11
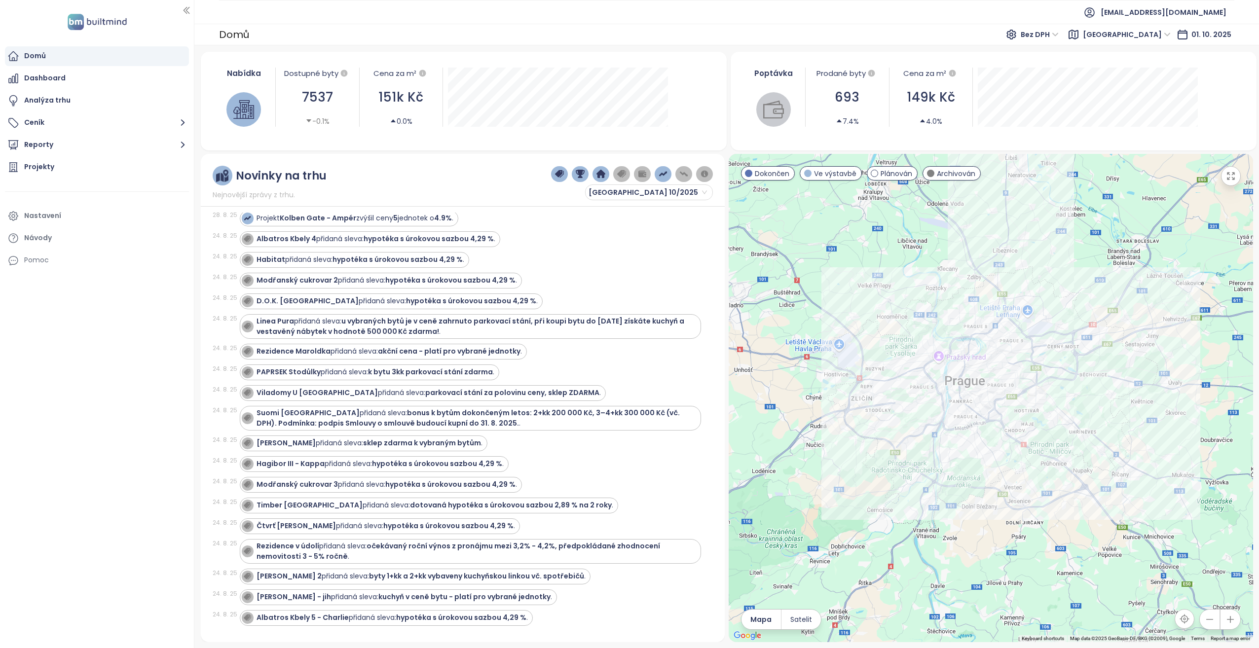
scroll to position [197, 0]
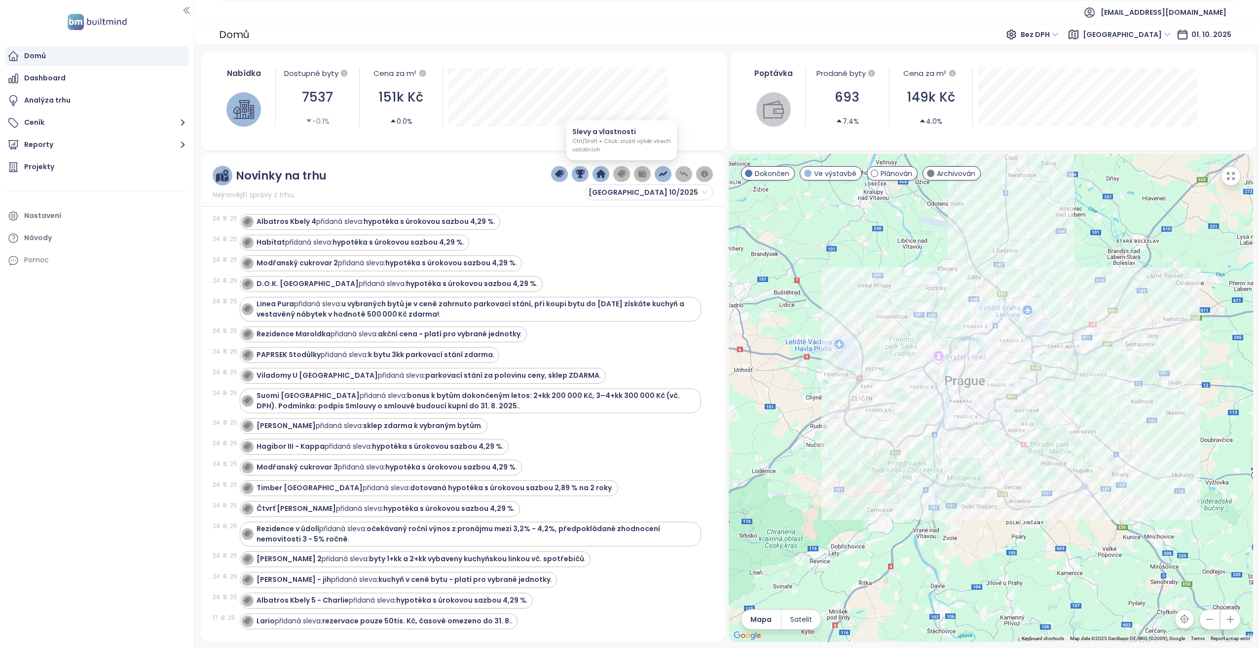
click at [623, 170] on img "button" at bounding box center [621, 174] width 9 height 9
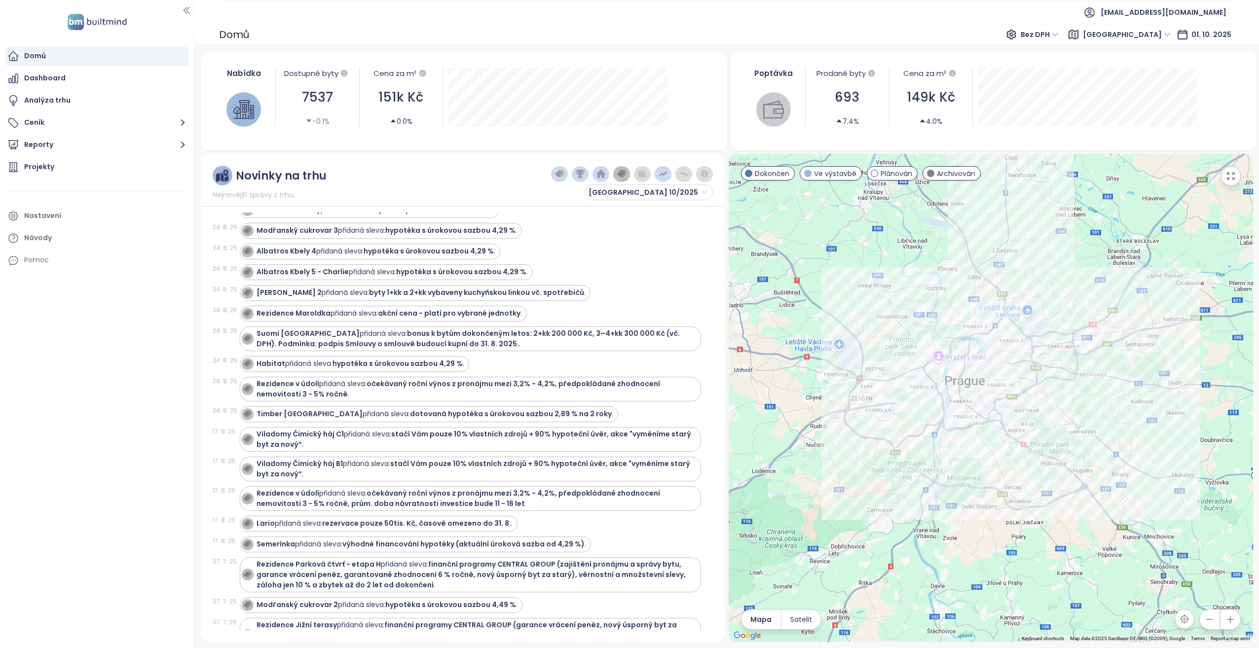
scroll to position [206, 0]
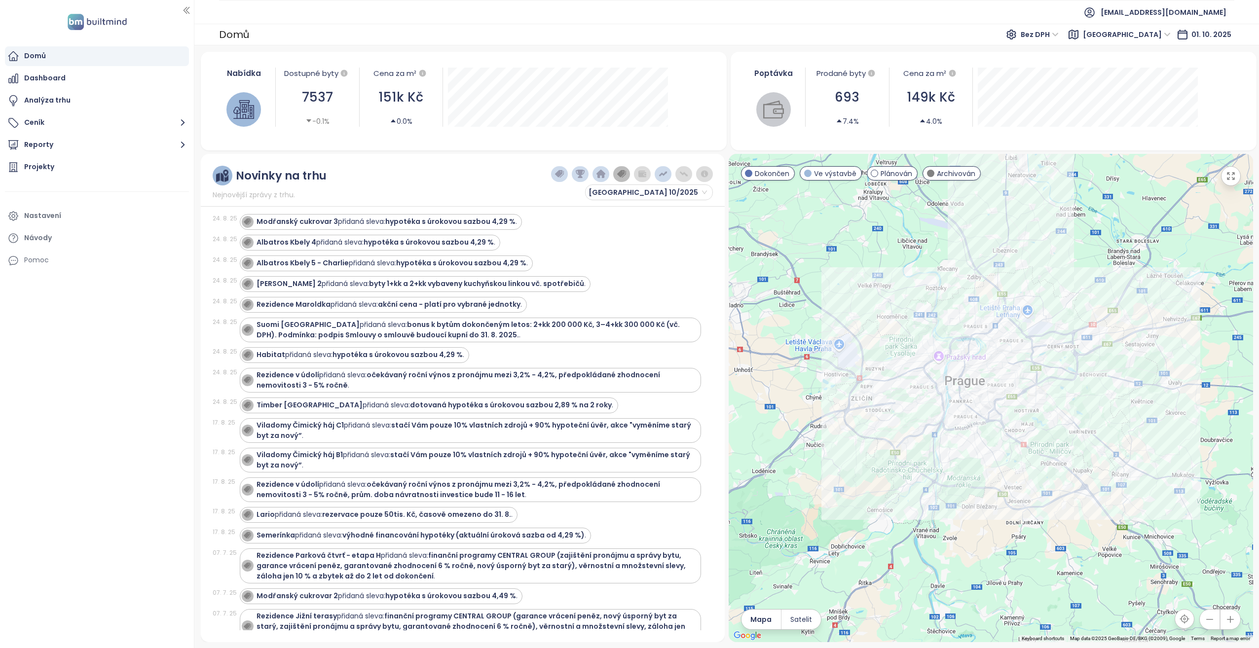
click at [619, 176] on img "button" at bounding box center [621, 174] width 9 height 9
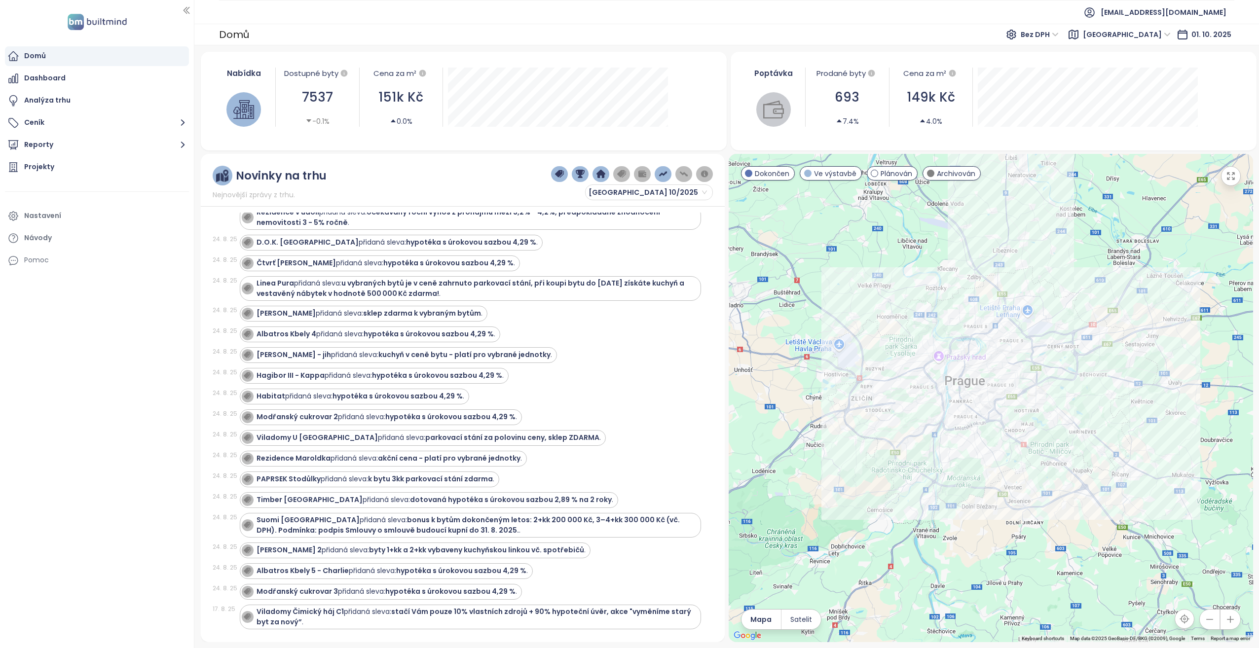
scroll to position [197, 0]
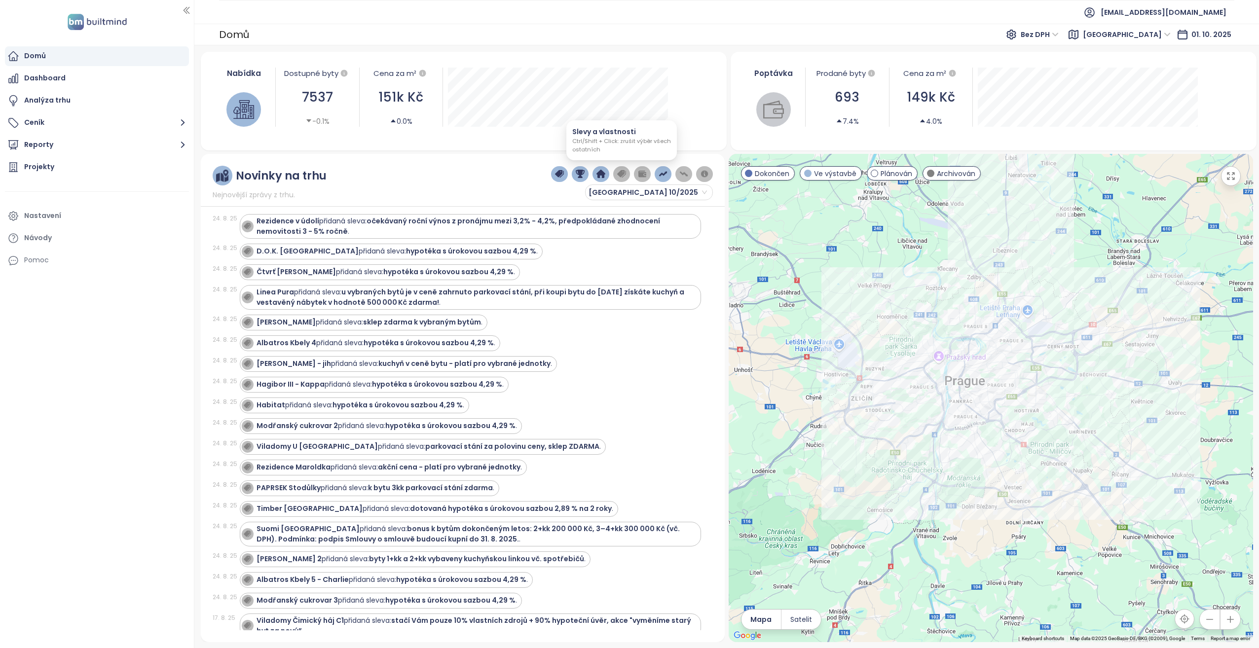
click at [621, 172] on img "button" at bounding box center [621, 174] width 9 height 9
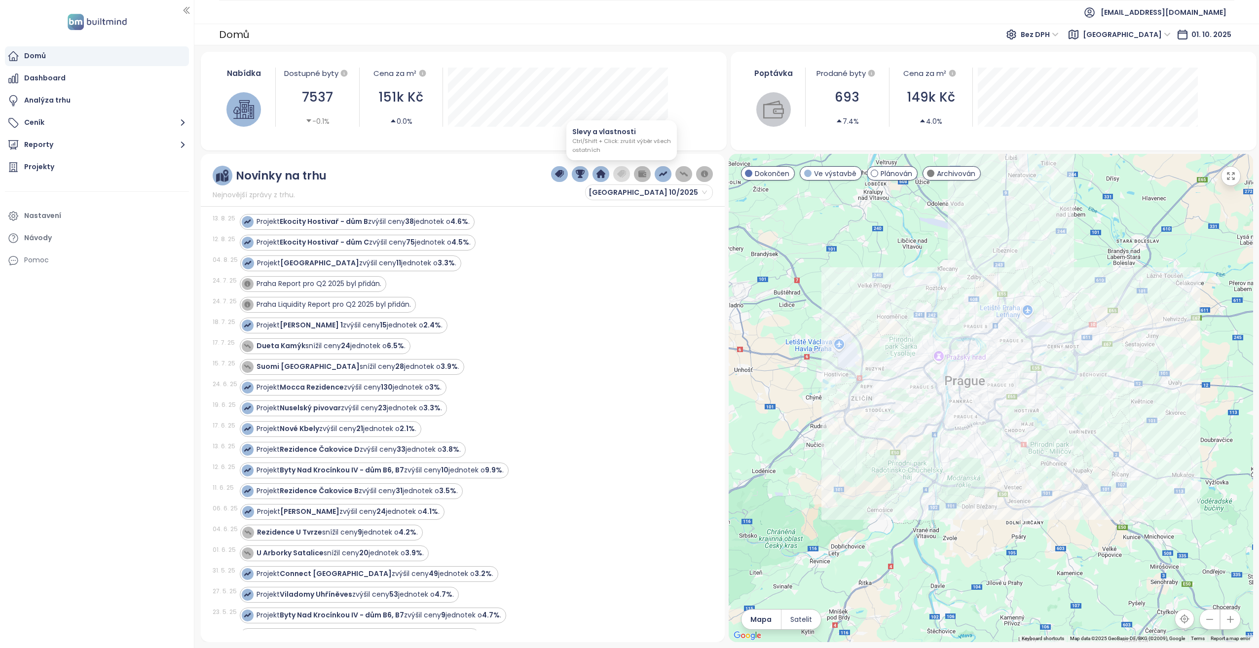
click at [621, 172] on img "button" at bounding box center [621, 174] width 9 height 9
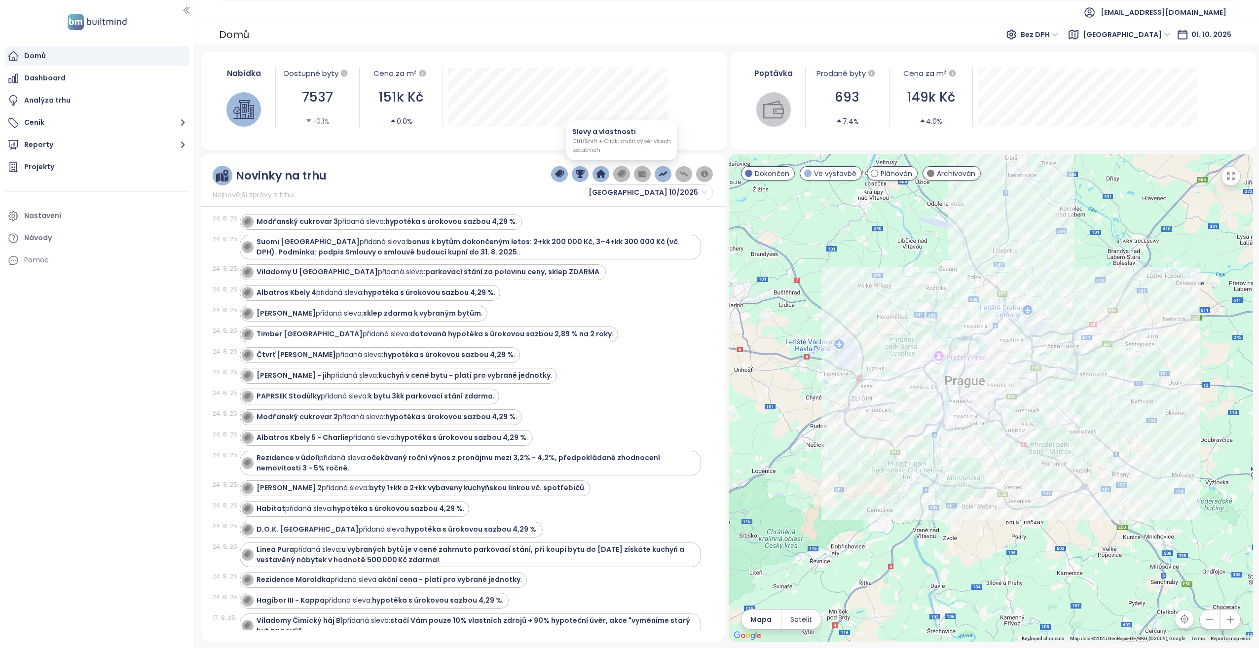
click at [621, 172] on img "button" at bounding box center [621, 174] width 9 height 9
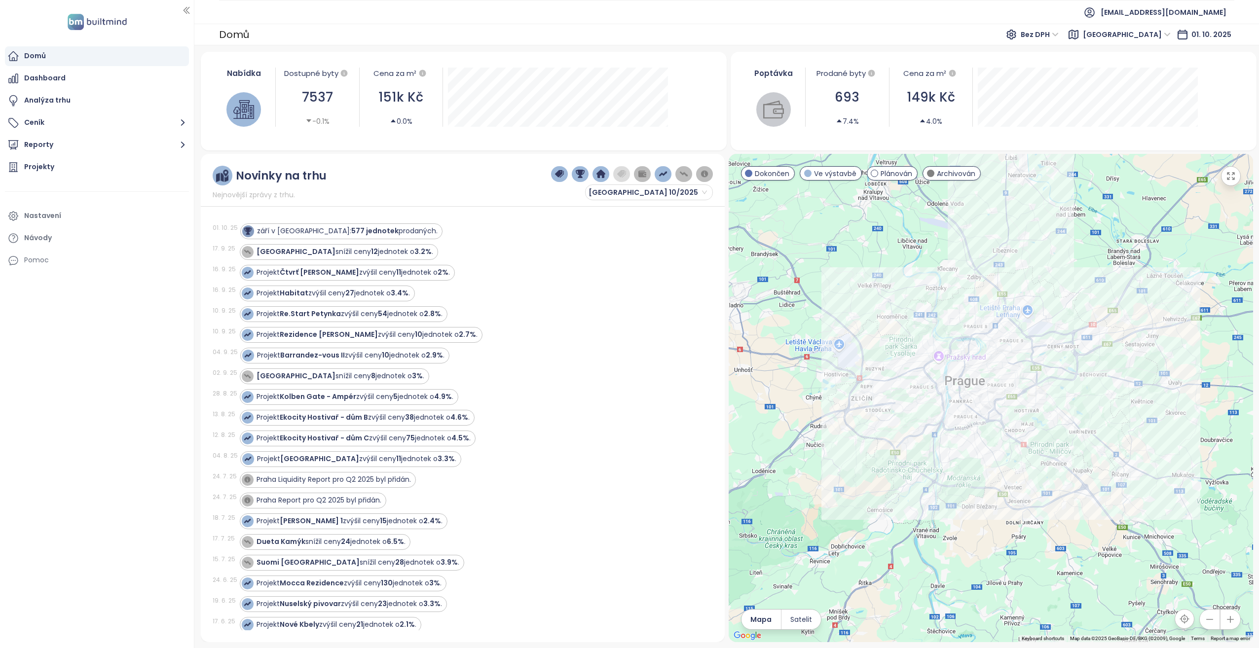
scroll to position [0, 0]
click at [703, 170] on img "button" at bounding box center [704, 174] width 9 height 9
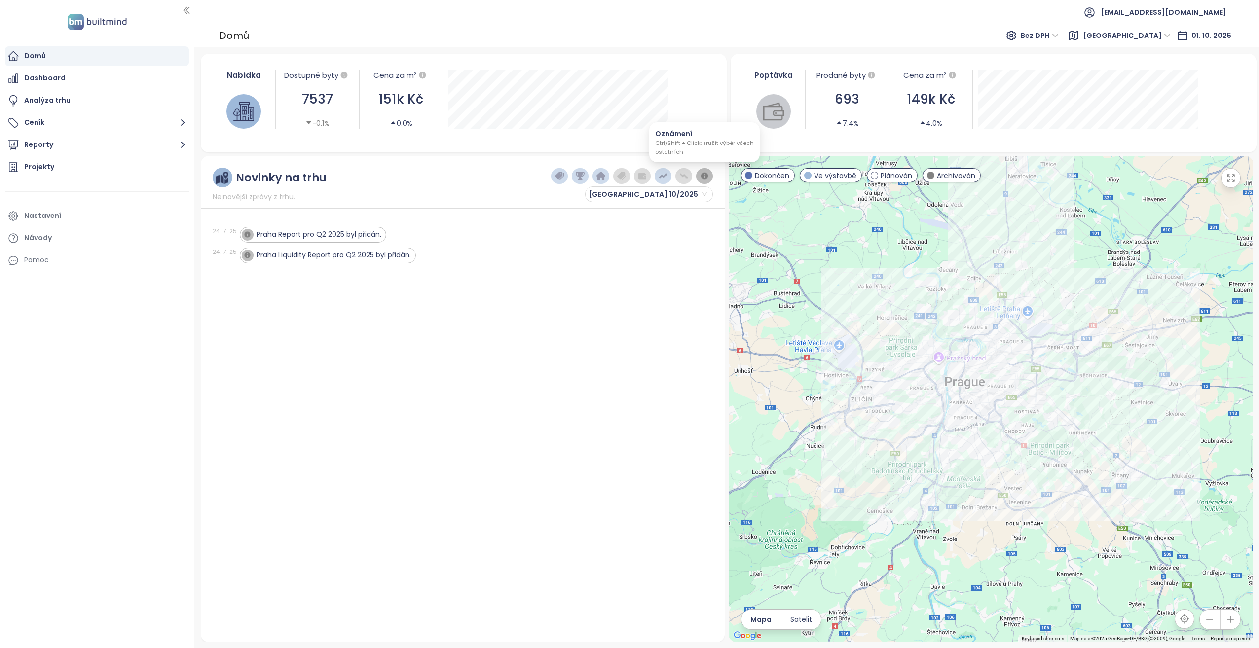
click at [703, 172] on img "button" at bounding box center [704, 176] width 9 height 9
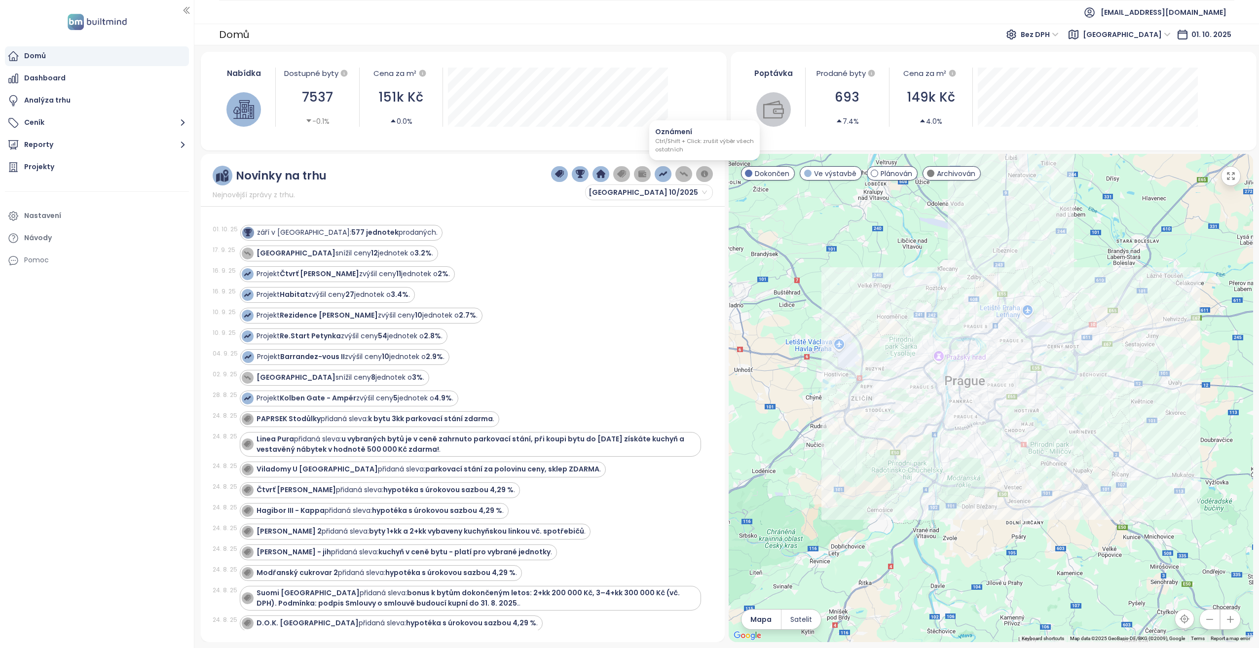
click at [703, 174] on img "button" at bounding box center [704, 174] width 9 height 9
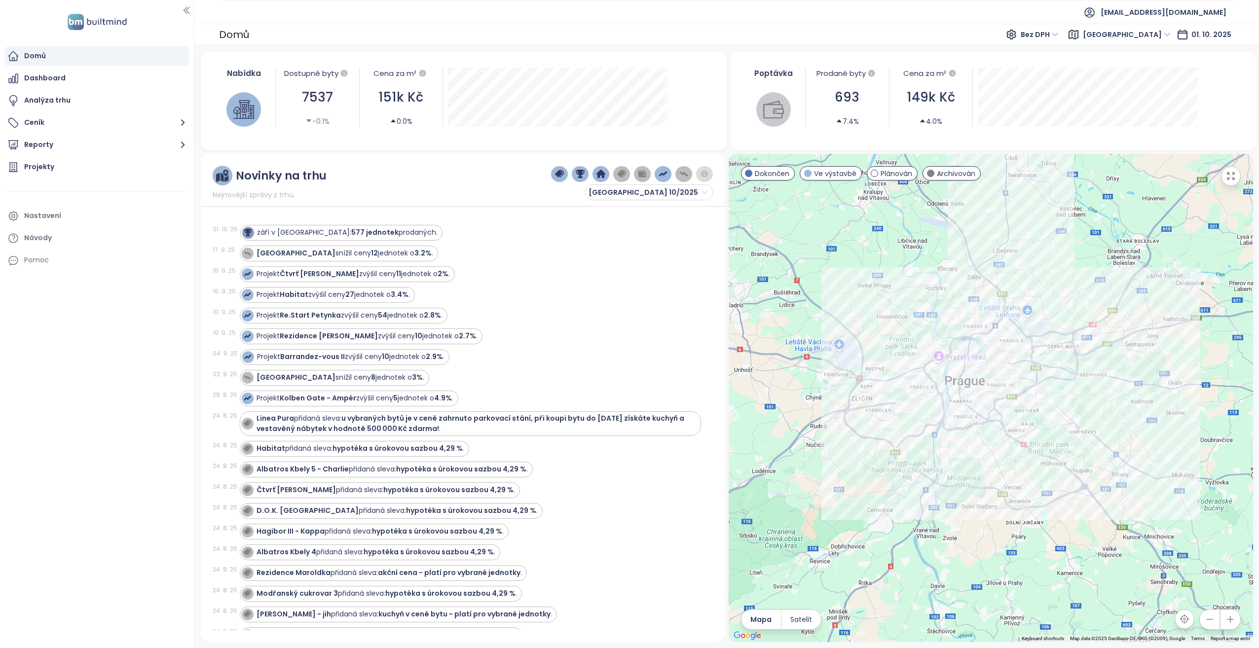
click at [623, 176] on img "button" at bounding box center [621, 174] width 9 height 9
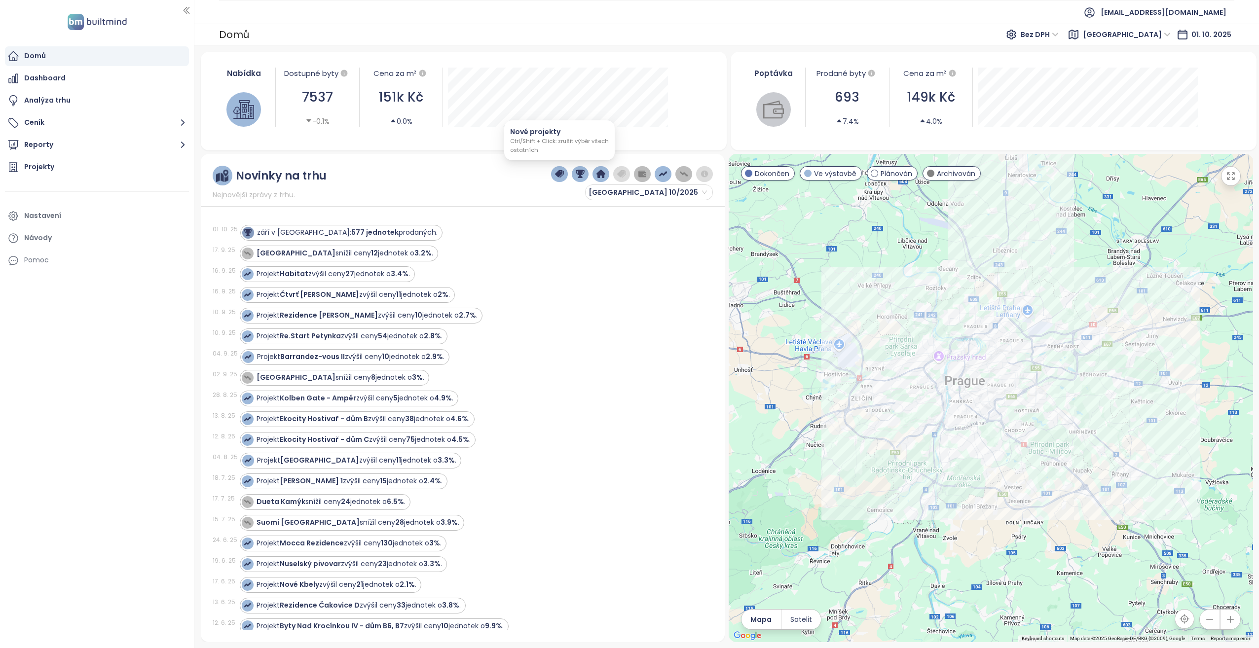
click at [562, 174] on img "button" at bounding box center [559, 174] width 9 height 9
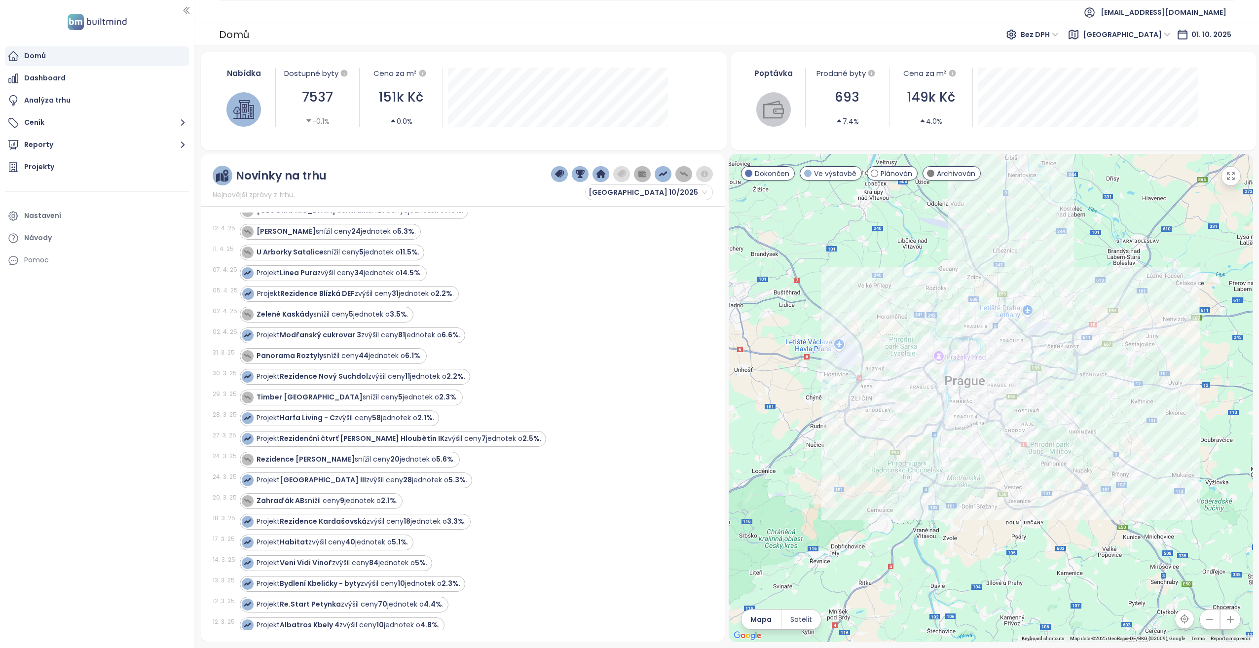
scroll to position [938, 0]
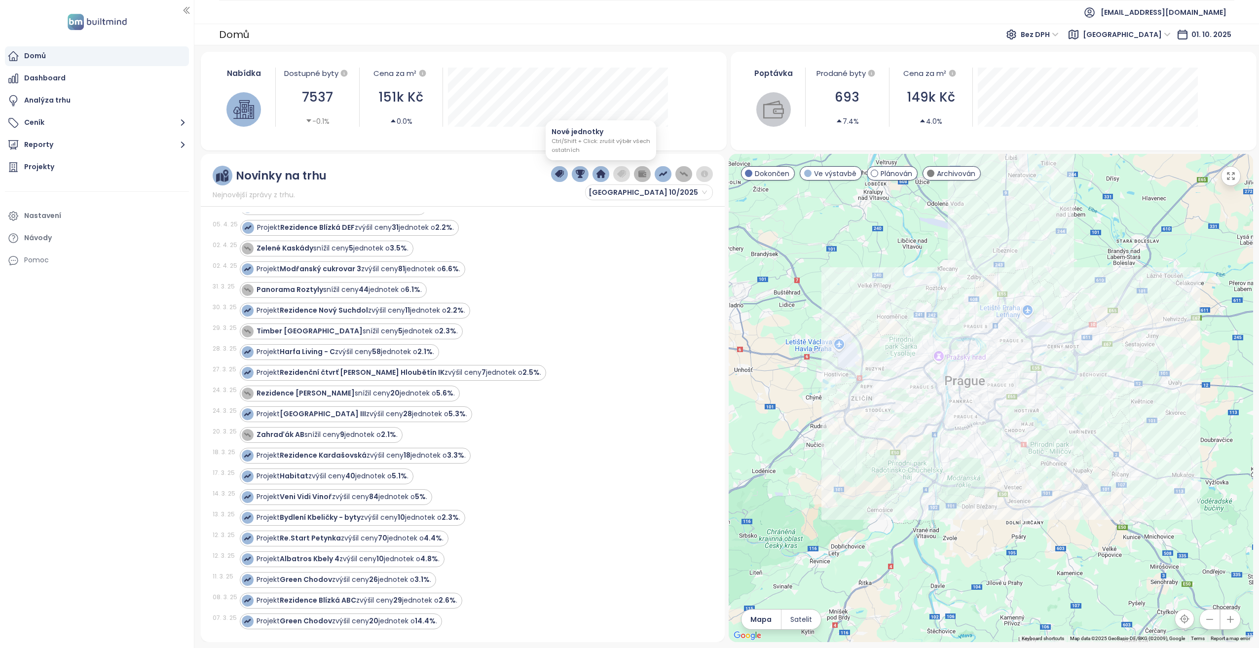
click at [627, 173] on button "button" at bounding box center [621, 174] width 17 height 16
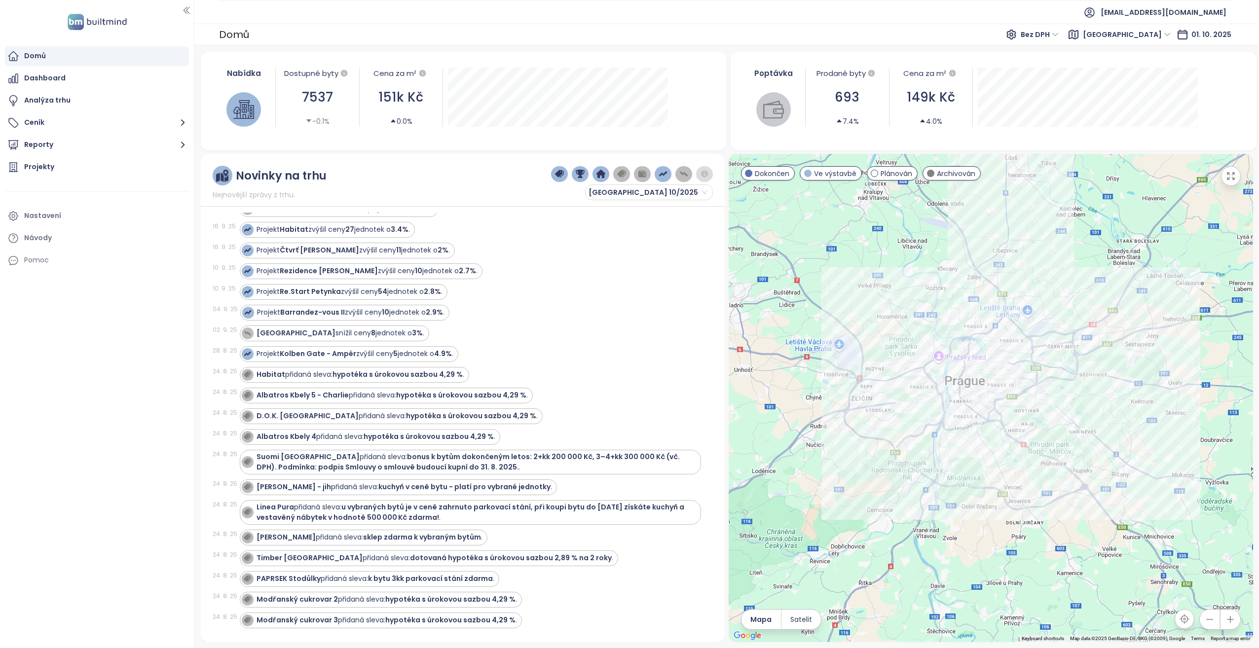
scroll to position [0, 0]
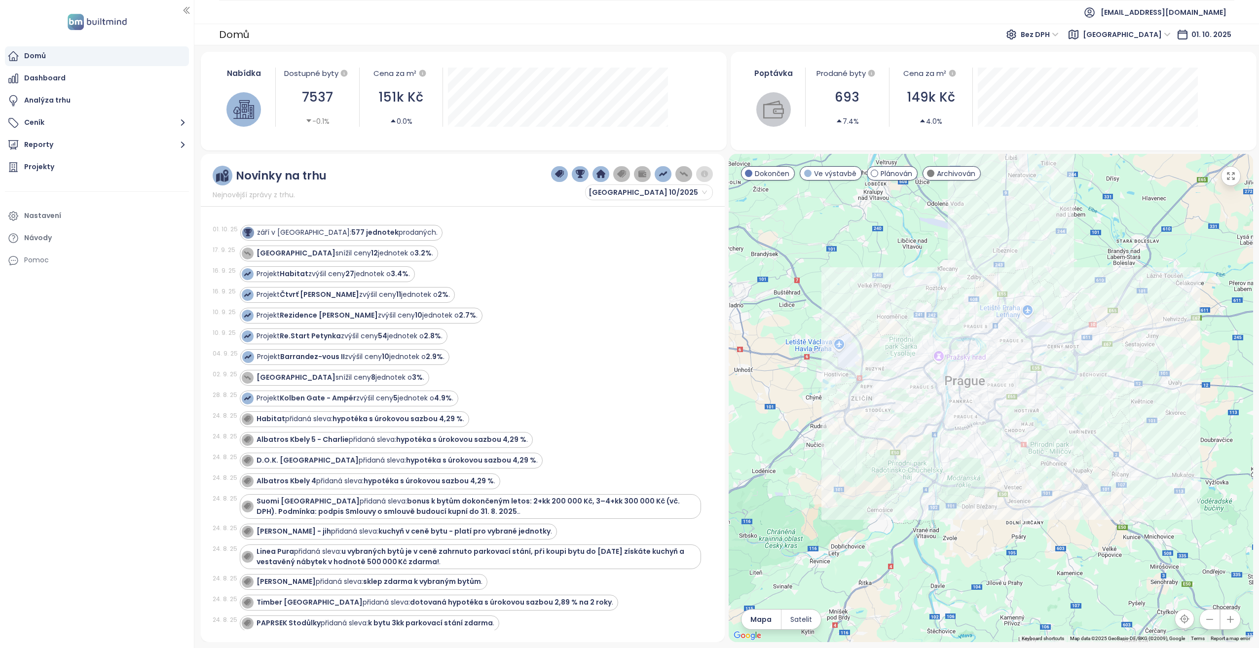
click at [704, 171] on img "button" at bounding box center [704, 174] width 9 height 9
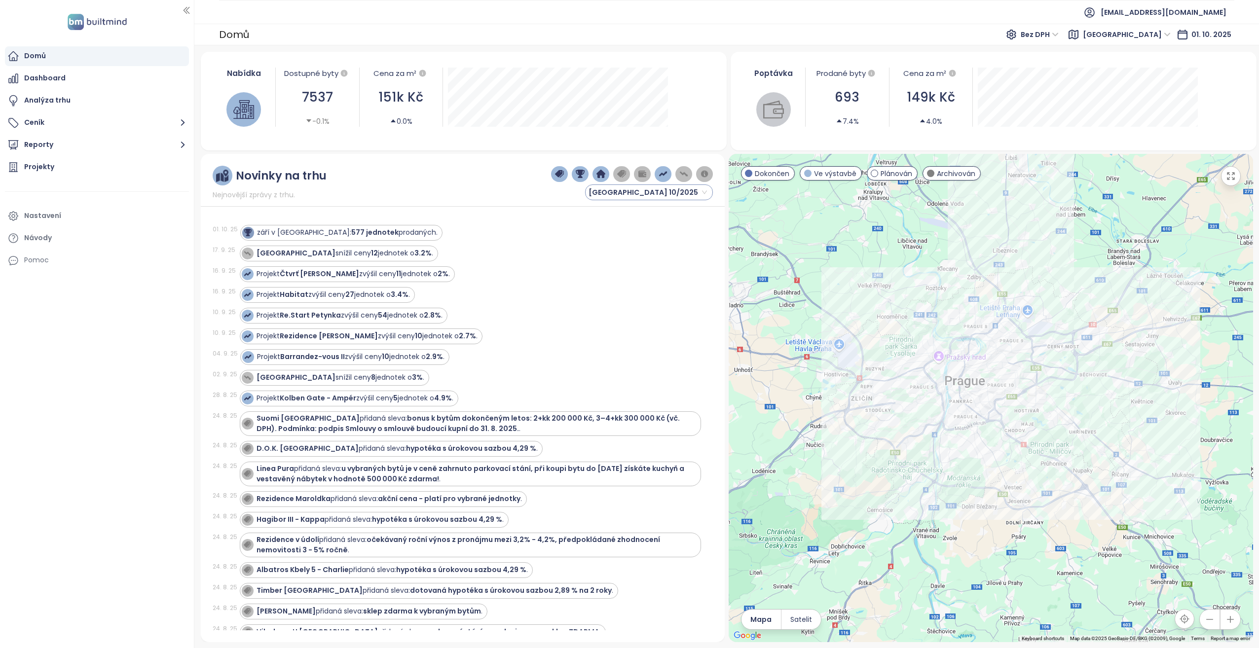
click at [674, 192] on span "Praha 10/2025" at bounding box center [648, 192] width 118 height 15
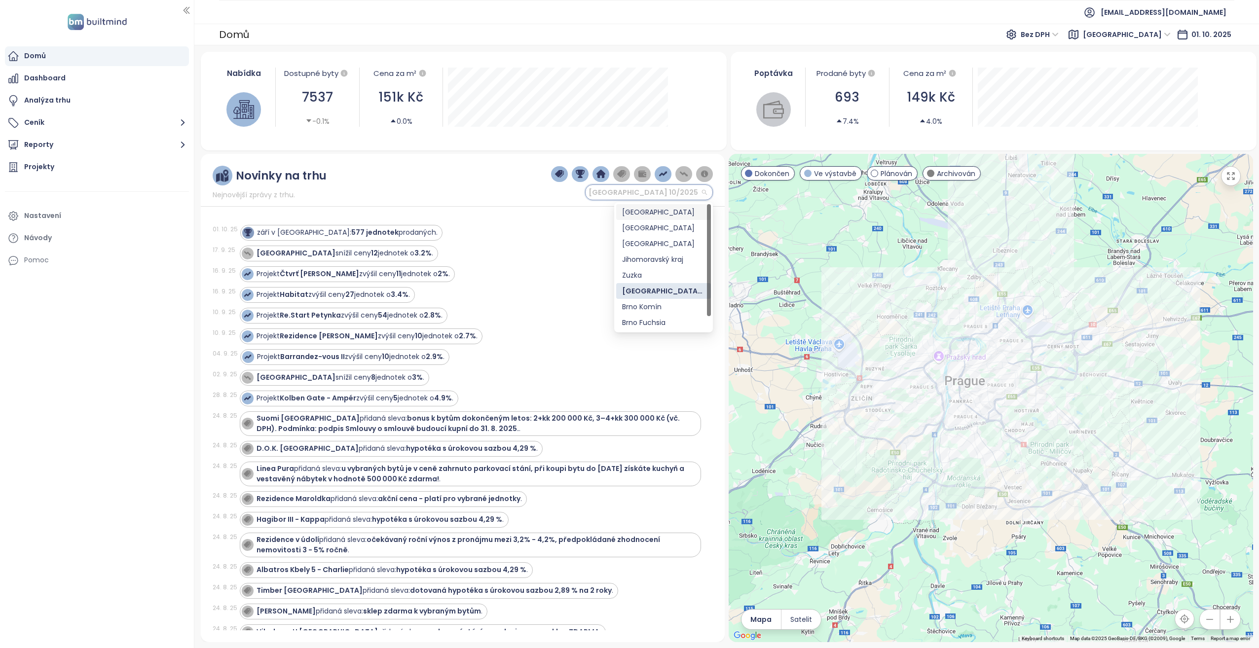
click at [662, 210] on div "Praha" at bounding box center [663, 212] width 83 height 11
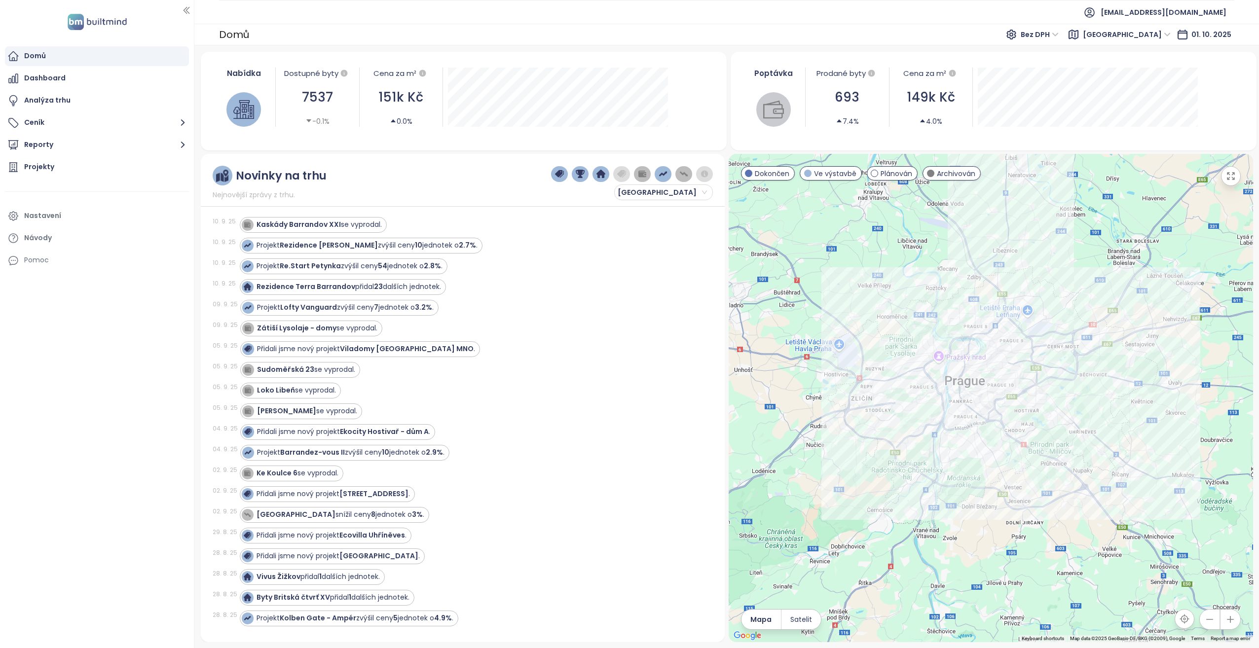
scroll to position [592, 0]
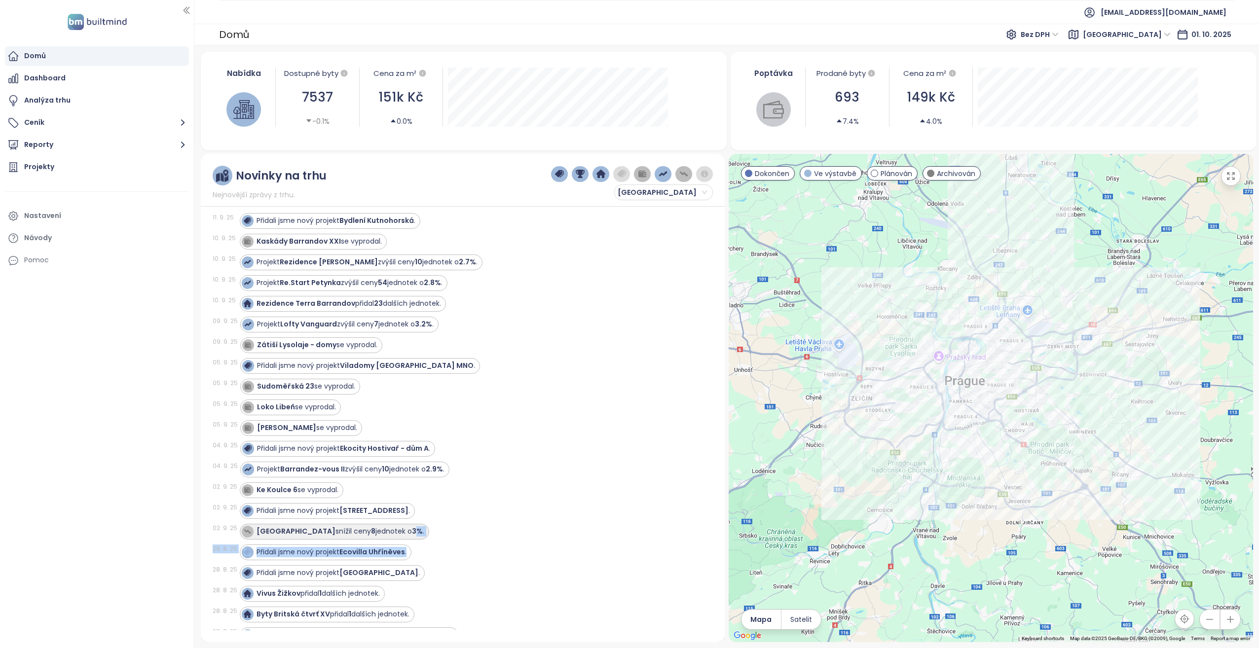
drag, startPoint x: 408, startPoint y: 543, endPoint x: 395, endPoint y: 526, distance: 21.9
click at [395, 526] on div "01. 10. 25 září v číslech: 693 jednotek prodaných. 30. 9. 25 Přidali jsme nový …" at bounding box center [463, 422] width 501 height 418
click at [361, 531] on div "Nové Modřany snížil ceny 8 jednotek o 3% ." at bounding box center [341, 532] width 168 height 10
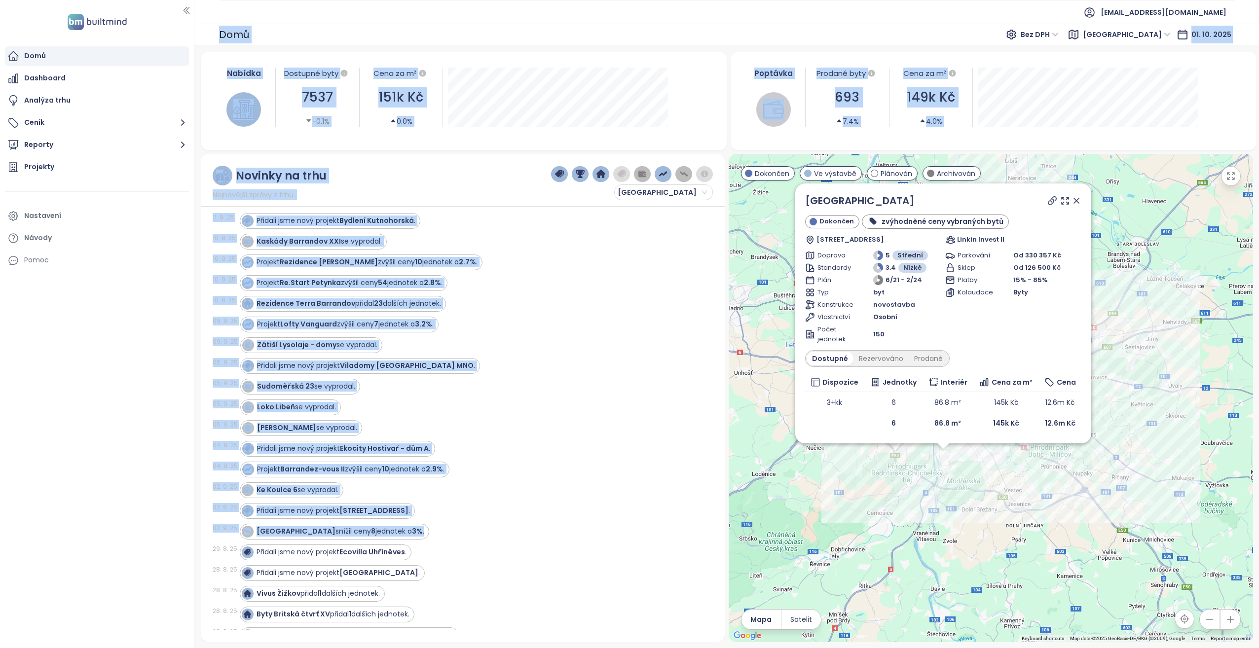
drag, startPoint x: 404, startPoint y: 531, endPoint x: 300, endPoint y: 272, distance: 279.5
click at [300, 272] on div "01. 10. 25 září v číslech: 693 jednotek prodaných. 30. 9. 25 Přidali jsme nový …" at bounding box center [463, 422] width 501 height 418
drag, startPoint x: 300, startPoint y: 272, endPoint x: 338, endPoint y: 314, distance: 56.3
click at [335, 308] on strong "Rezidence Terra Barrandov" at bounding box center [306, 304] width 99 height 10
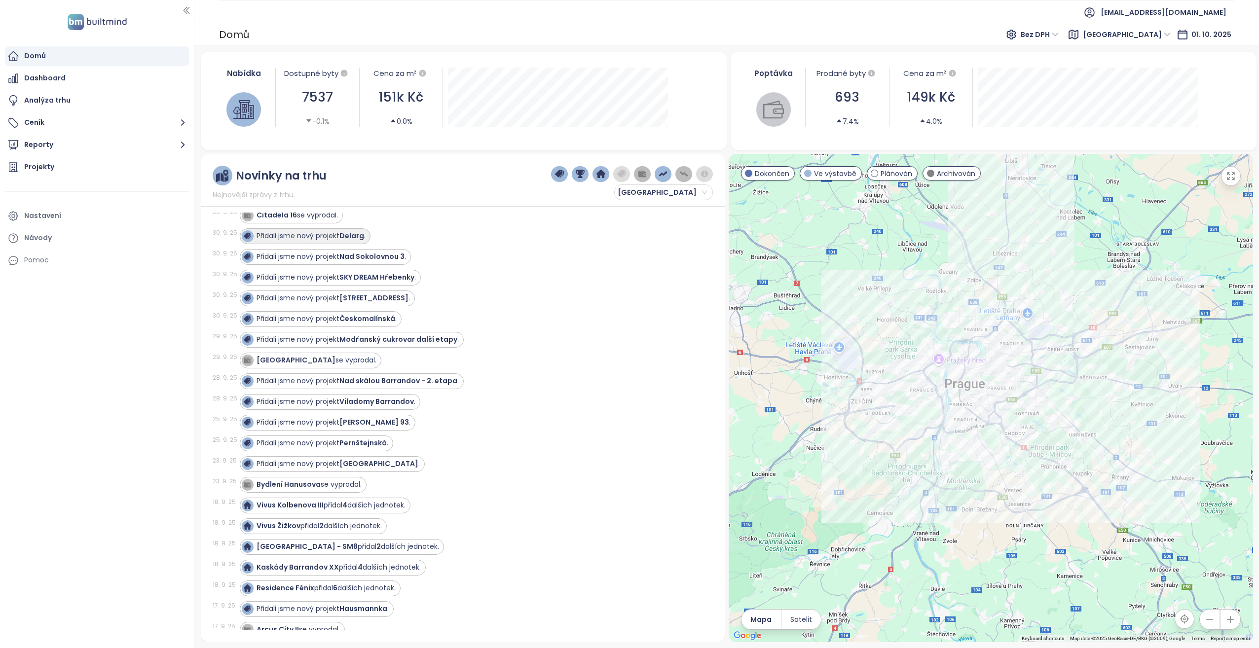
scroll to position [0, 0]
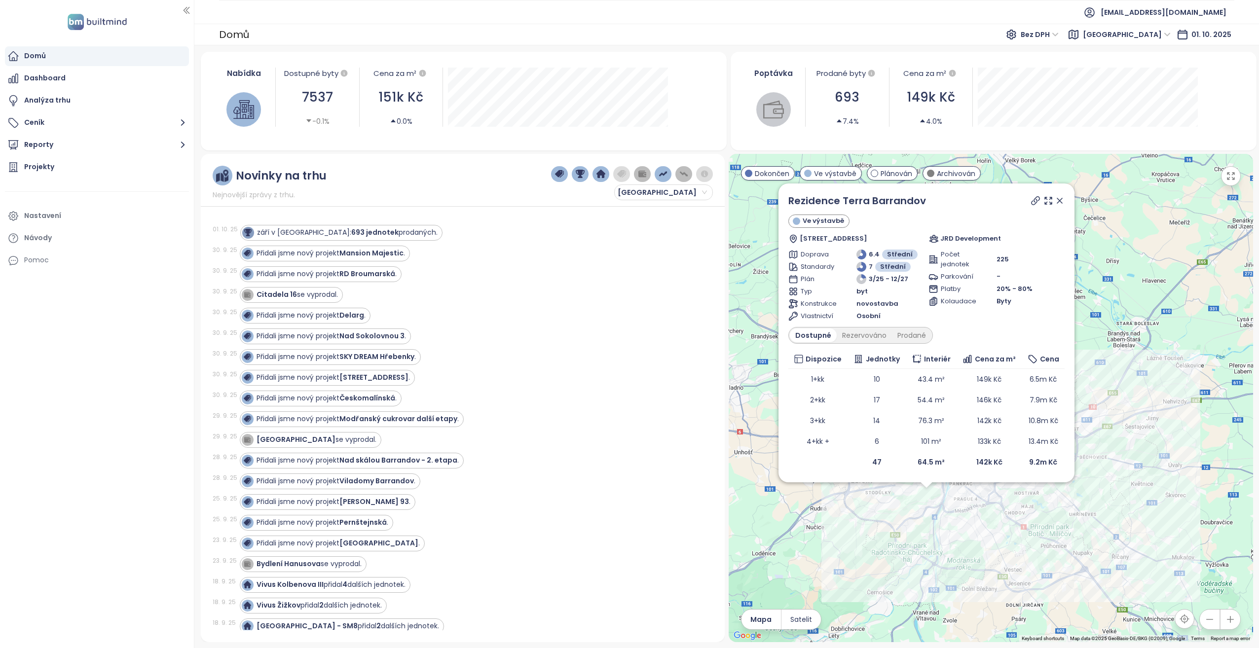
click at [1064, 201] on div "Rezidence Terra Barrandov Ve výstavbě Silurská 1009/12, 152 00 Praha 5-Hlubočep…" at bounding box center [927, 333] width 296 height 299
click at [1062, 197] on icon at bounding box center [1060, 201] width 10 height 10
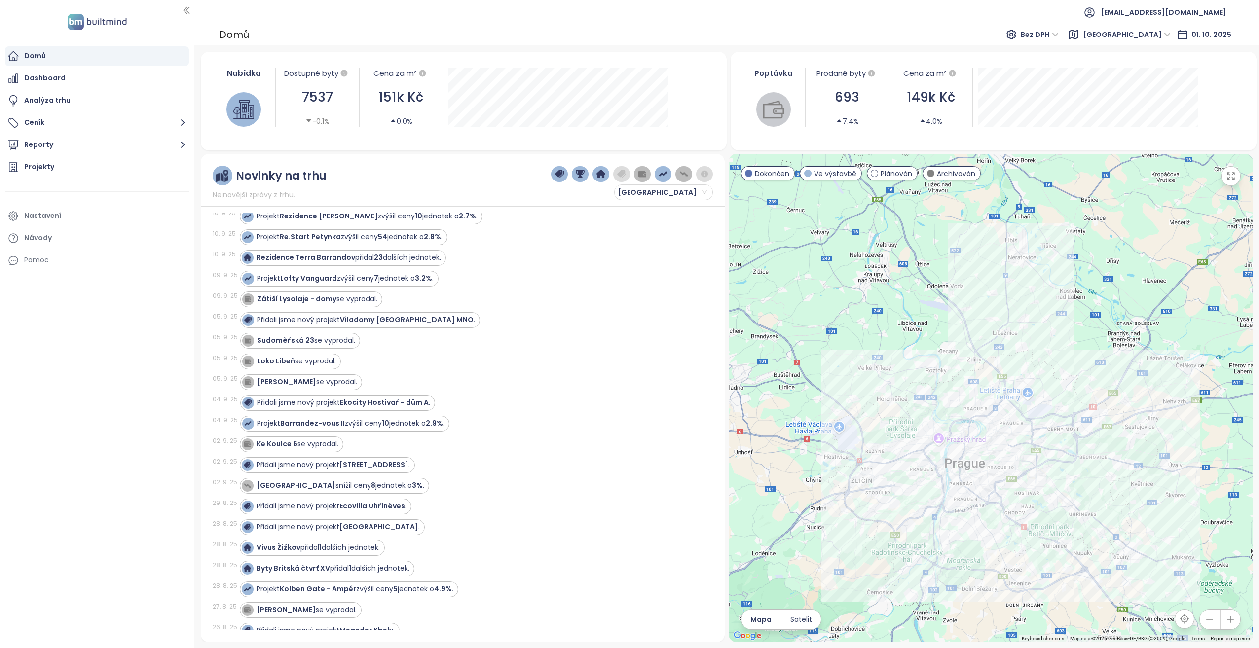
scroll to position [642, 0]
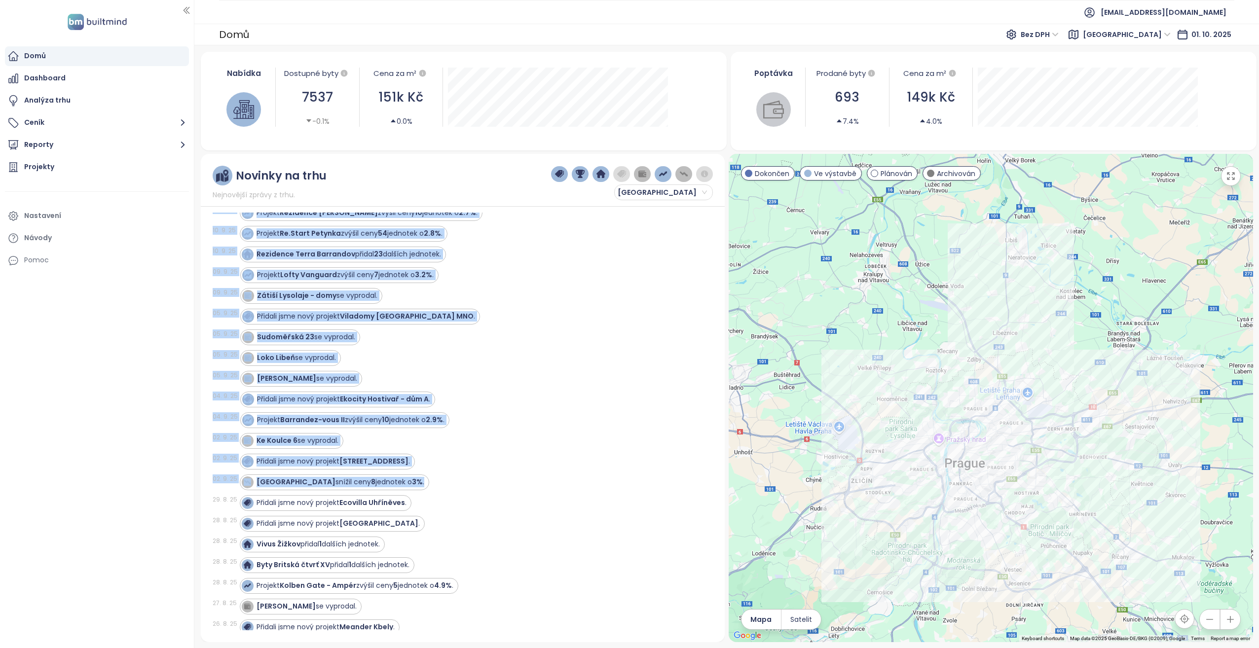
drag, startPoint x: 206, startPoint y: 216, endPoint x: 414, endPoint y: 479, distance: 335.6
click at [414, 479] on div "Novinky na trhu Nejnovější zprávy z trhu. Praha 01. 10. 25 září v číslech: 693 …" at bounding box center [463, 398] width 525 height 489
copy div "01. 10. 25 září v číslech: 693 jednotek prodaných. 30. 9. 25 Přidali jsme nový …"
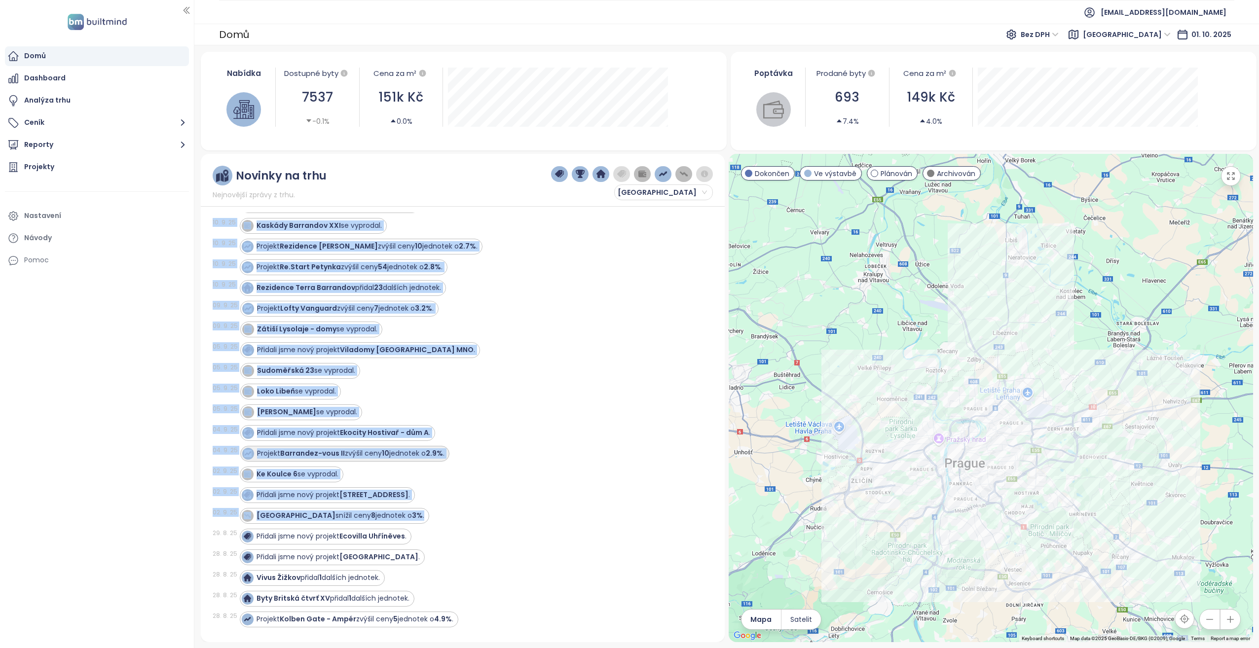
scroll to position [592, 0]
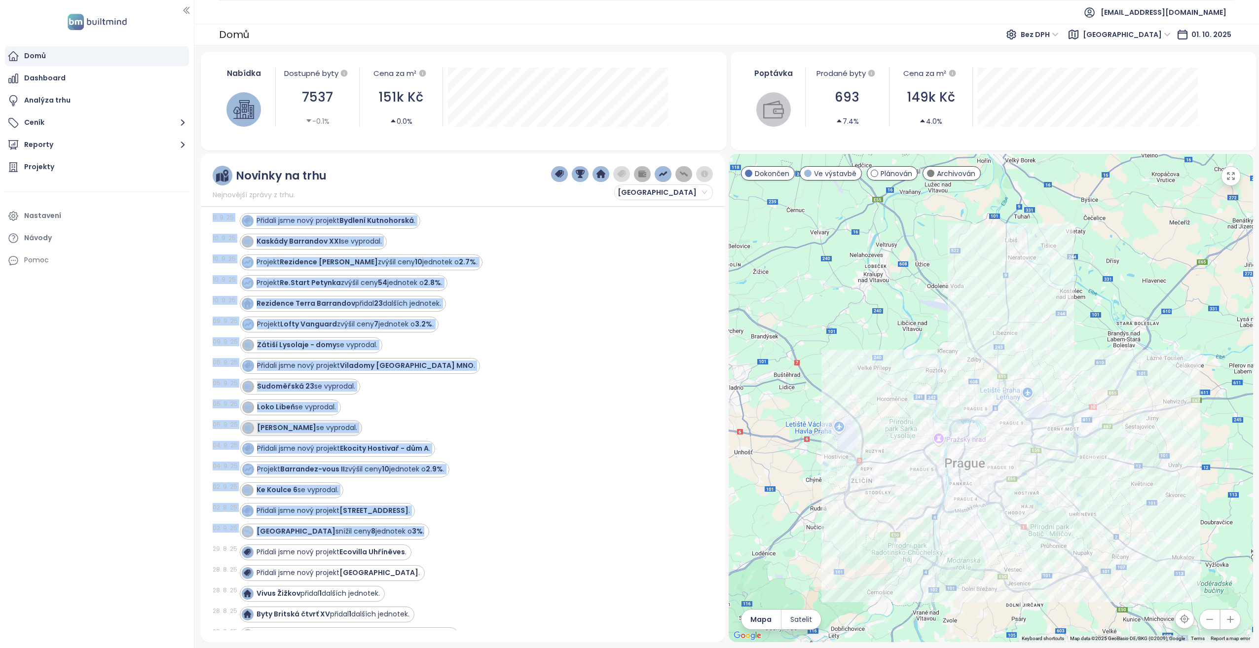
copy div "01. 10. 25 září v číslech: 693 jednotek prodaných. 30. 9. 25 Přidali jsme nový …"
click at [622, 174] on img "button" at bounding box center [621, 174] width 9 height 9
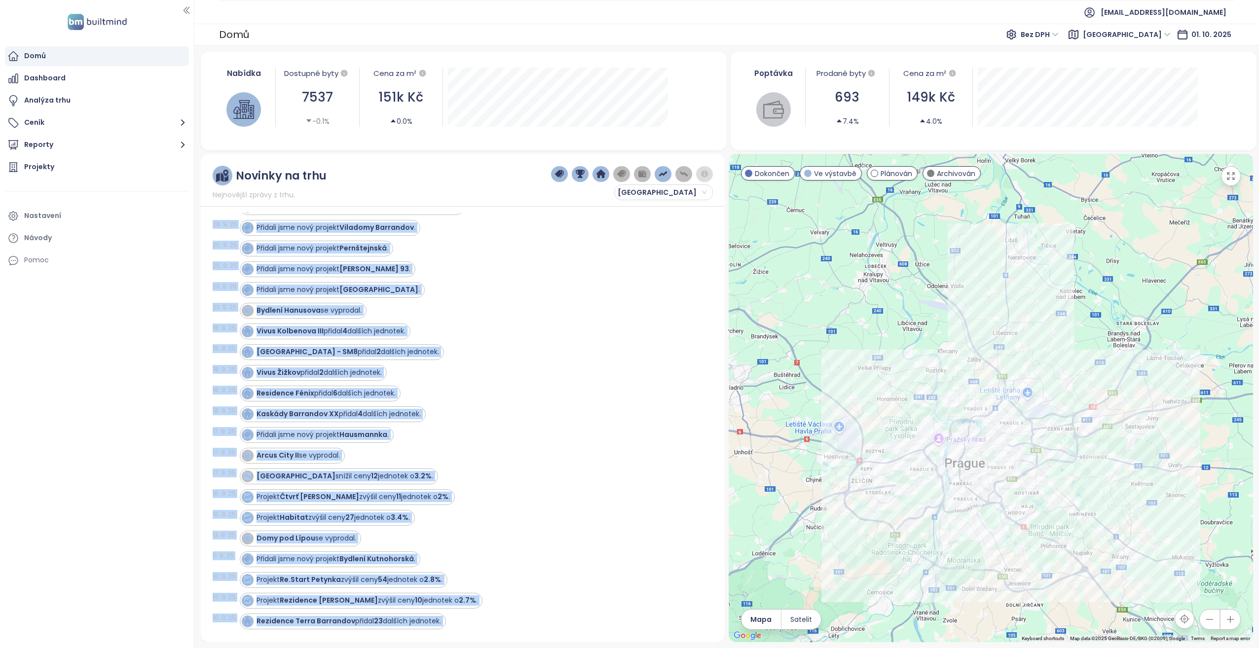
scroll to position [0, 0]
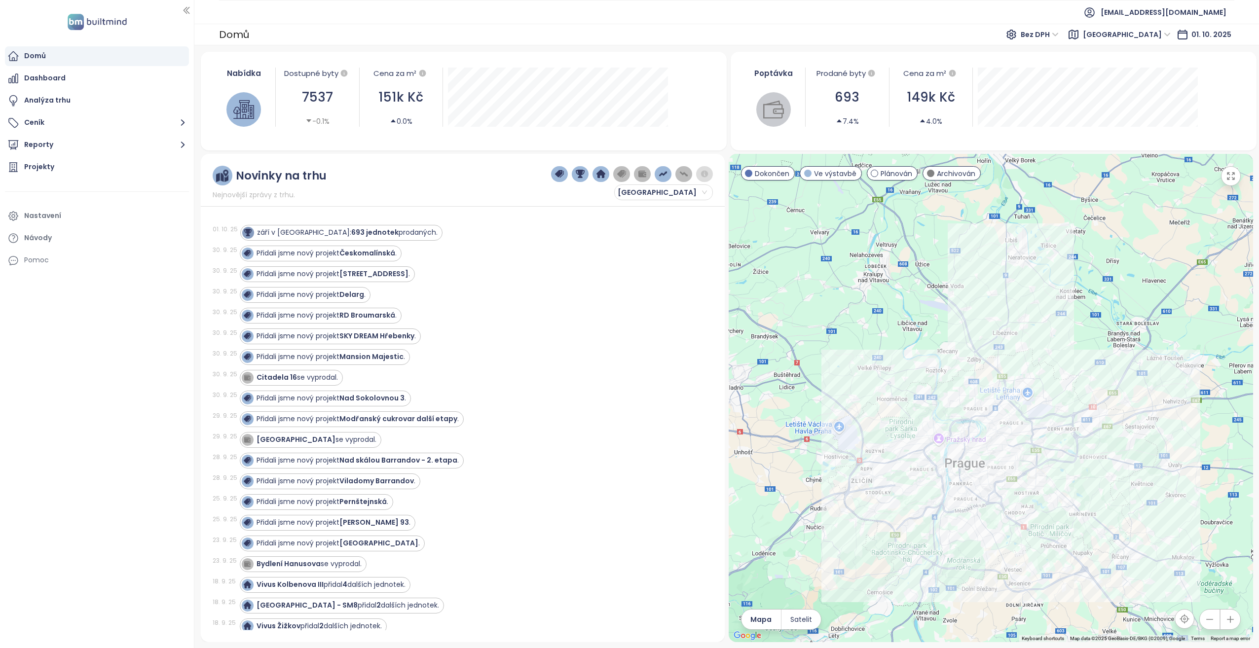
click at [416, 165] on div "Novinky na trhu Nejnovější zprávy z trhu. Praha 01. 10. 25 září v číslech: 693 …" at bounding box center [463, 398] width 525 height 489
click at [619, 174] on img "button" at bounding box center [621, 174] width 9 height 9
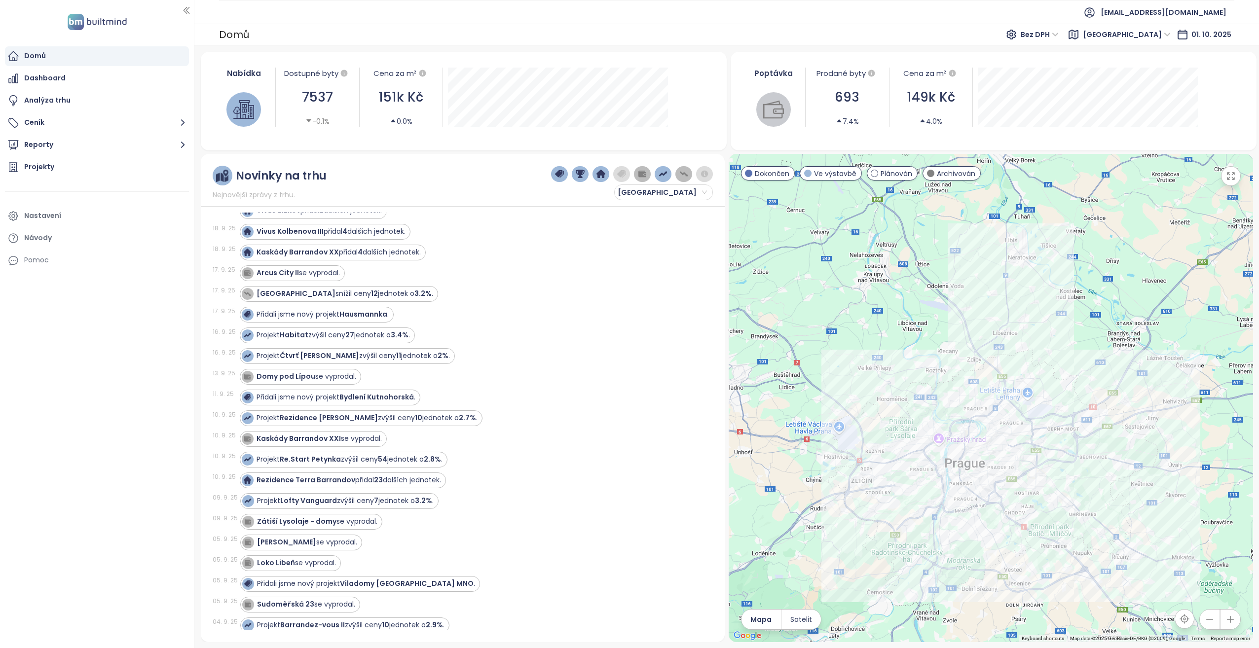
scroll to position [444, 0]
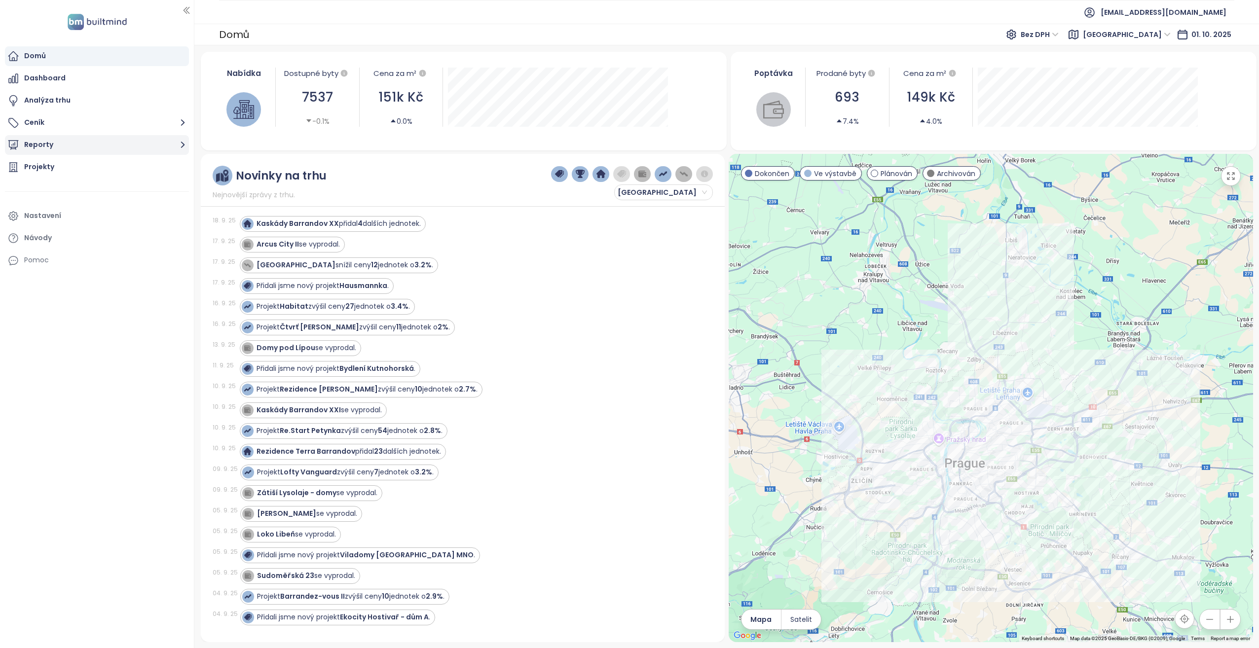
click at [60, 144] on button "Reporty" at bounding box center [97, 145] width 184 height 20
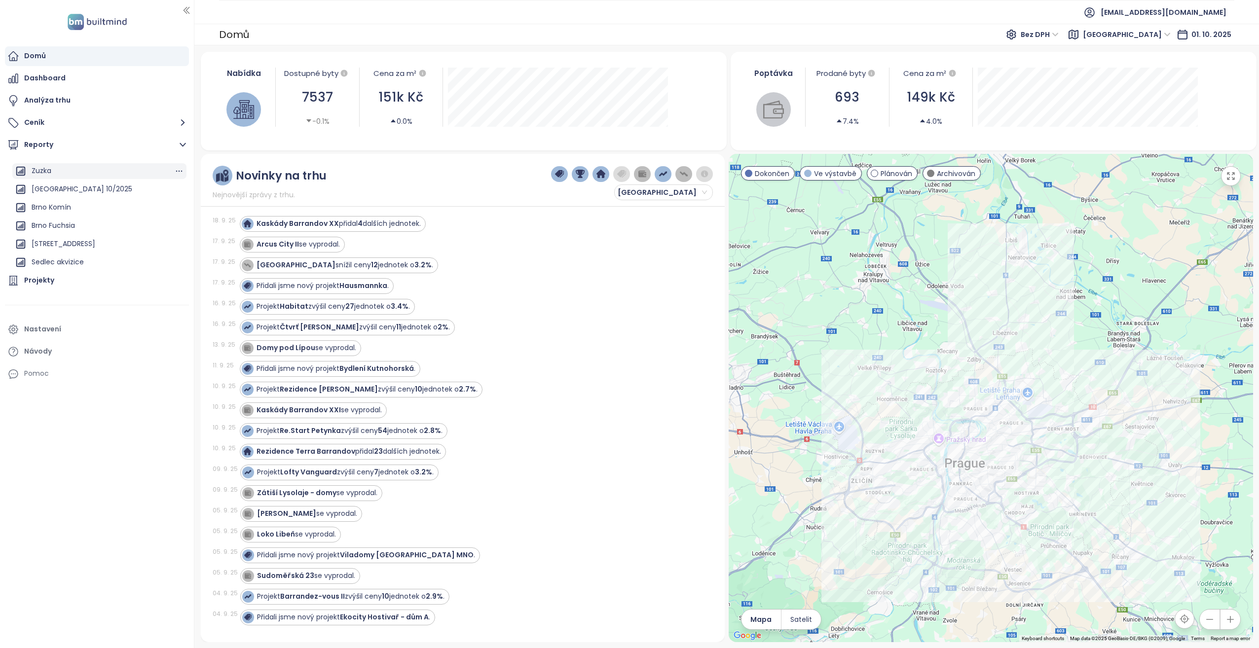
scroll to position [90, 0]
click at [64, 188] on div "Praha 10/2025" at bounding box center [82, 187] width 101 height 12
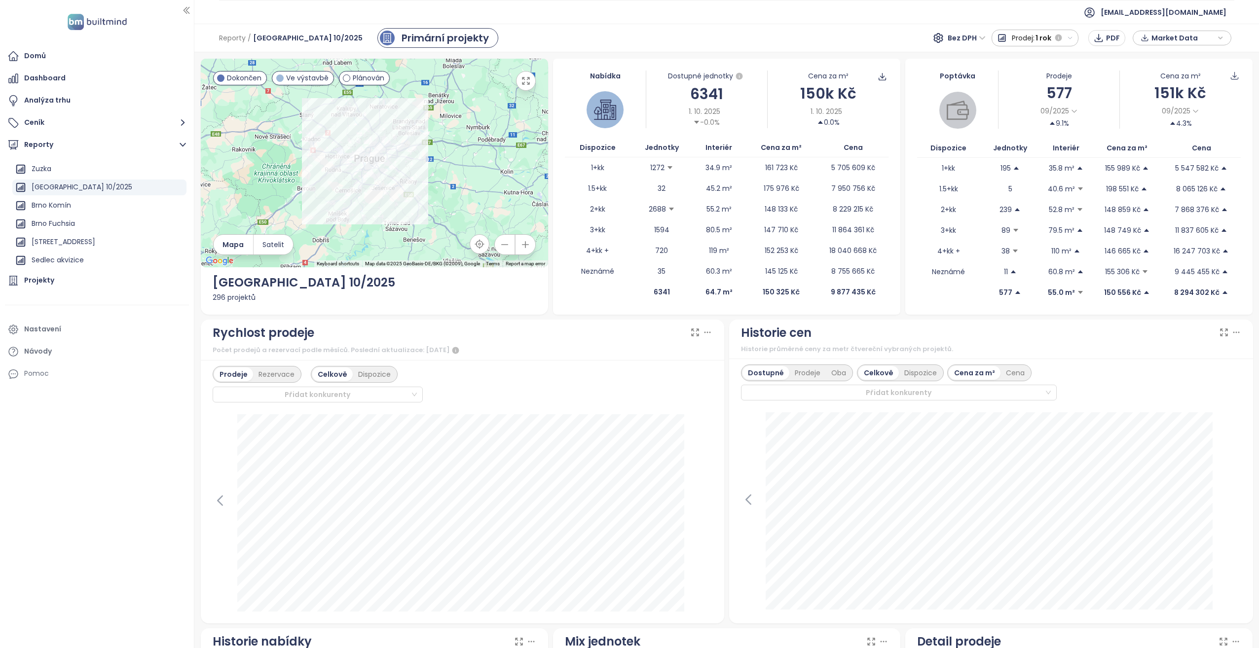
click at [1031, 42] on span "Prodej:" at bounding box center [1023, 38] width 23 height 18
click at [1024, 68] on div "1 měsíc" at bounding box center [1035, 74] width 86 height 18
click at [1163, 38] on span "Market Data" at bounding box center [1184, 38] width 64 height 15
click at [833, 366] on div "Oba" at bounding box center [839, 373] width 26 height 14
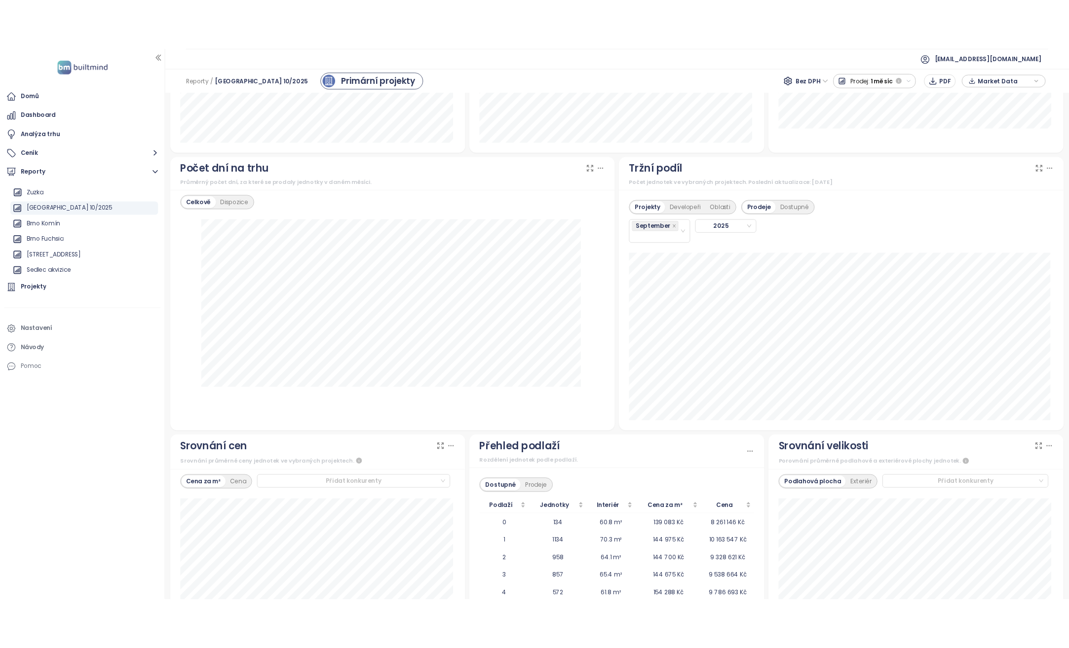
scroll to position [790, 0]
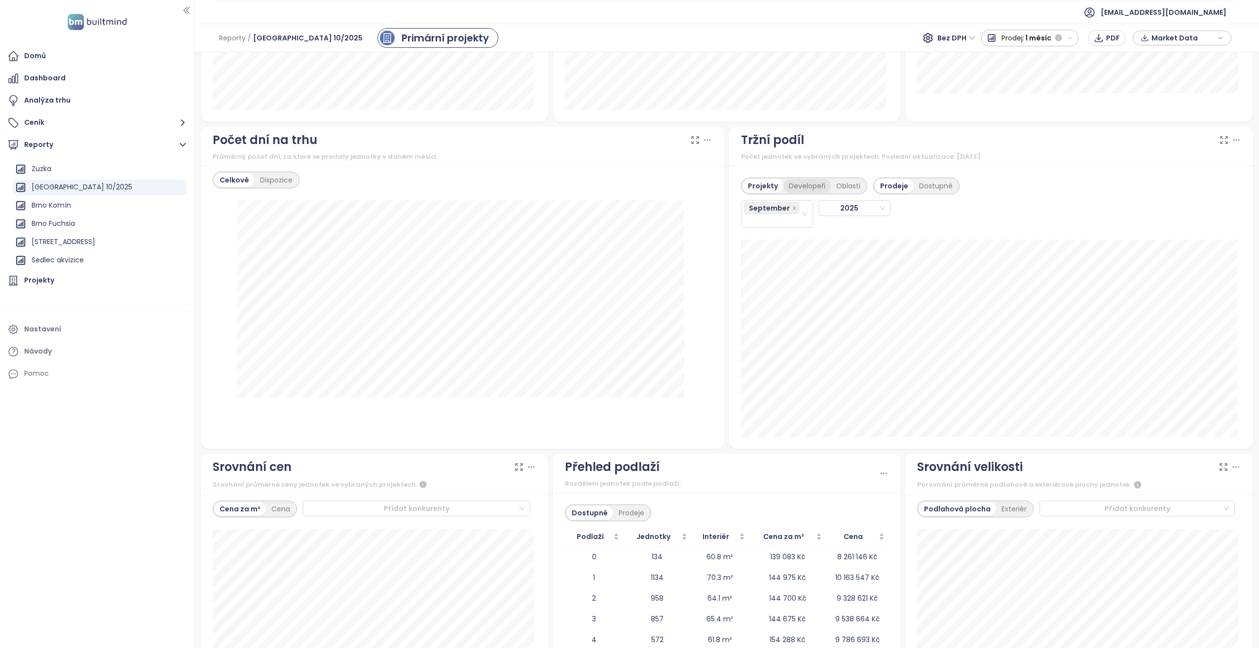
click at [801, 187] on div "Developeři" at bounding box center [807, 186] width 47 height 14
click at [1232, 143] on icon at bounding box center [1237, 140] width 10 height 10
click at [1203, 186] on span "PNG" at bounding box center [1205, 191] width 15 height 11
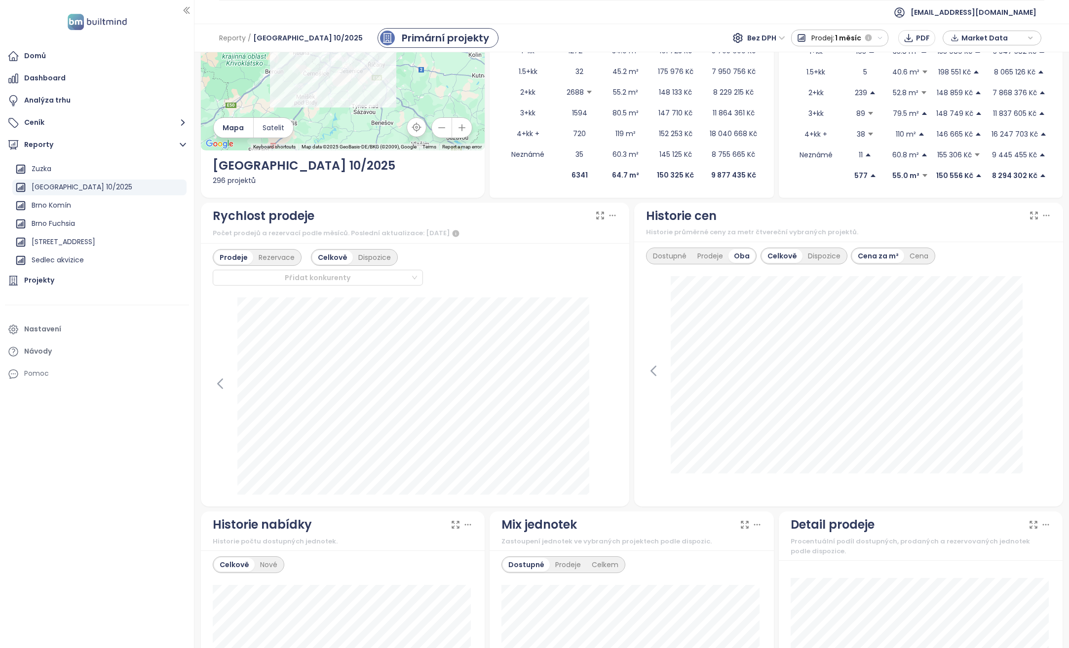
scroll to position [0, 0]
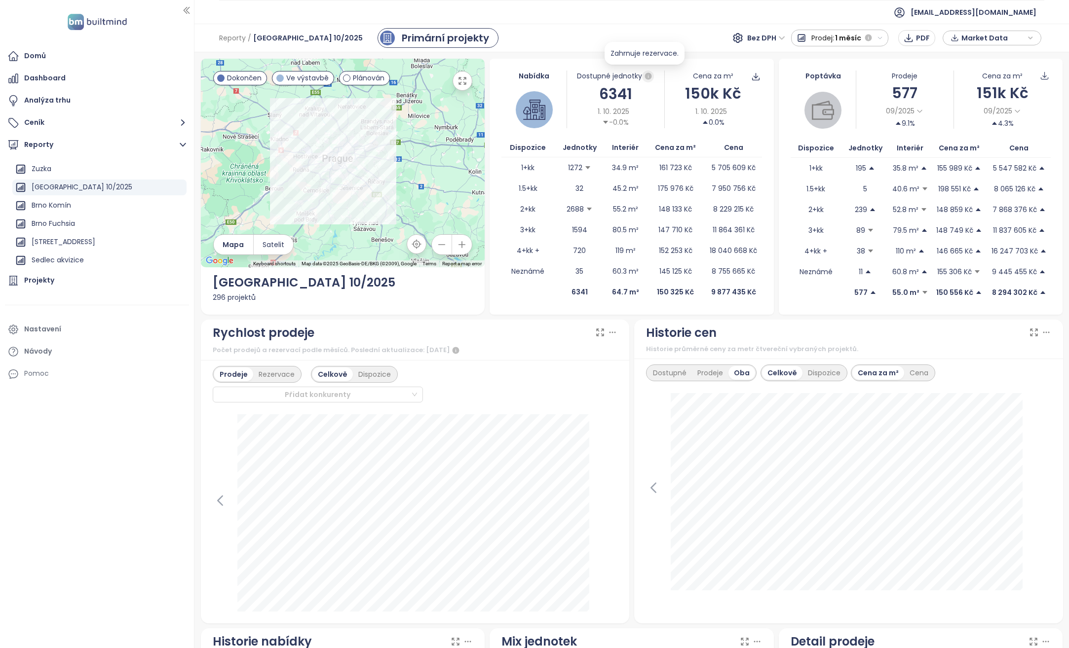
click at [645, 74] on icon "button" at bounding box center [648, 76] width 7 height 7
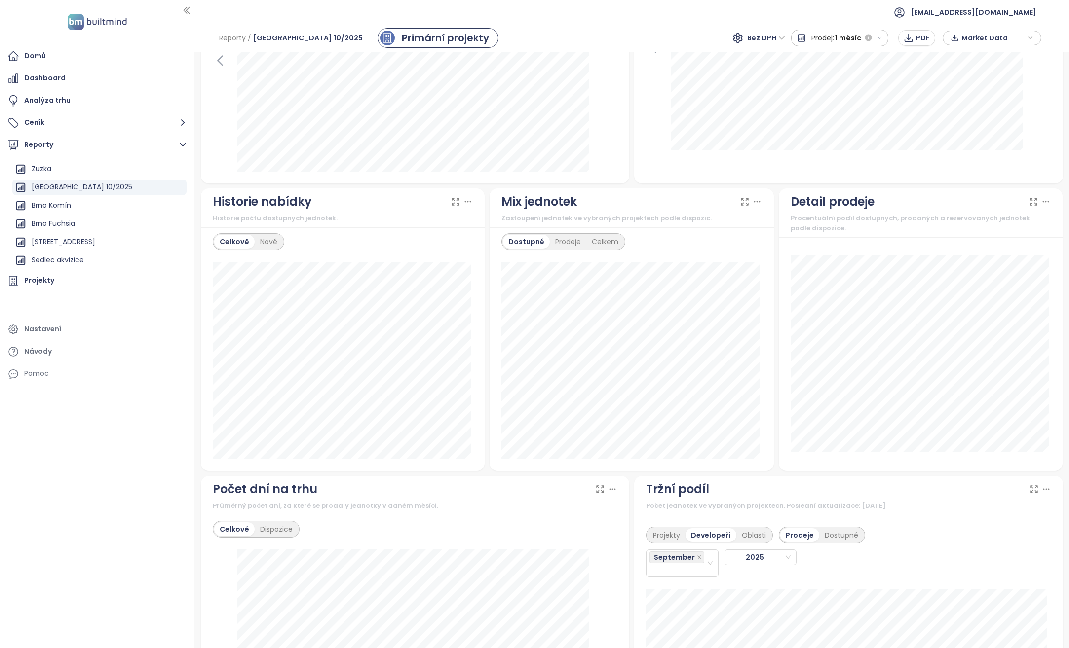
scroll to position [444, 0]
click at [263, 238] on div "Nové" at bounding box center [269, 238] width 28 height 14
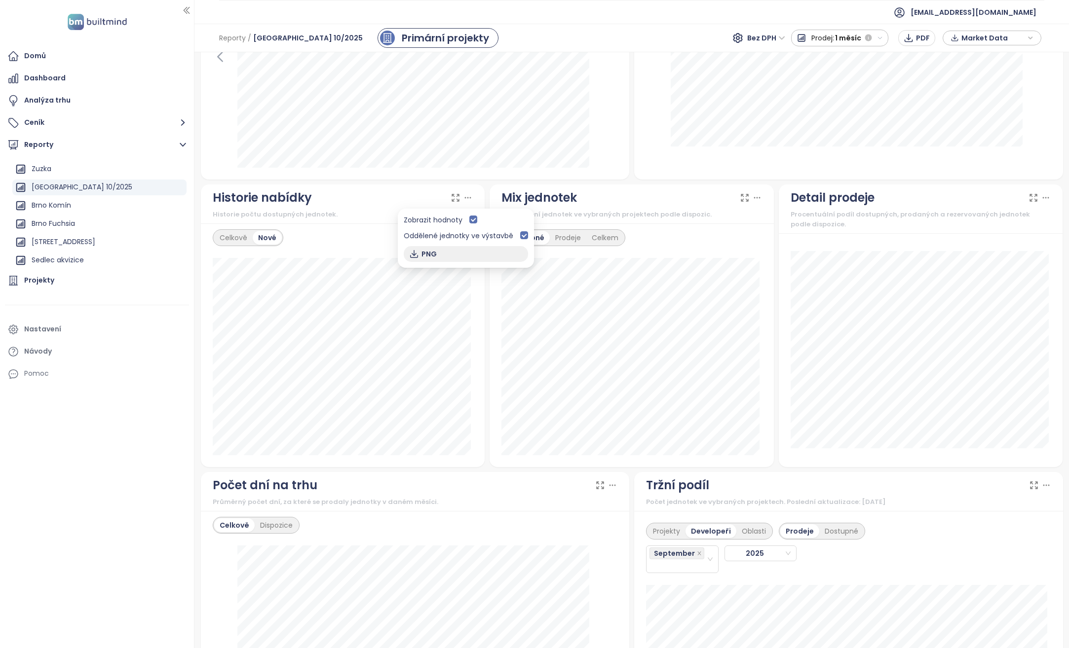
click at [425, 253] on span "PNG" at bounding box center [428, 254] width 15 height 11
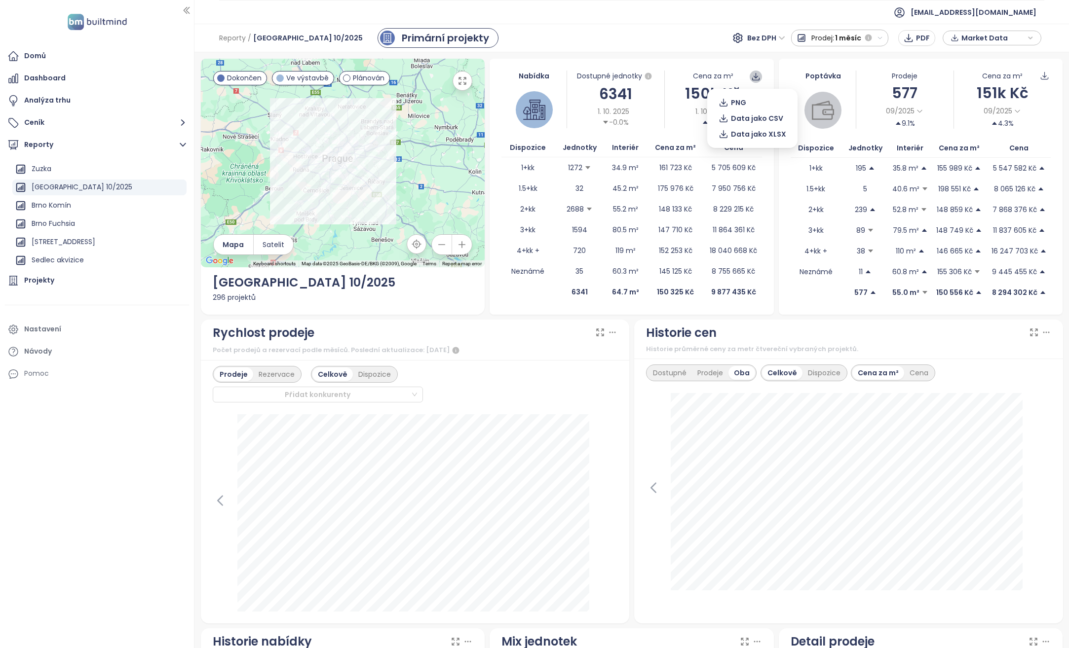
click at [751, 76] on icon at bounding box center [755, 76] width 9 height 9
click at [747, 100] on button "PNG" at bounding box center [752, 103] width 78 height 16
click at [1041, 74] on icon at bounding box center [1044, 75] width 7 height 7
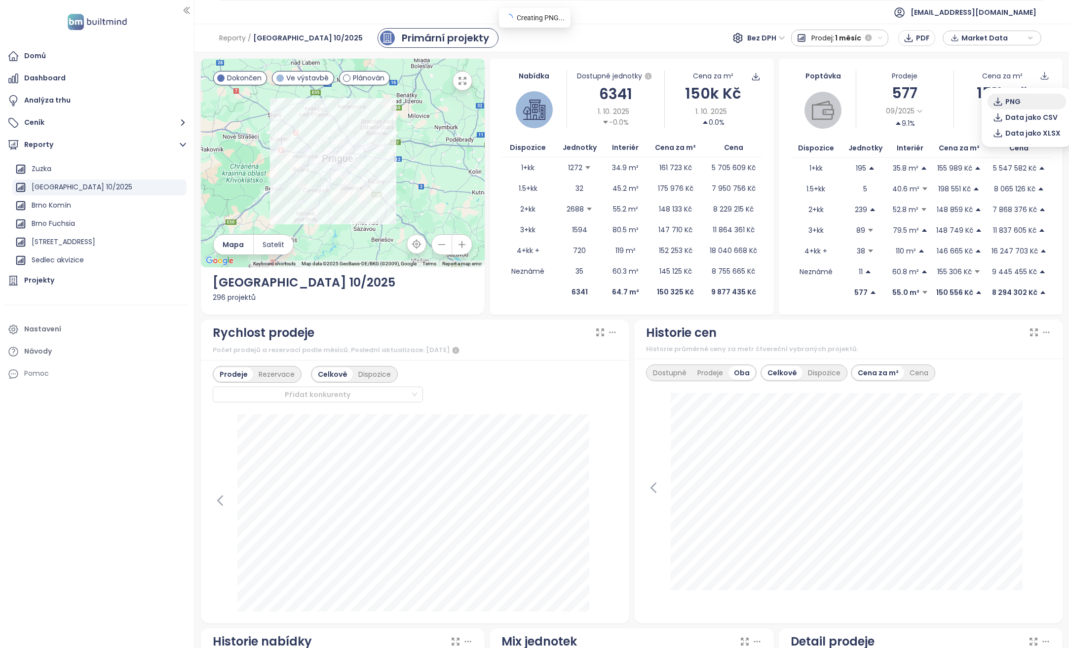
click at [1029, 101] on button "PNG" at bounding box center [1026, 102] width 78 height 16
click at [1040, 76] on icon at bounding box center [1044, 75] width 9 height 9
click at [1022, 98] on button "PNG" at bounding box center [1026, 102] width 78 height 16
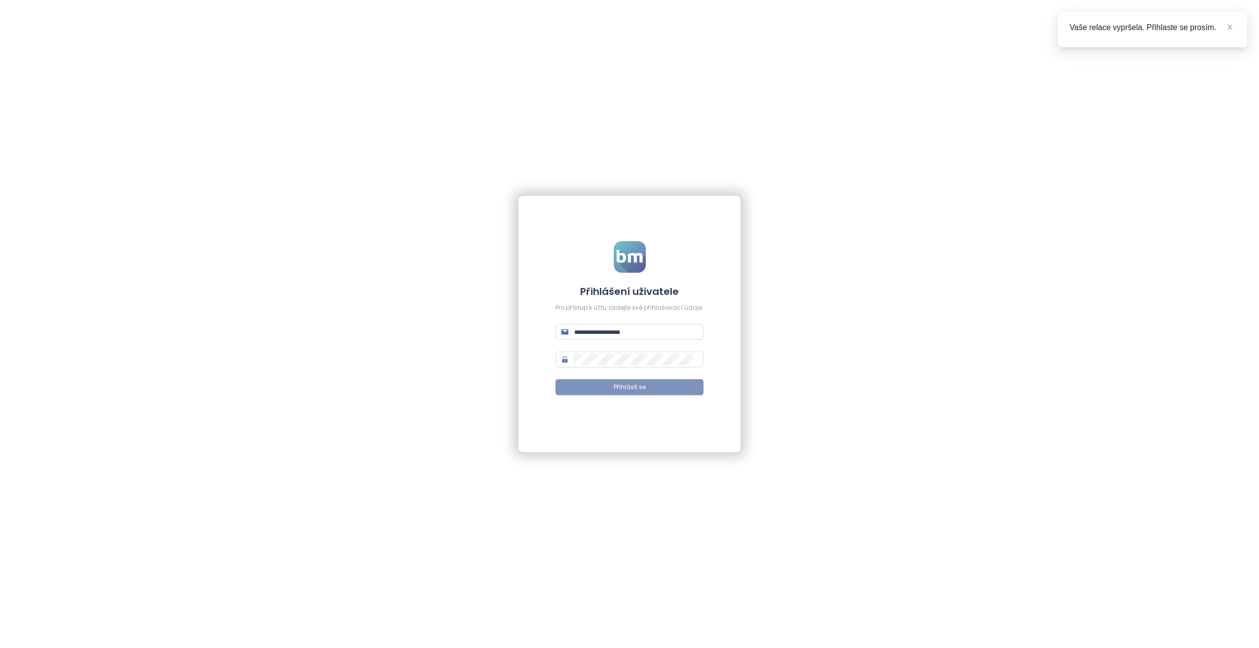
type input "**********"
click at [664, 385] on button "Přihlásit se" at bounding box center [630, 387] width 148 height 16
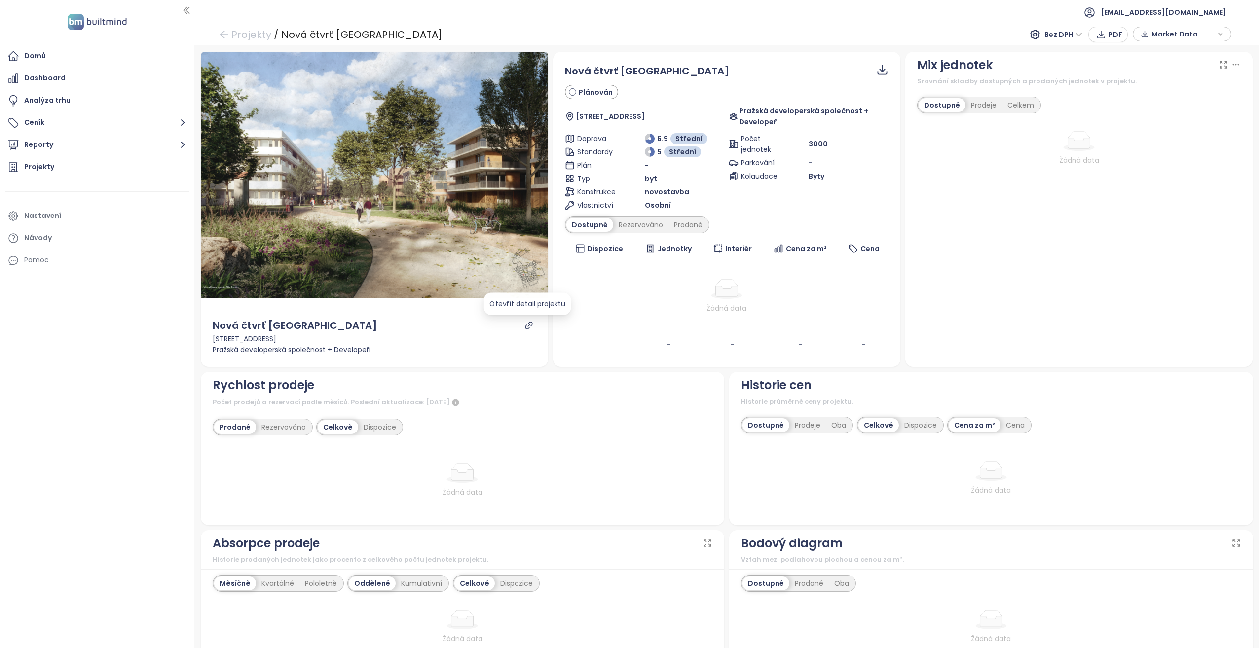
click at [527, 321] on icon "link" at bounding box center [529, 325] width 9 height 9
